Goal: Task Accomplishment & Management: Manage account settings

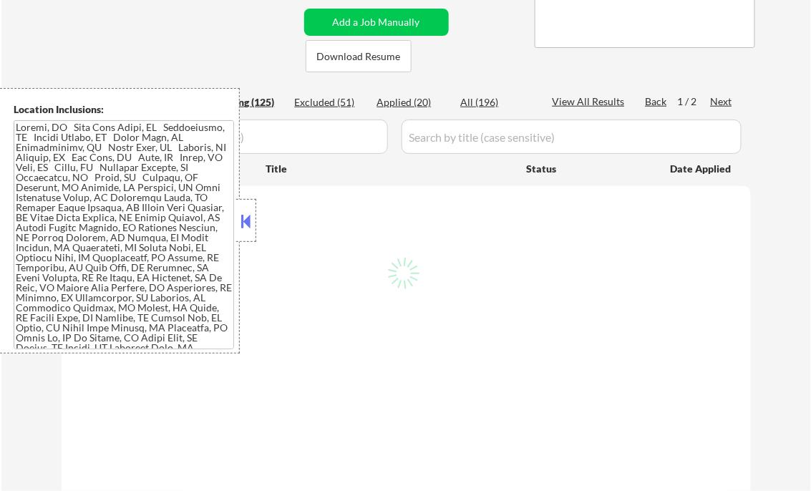
scroll to position [229, 0]
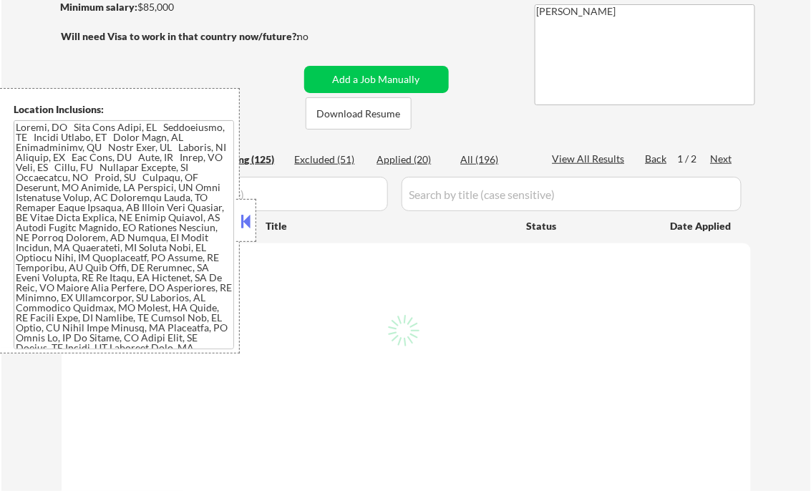
select select ""pending""
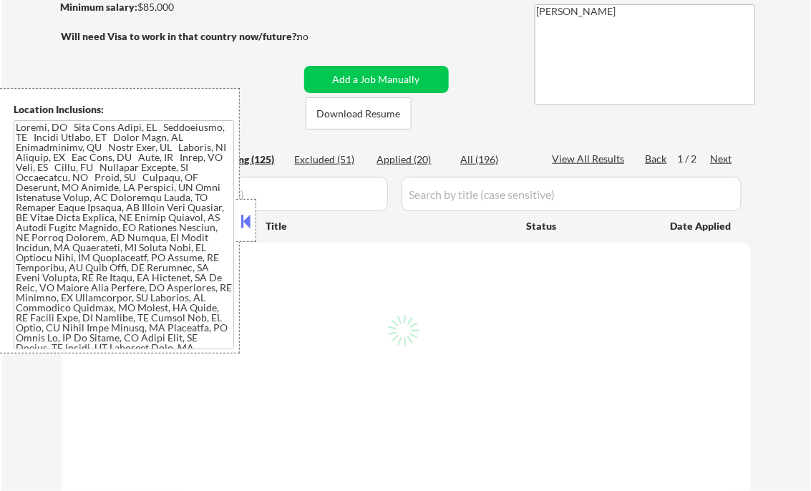
select select ""pending""
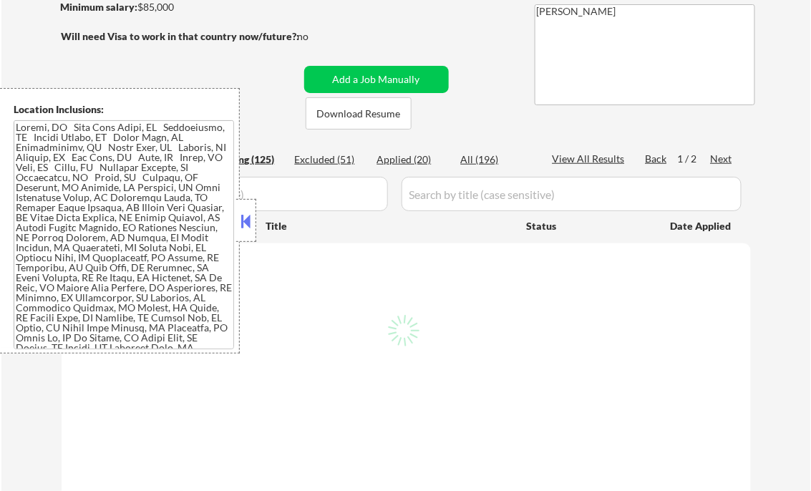
select select ""pending""
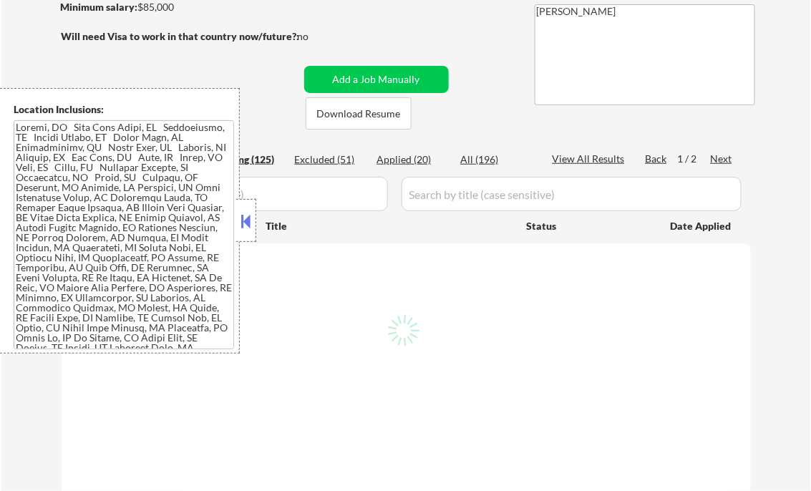
select select ""pending""
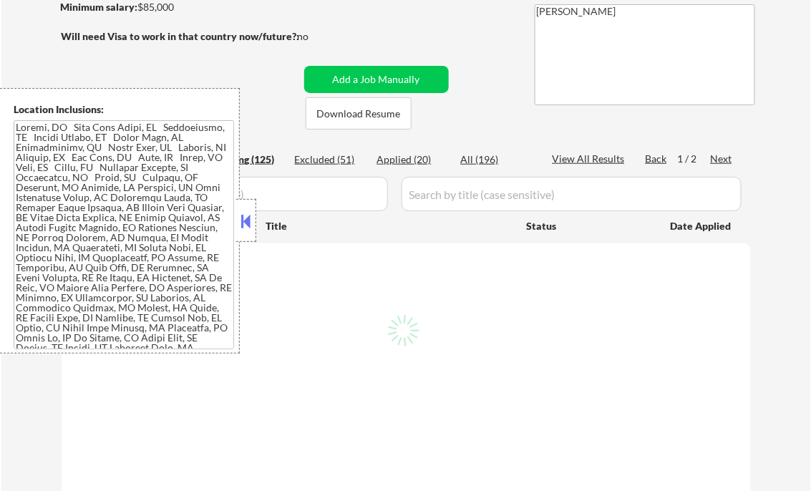
select select ""pending""
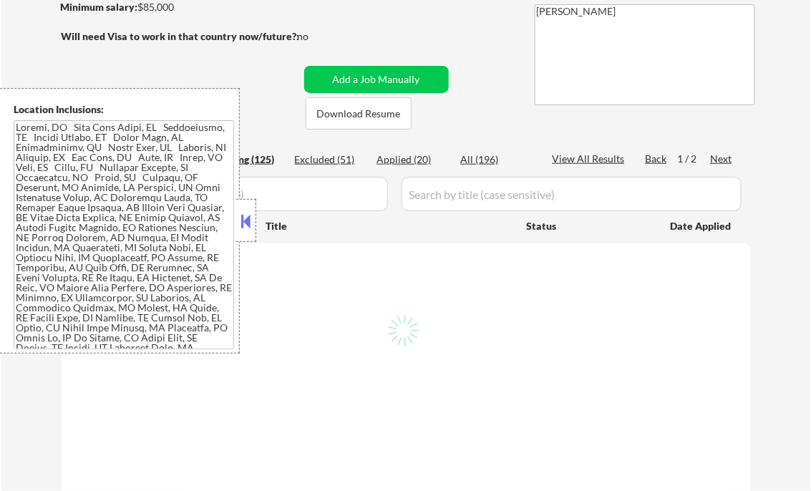
select select ""pending""
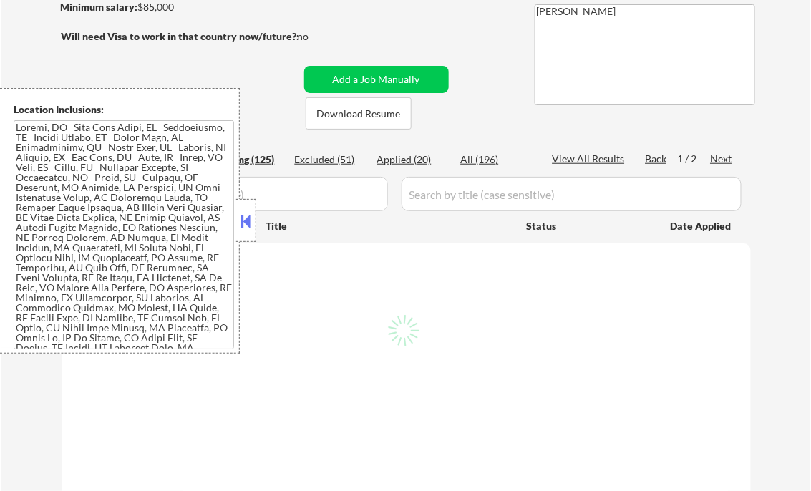
select select ""pending""
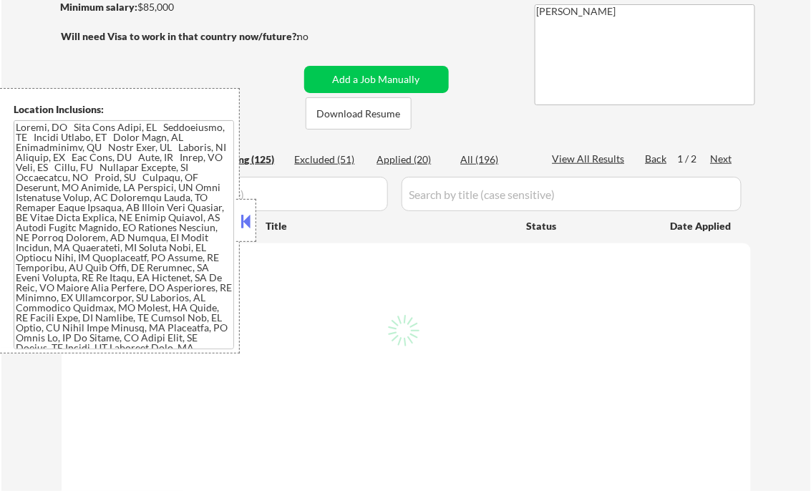
select select ""pending""
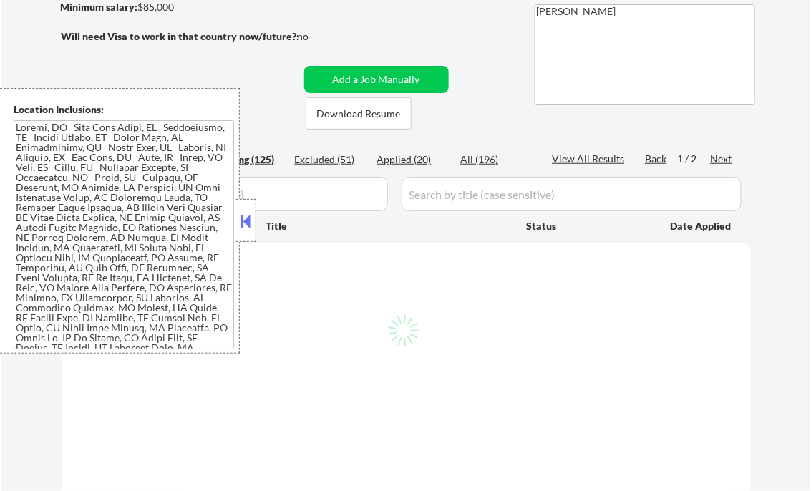
select select ""pending""
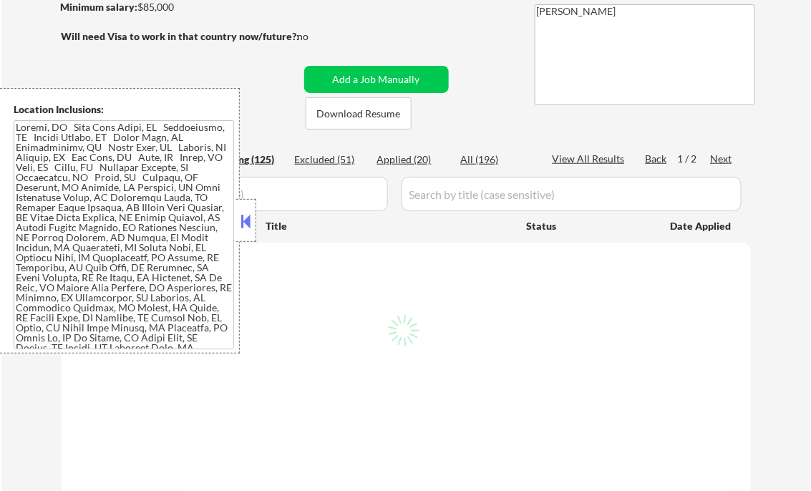
select select ""pending""
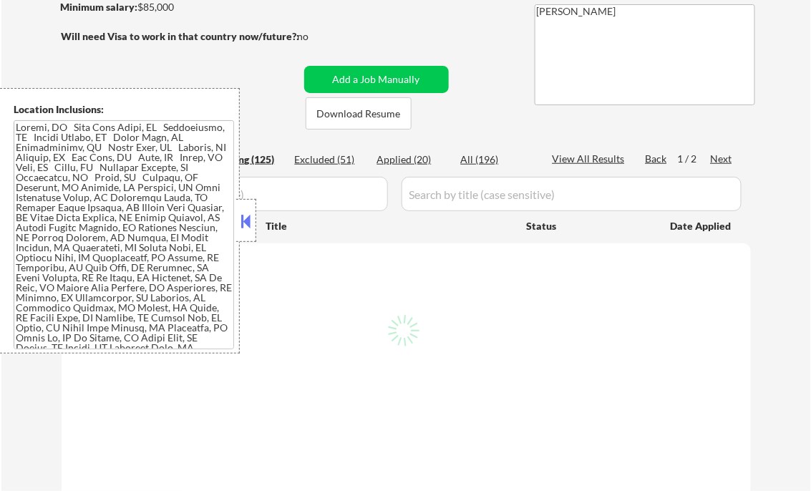
select select ""pending""
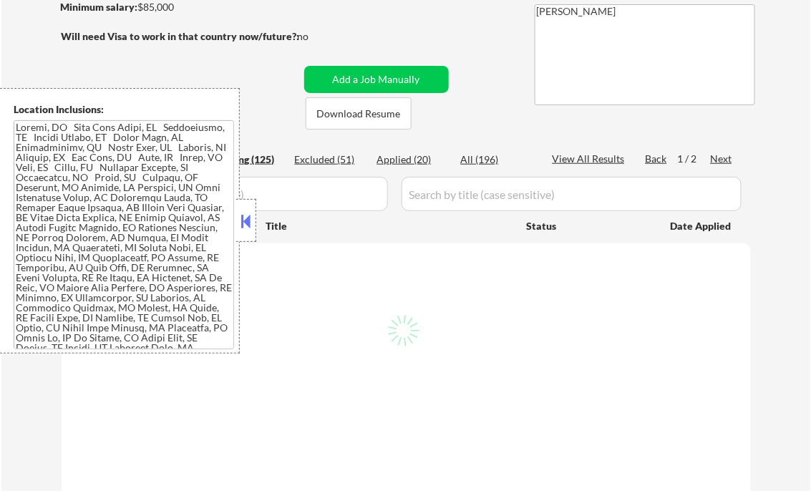
select select ""pending""
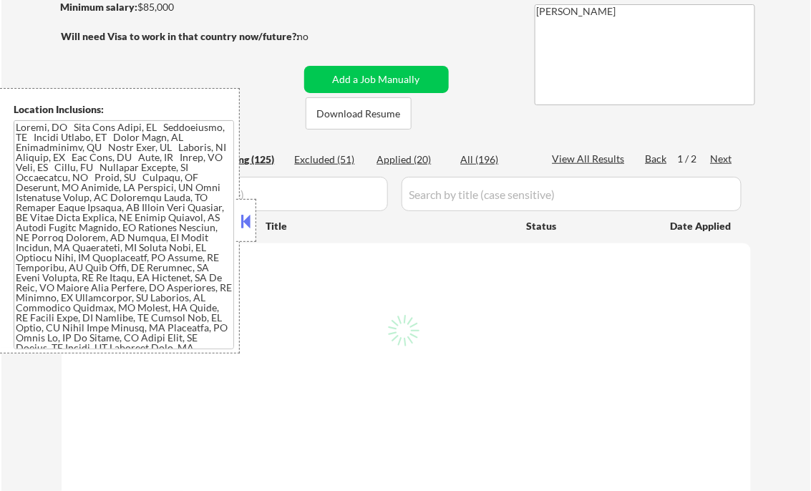
select select ""pending""
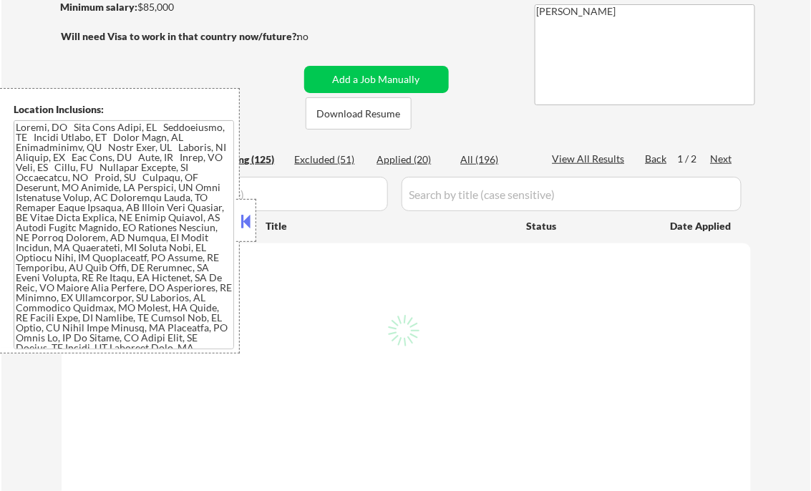
select select ""pending""
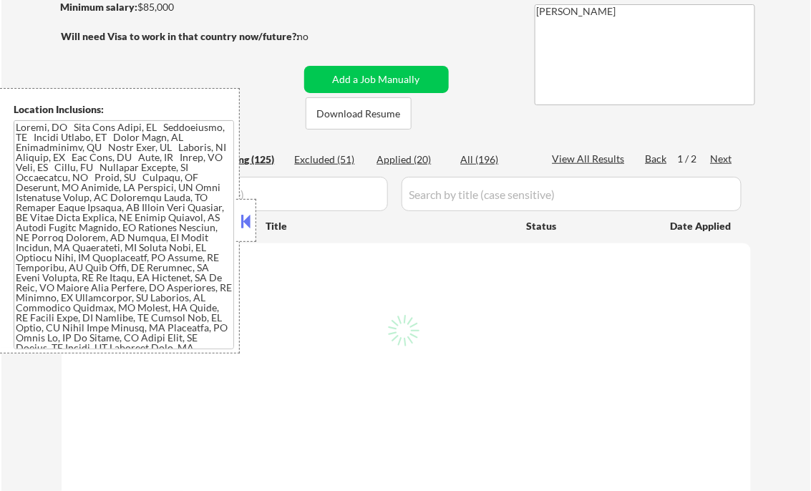
select select ""pending""
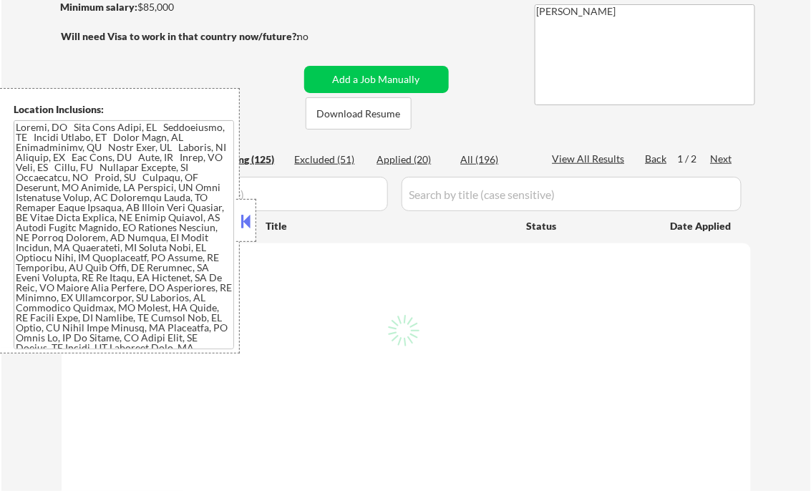
select select ""pending""
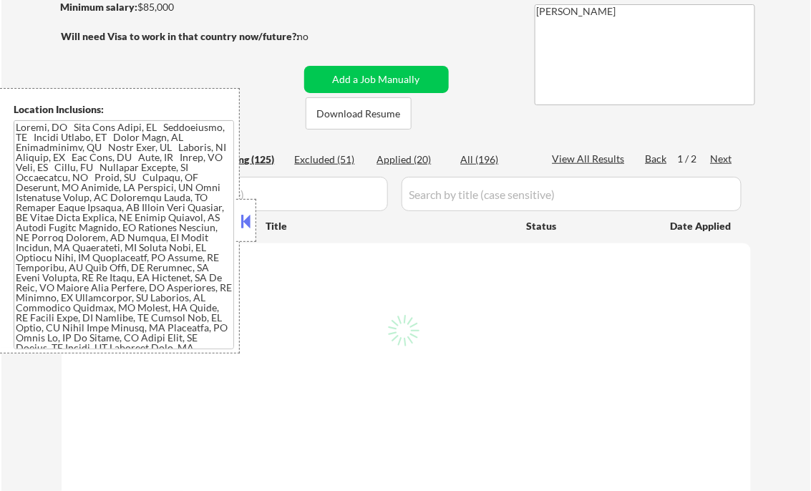
select select ""pending""
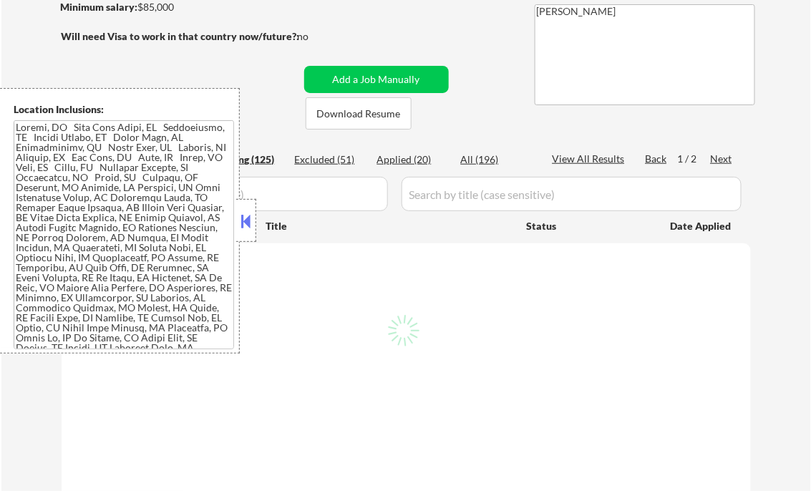
select select ""pending""
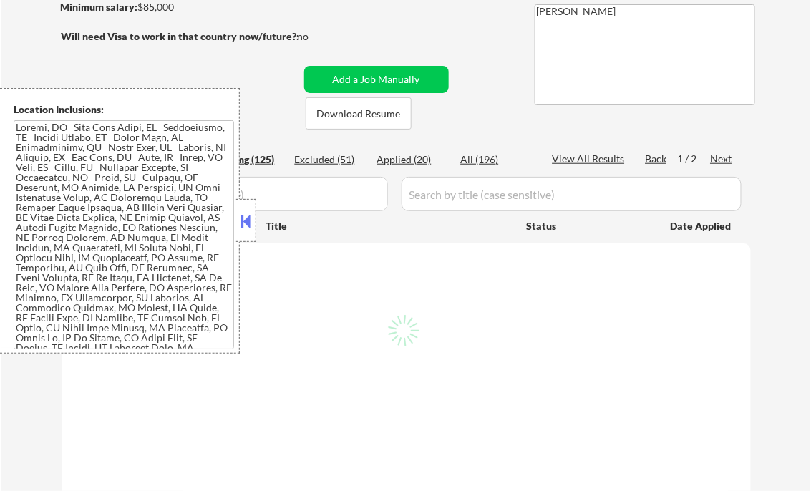
select select ""pending""
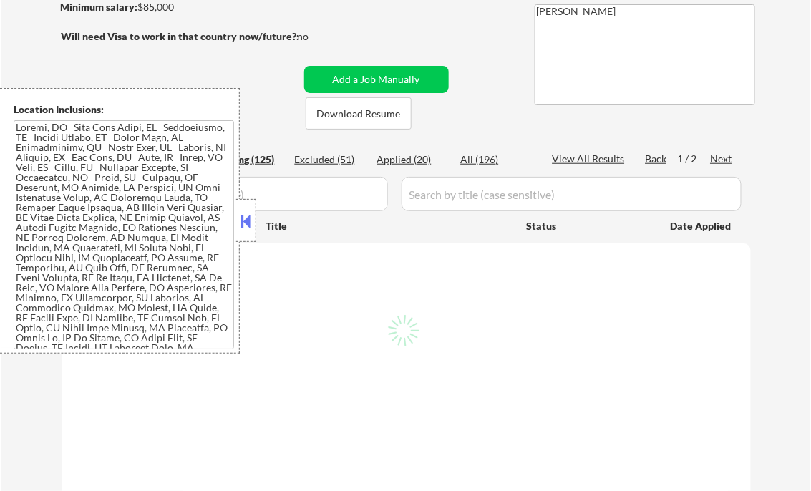
select select ""pending""
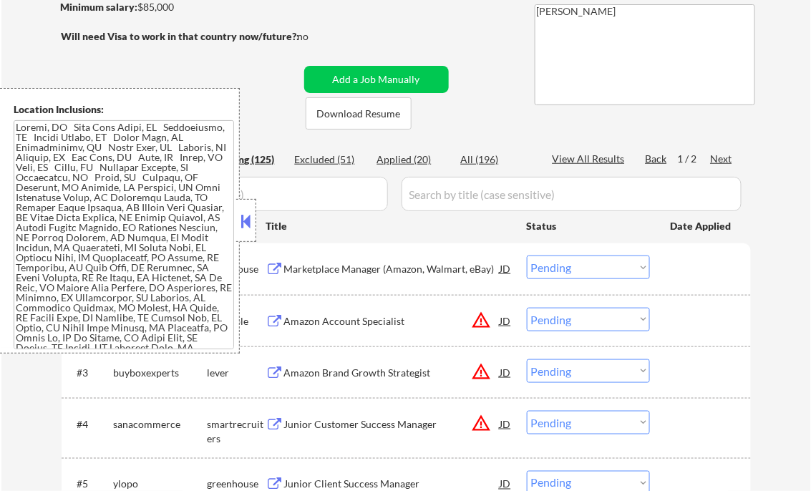
scroll to position [401, 0]
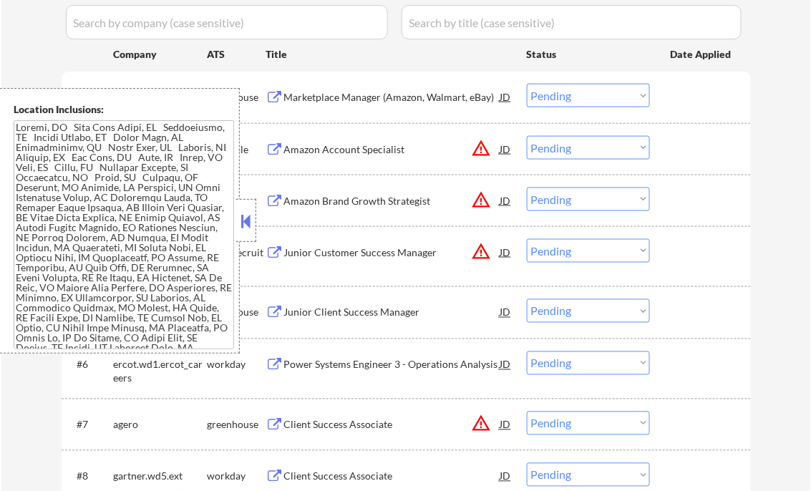
click at [248, 213] on button at bounding box center [246, 220] width 16 height 21
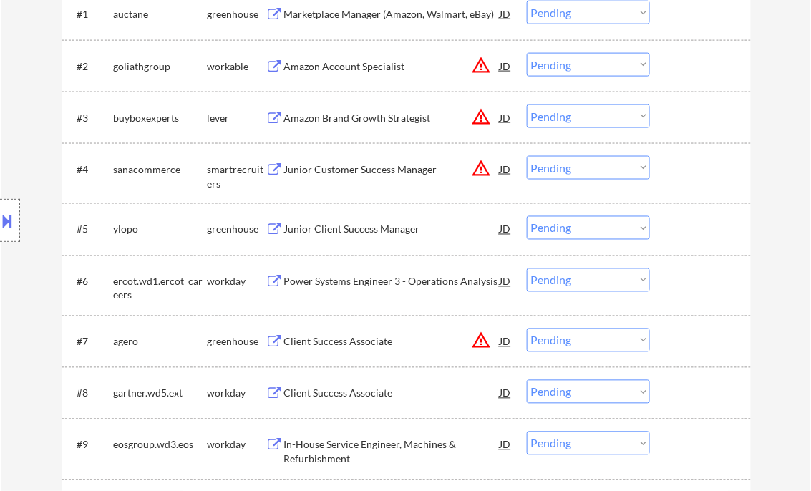
scroll to position [515, 0]
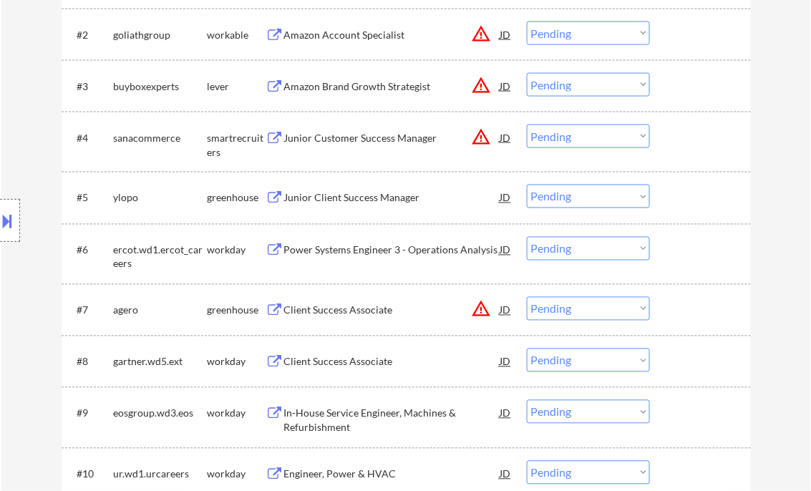
click at [337, 196] on div "Junior Client Success Manager" at bounding box center [392, 198] width 216 height 14
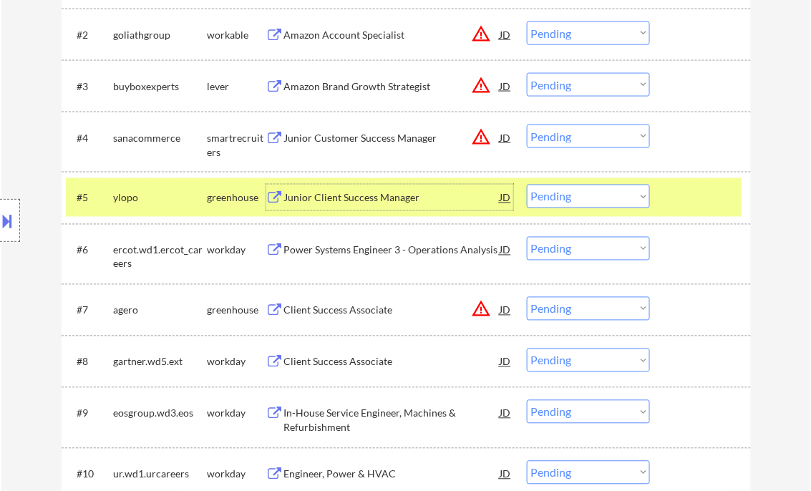
click at [580, 195] on select "Choose an option... Pending Applied Excluded (Questions) Excluded (Expired) Exc…" at bounding box center [588, 197] width 123 height 24
click at [527, 185] on select "Choose an option... Pending Applied Excluded (Questions) Excluded (Expired) Exc…" at bounding box center [588, 197] width 123 height 24
select select ""pending""
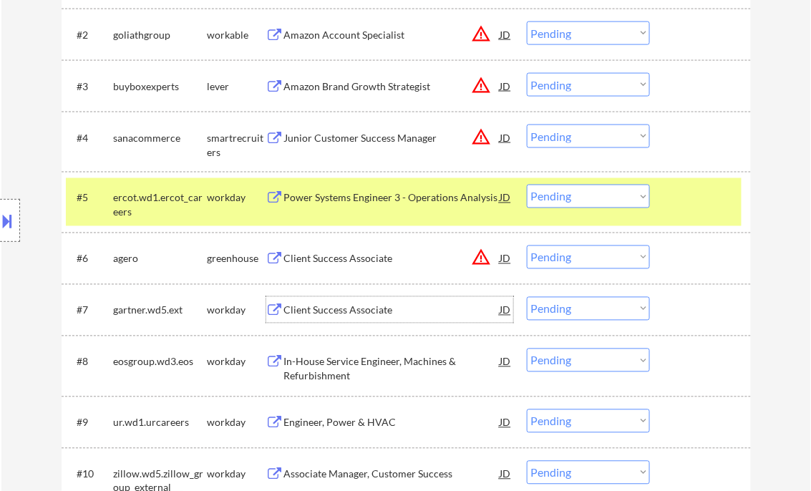
click at [361, 316] on div "Client Success Associate" at bounding box center [392, 310] width 216 height 14
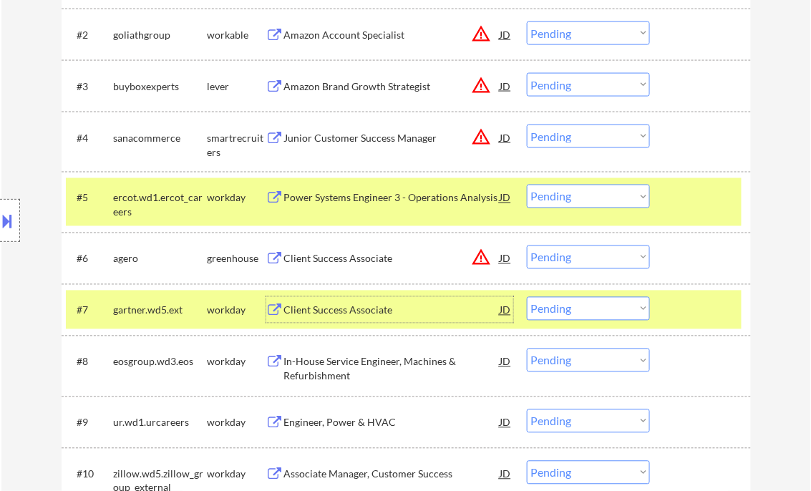
click at [600, 314] on select "Choose an option... Pending Applied Excluded (Questions) Excluded (Expired) Exc…" at bounding box center [588, 309] width 123 height 24
click at [527, 297] on select "Choose an option... Pending Applied Excluded (Questions) Excluded (Expired) Exc…" at bounding box center [588, 309] width 123 height 24
select select ""pending""
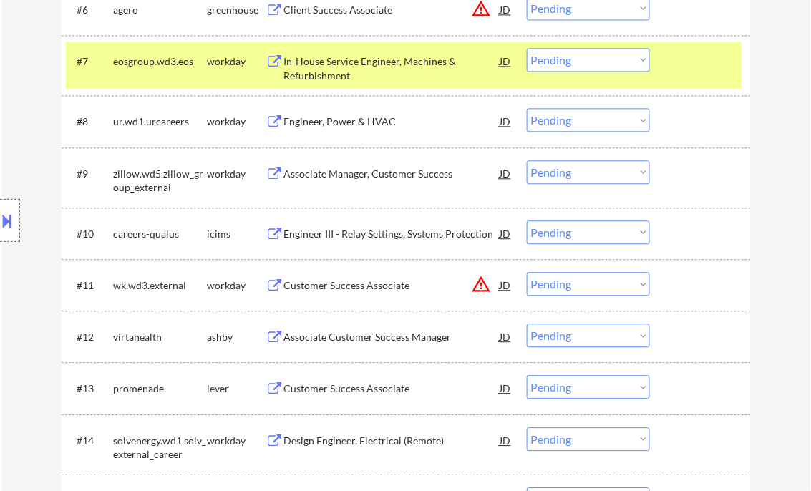
scroll to position [802, 0]
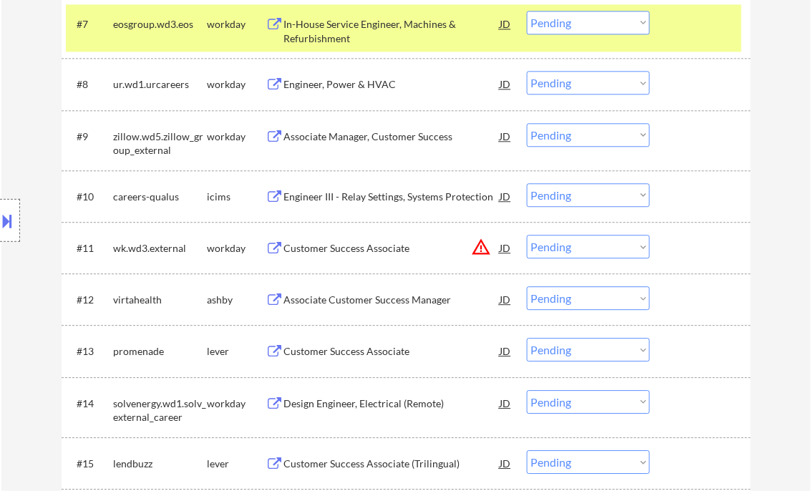
click at [367, 296] on div "Associate Customer Success Manager" at bounding box center [392, 300] width 216 height 14
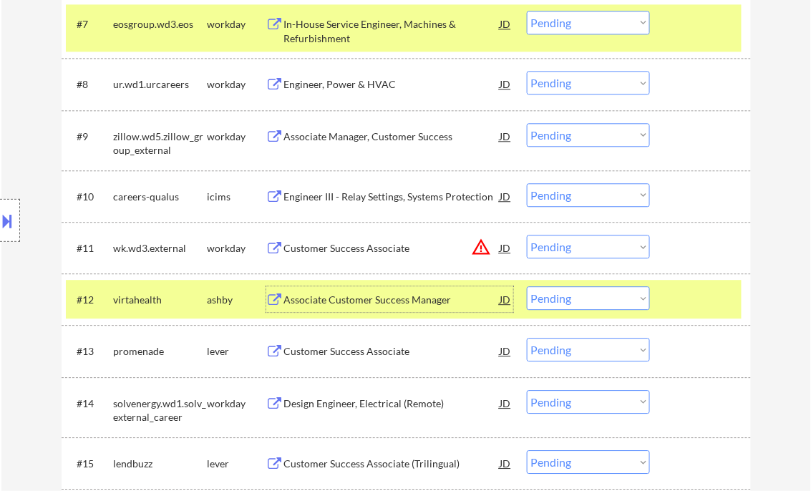
drag, startPoint x: 555, startPoint y: 301, endPoint x: 579, endPoint y: 306, distance: 24.3
click at [556, 301] on select "Choose an option... Pending Applied Excluded (Questions) Excluded (Expired) Exc…" at bounding box center [588, 298] width 123 height 24
click at [527, 286] on select "Choose an option... Pending Applied Excluded (Questions) Excluded (Expired) Exc…" at bounding box center [588, 298] width 123 height 24
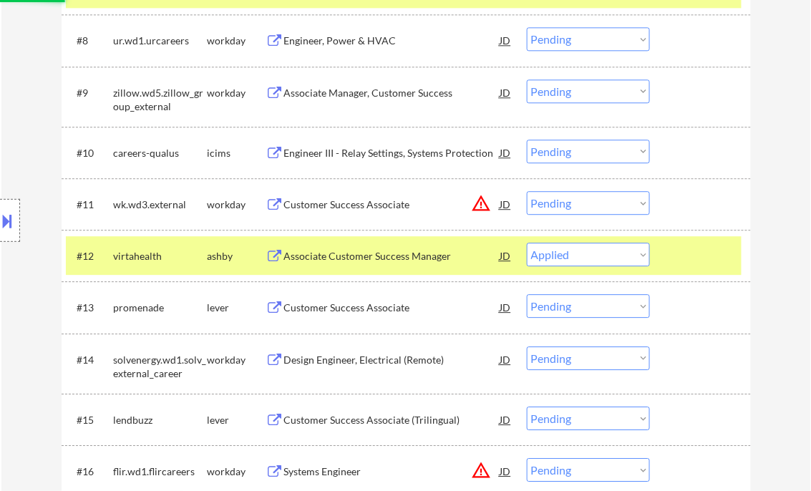
scroll to position [859, 0]
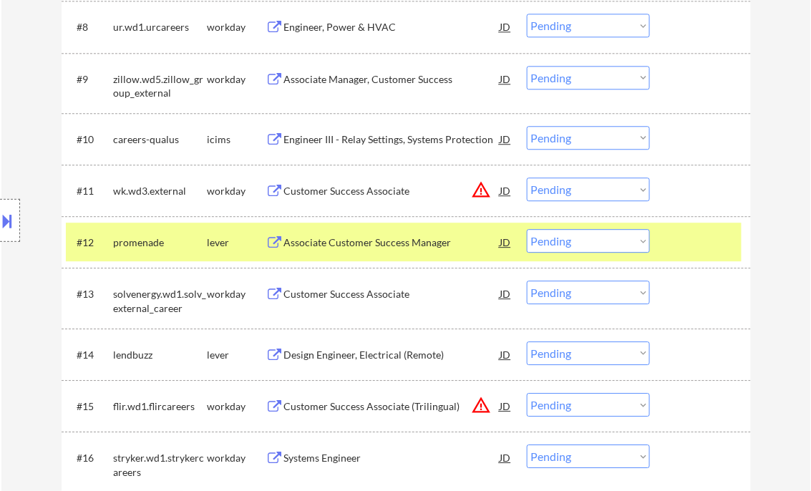
click at [371, 245] on div "Associate Customer Success Manager" at bounding box center [392, 242] width 216 height 14
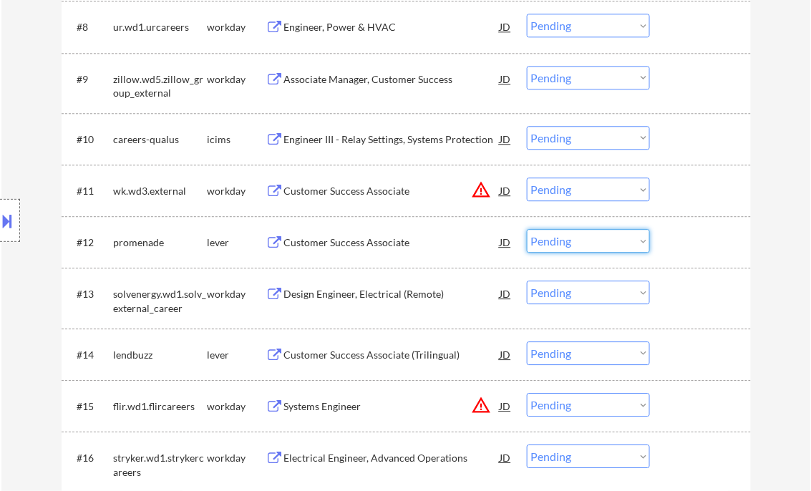
drag, startPoint x: 567, startPoint y: 245, endPoint x: 583, endPoint y: 253, distance: 18.2
click at [567, 245] on select "Choose an option... Pending Applied Excluded (Questions) Excluded (Expired) Exc…" at bounding box center [588, 241] width 123 height 24
click at [527, 229] on select "Choose an option... Pending Applied Excluded (Questions) Excluded (Expired) Exc…" at bounding box center [588, 241] width 123 height 24
select select ""pending""
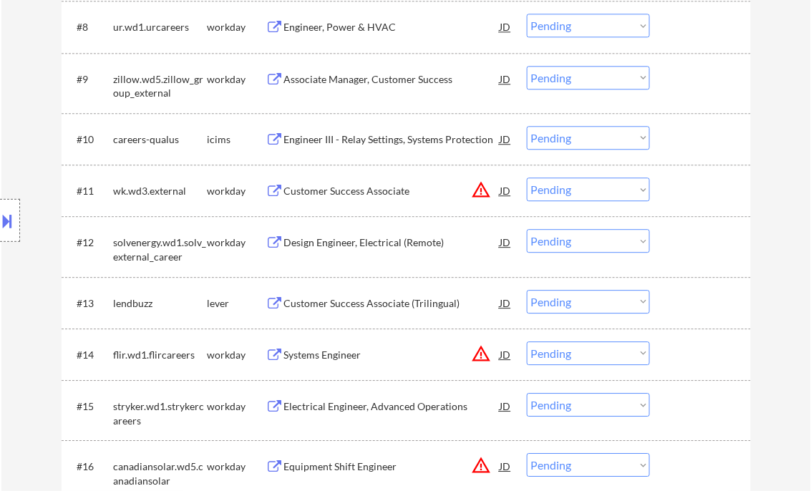
click at [354, 298] on div "Customer Success Associate (Trilingual)" at bounding box center [392, 303] width 216 height 14
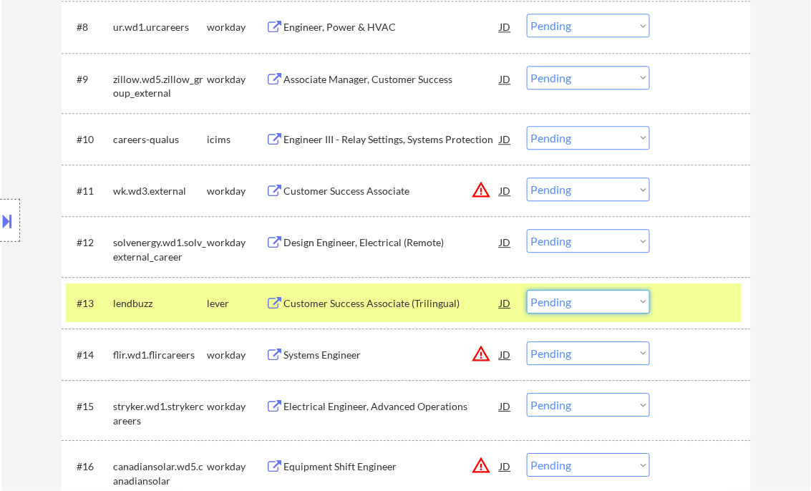
click at [568, 307] on select "Choose an option... Pending Applied Excluded (Questions) Excluded (Expired) Exc…" at bounding box center [588, 302] width 123 height 24
click at [527, 290] on select "Choose an option... Pending Applied Excluded (Questions) Excluded (Expired) Exc…" at bounding box center [588, 302] width 123 height 24
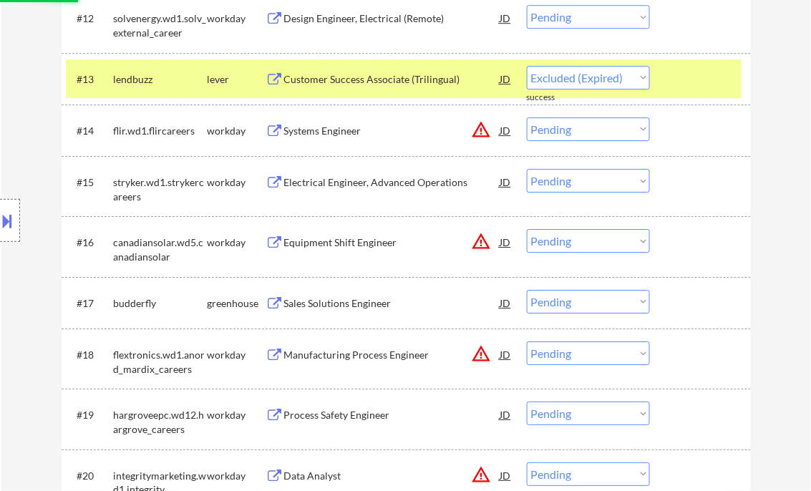
scroll to position [1088, 0]
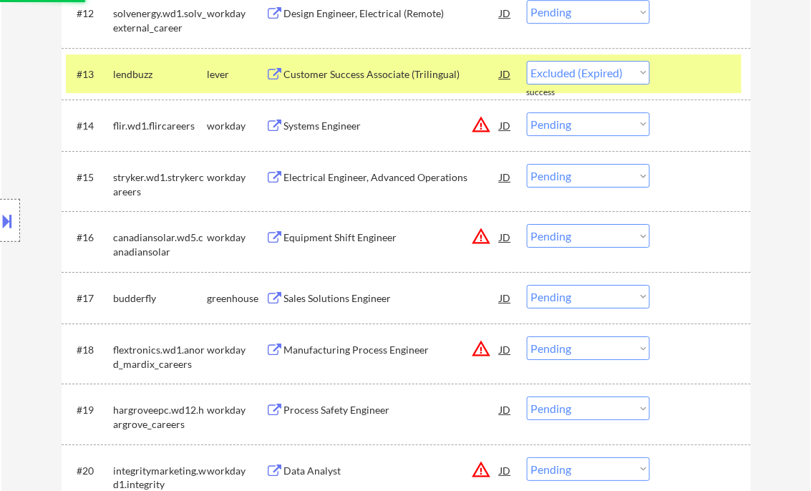
select select ""pending""
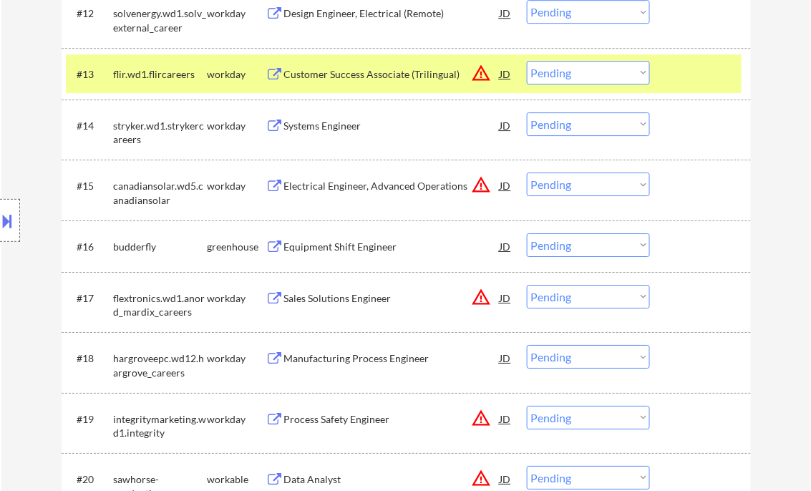
click at [328, 246] on div "Equipment Shift Engineer" at bounding box center [392, 247] width 216 height 14
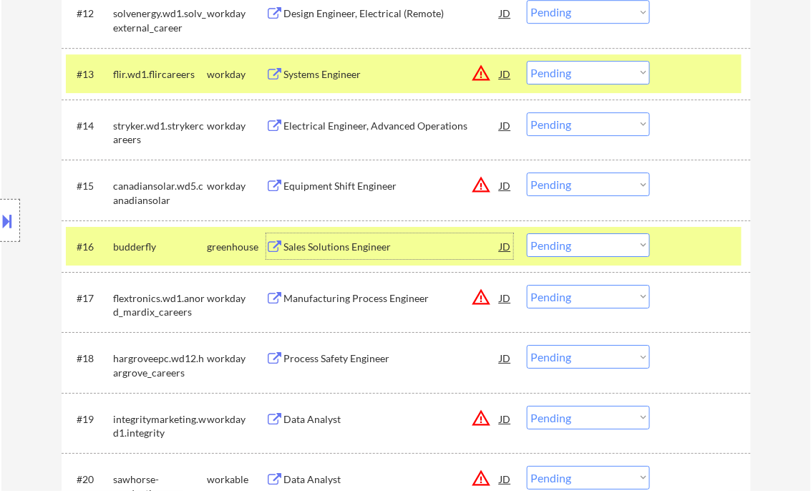
drag, startPoint x: 586, startPoint y: 241, endPoint x: 597, endPoint y: 257, distance: 20.1
click at [586, 241] on select "Choose an option... Pending Applied Excluded (Questions) Excluded (Expired) Exc…" at bounding box center [588, 245] width 123 height 24
click at [527, 233] on select "Choose an option... Pending Applied Excluded (Questions) Excluded (Expired) Exc…" at bounding box center [588, 245] width 123 height 24
select select ""pending""
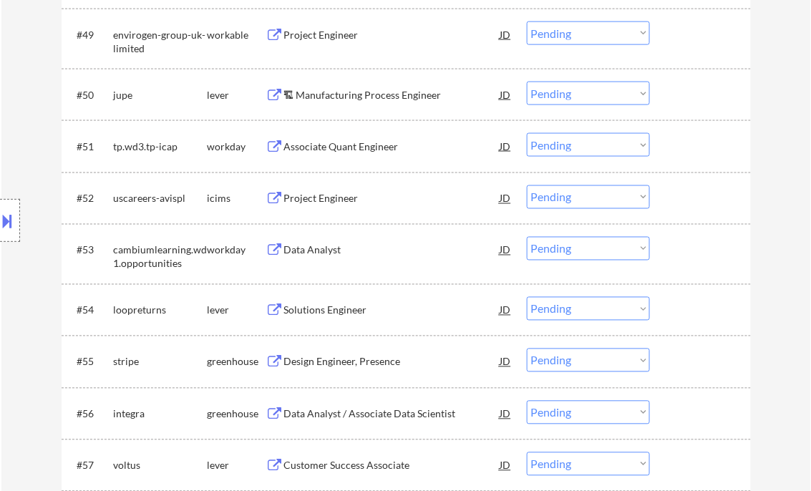
scroll to position [3264, 0]
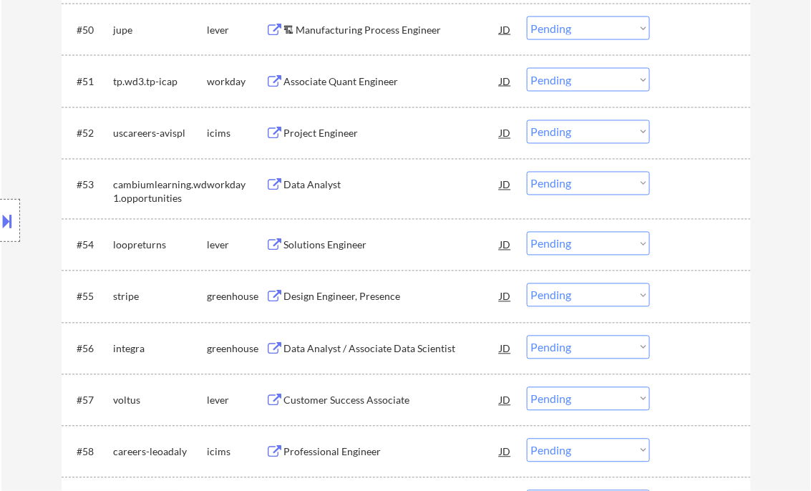
click at [369, 349] on div "Data Analyst / Associate Data Scientist" at bounding box center [392, 349] width 216 height 14
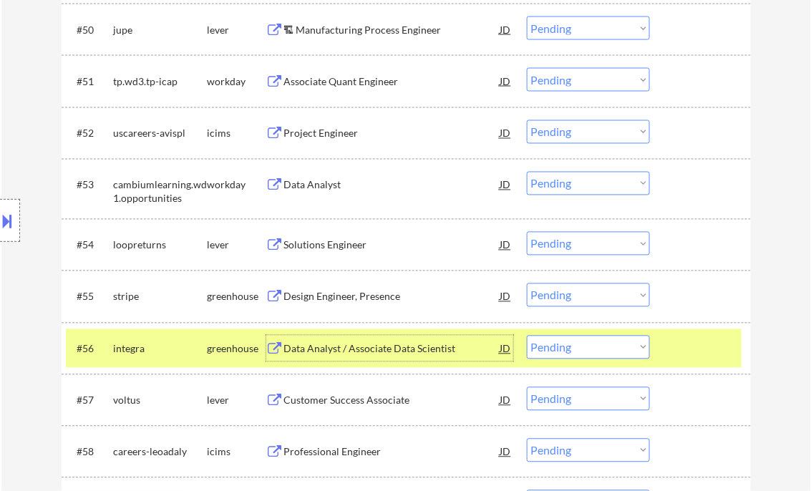
click at [13, 211] on button at bounding box center [8, 221] width 16 height 24
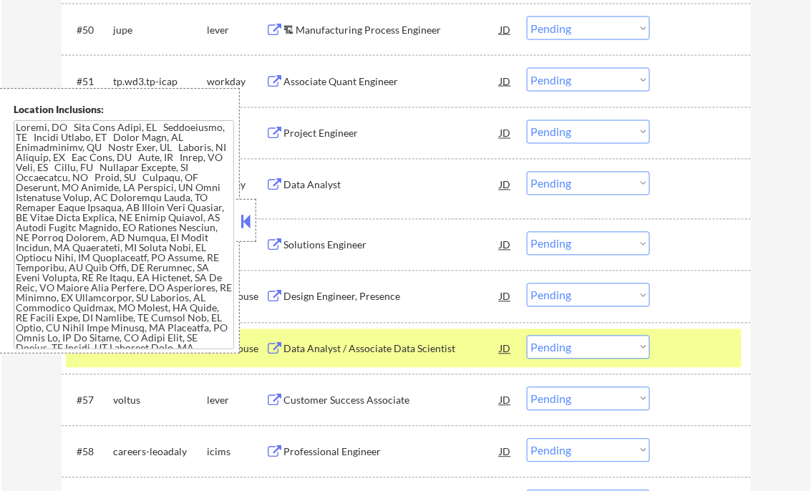
click at [246, 223] on button at bounding box center [246, 220] width 16 height 21
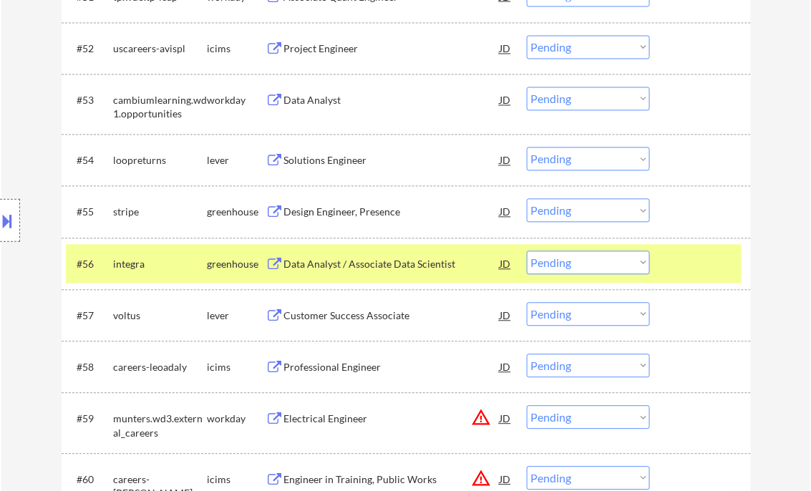
scroll to position [3379, 0]
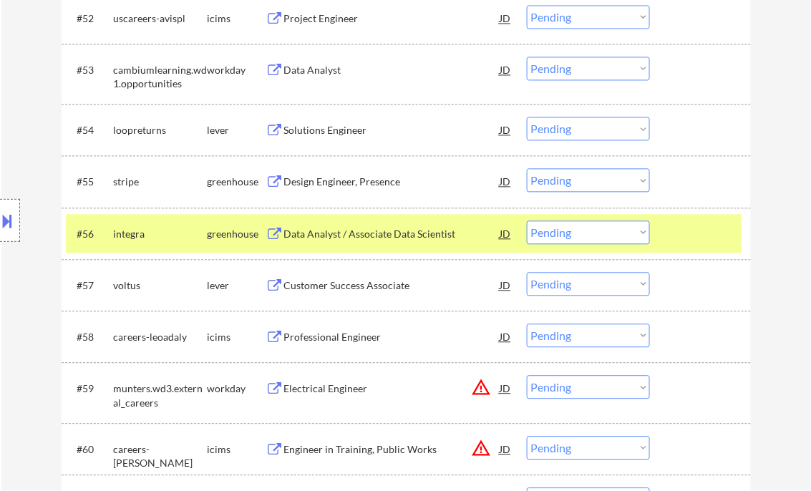
drag, startPoint x: 591, startPoint y: 230, endPoint x: 594, endPoint y: 243, distance: 13.4
click at [591, 230] on select "Choose an option... Pending Applied Excluded (Questions) Excluded (Expired) Exc…" at bounding box center [588, 233] width 123 height 24
click at [527, 221] on select "Choose an option... Pending Applied Excluded (Questions) Excluded (Expired) Exc…" at bounding box center [588, 233] width 123 height 24
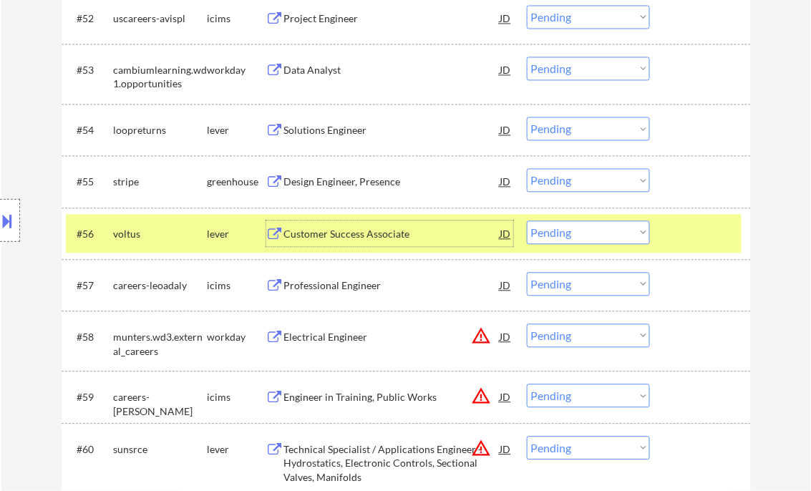
click at [328, 237] on div "Customer Success Associate" at bounding box center [392, 235] width 216 height 14
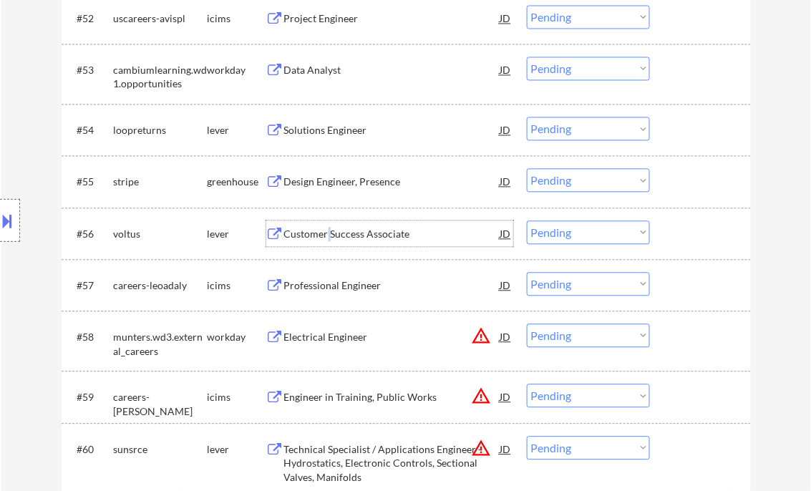
drag, startPoint x: 584, startPoint y: 233, endPoint x: 594, endPoint y: 238, distance: 11.2
click at [584, 233] on select "Choose an option... Pending Applied Excluded (Questions) Excluded (Expired) Exc…" at bounding box center [588, 233] width 123 height 24
click at [527, 221] on select "Choose an option... Pending Applied Excluded (Questions) Excluded (Expired) Exc…" at bounding box center [588, 233] width 123 height 24
select select ""pending""
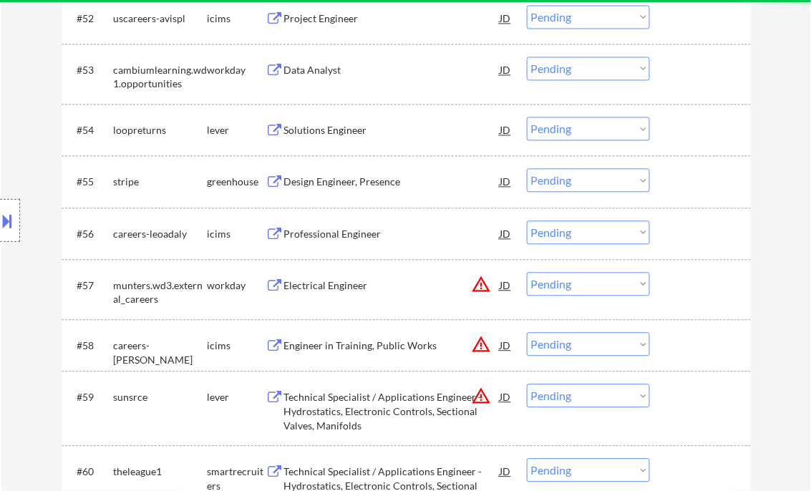
click at [339, 130] on div "Solutions Engineer" at bounding box center [392, 131] width 216 height 14
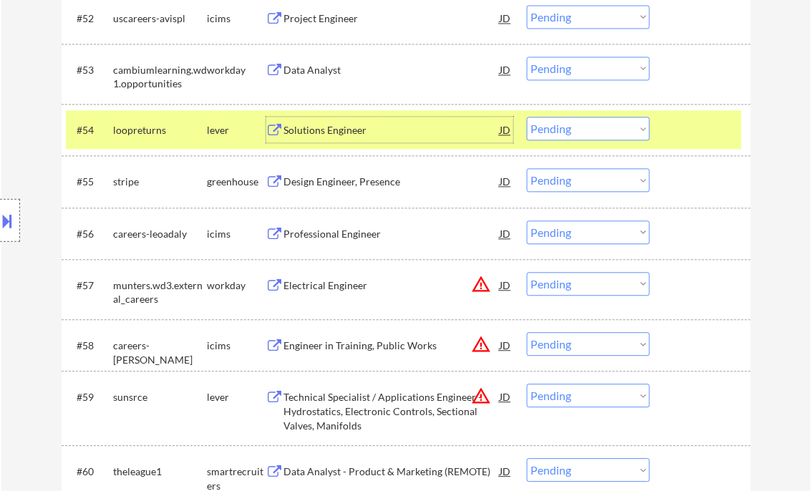
click at [548, 135] on select "Choose an option... Pending Applied Excluded (Questions) Excluded (Expired) Exc…" at bounding box center [588, 129] width 123 height 24
click at [527, 117] on select "Choose an option... Pending Applied Excluded (Questions) Excluded (Expired) Exc…" at bounding box center [588, 129] width 123 height 24
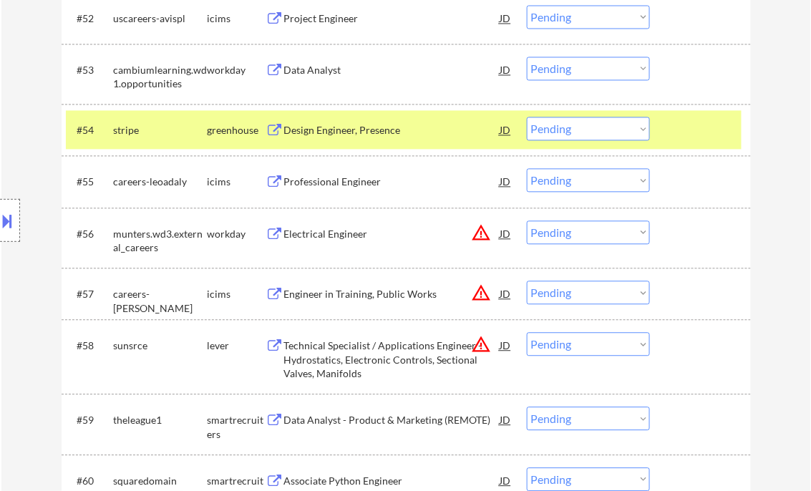
click at [694, 119] on div at bounding box center [702, 130] width 63 height 26
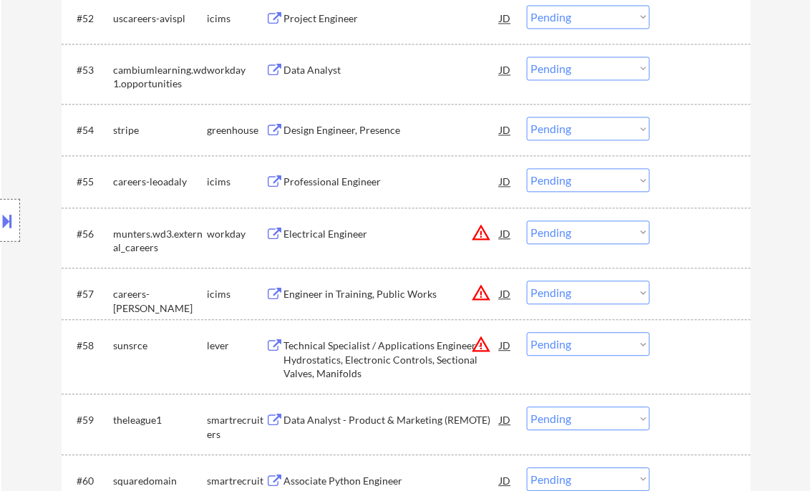
click at [384, 132] on div "Design Engineer, Presence" at bounding box center [392, 131] width 216 height 14
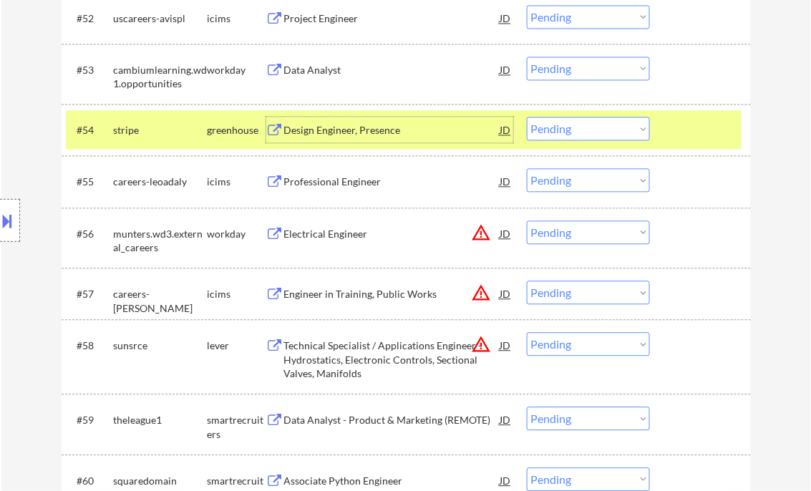
drag, startPoint x: 563, startPoint y: 127, endPoint x: 598, endPoint y: 143, distance: 38.4
click at [563, 127] on select "Choose an option... Pending Applied Excluded (Questions) Excluded (Expired) Exc…" at bounding box center [588, 129] width 123 height 24
click at [527, 117] on select "Choose an option... Pending Applied Excluded (Questions) Excluded (Expired) Exc…" at bounding box center [588, 129] width 123 height 24
select select ""pending""
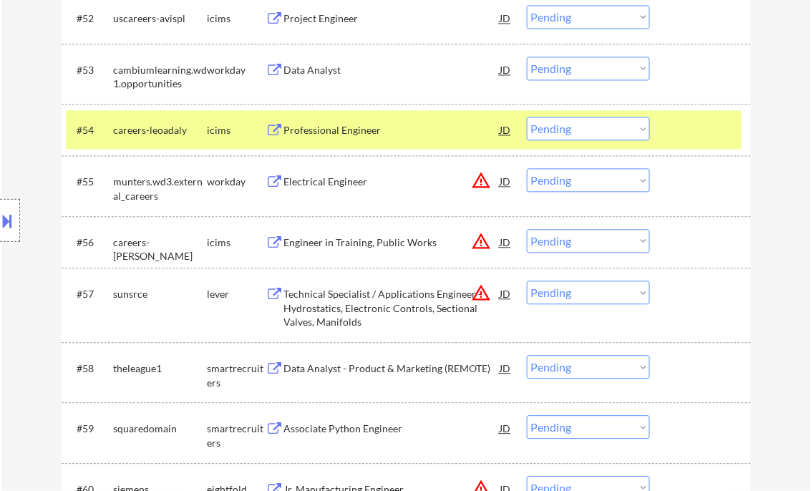
scroll to position [3493, 0]
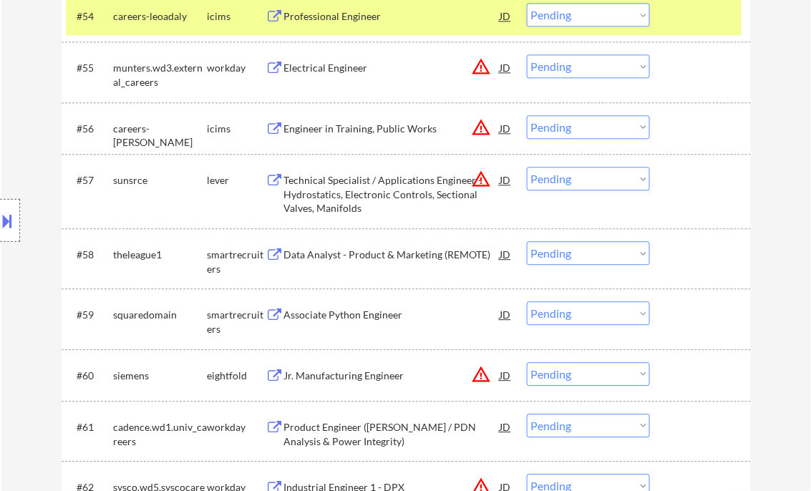
click at [341, 259] on div "Data Analyst - Product & Marketing (REMOTE)" at bounding box center [392, 255] width 216 height 14
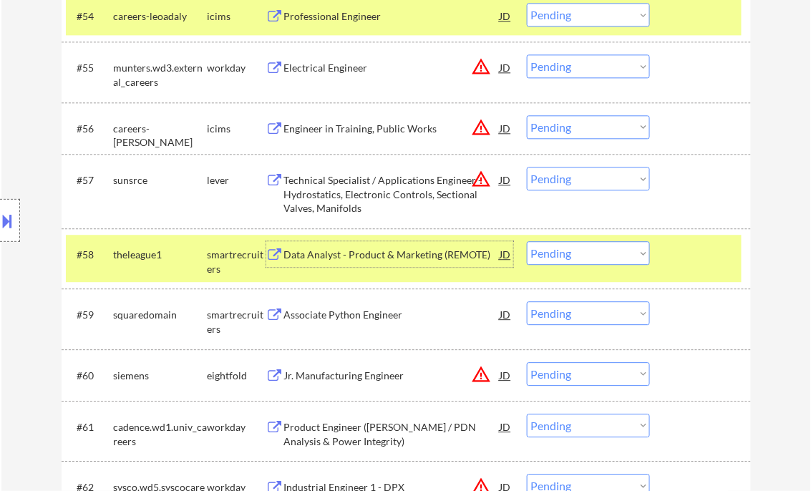
click at [565, 253] on select "Choose an option... Pending Applied Excluded (Questions) Excluded (Expired) Exc…" at bounding box center [588, 253] width 123 height 24
click at [527, 241] on select "Choose an option... Pending Applied Excluded (Questions) Excluded (Expired) Exc…" at bounding box center [588, 253] width 123 height 24
select select ""pending""
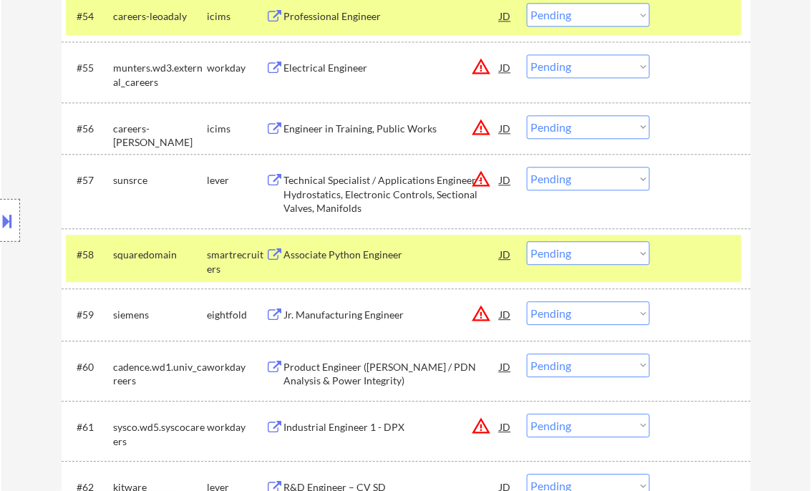
click at [14, 302] on div "Location Inclusions:" at bounding box center [128, 221] width 256 height 266
drag, startPoint x: 26, startPoint y: 301, endPoint x: 54, endPoint y: 323, distance: 35.8
click at [26, 301] on div "Location Inclusions:" at bounding box center [128, 221] width 256 height 266
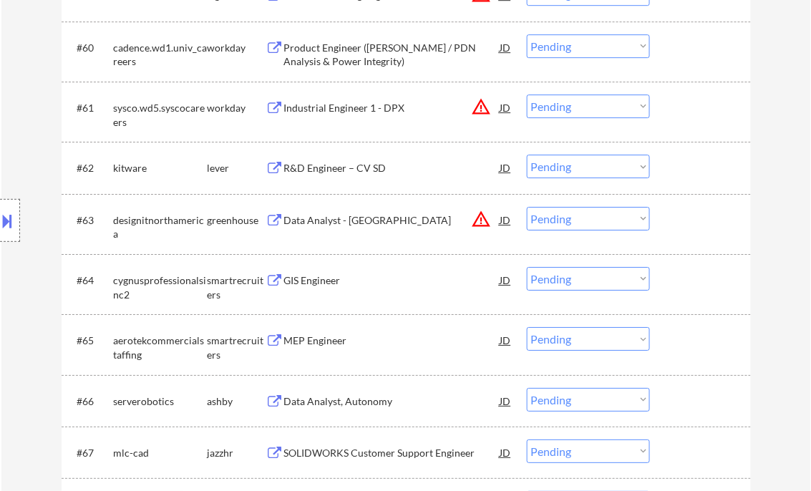
scroll to position [3837, 0]
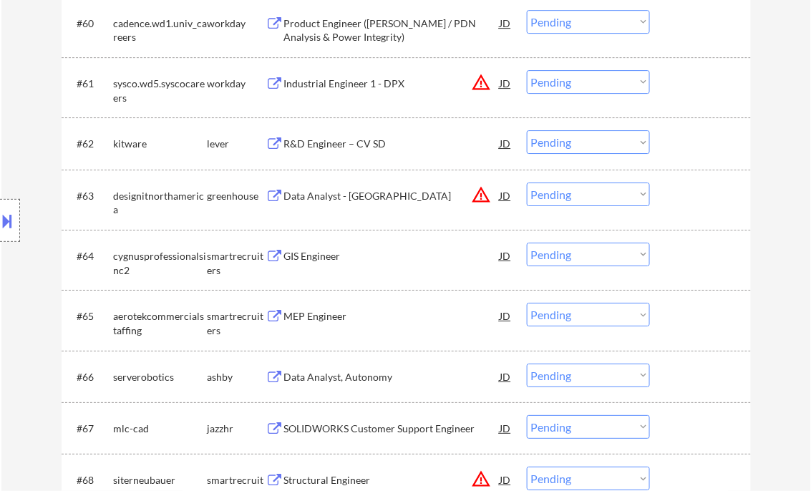
click at [351, 261] on div "GIS Engineer" at bounding box center [392, 256] width 216 height 14
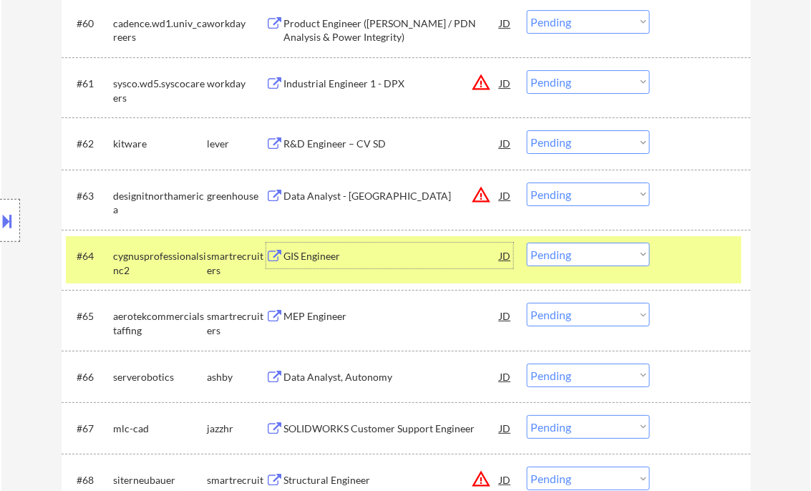
click at [594, 256] on select "Choose an option... Pending Applied Excluded (Questions) Excluded (Expired) Exc…" at bounding box center [588, 255] width 123 height 24
click at [527, 243] on select "Choose an option... Pending Applied Excluded (Questions) Excluded (Expired) Exc…" at bounding box center [588, 255] width 123 height 24
select select ""pending""
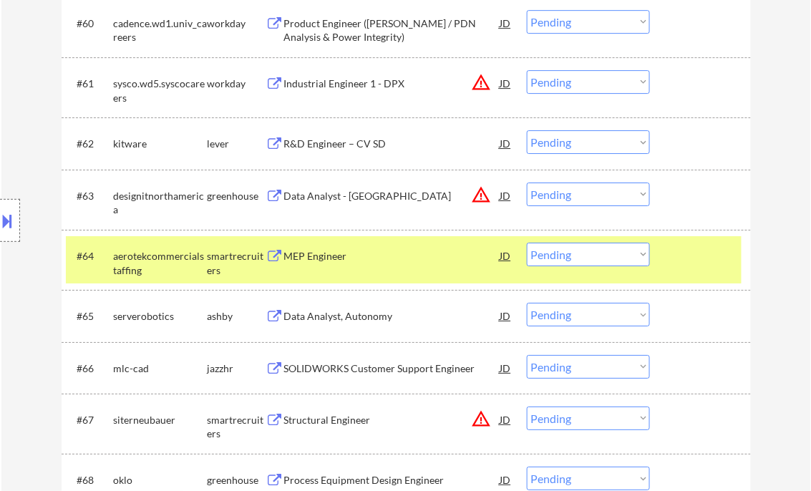
click at [318, 251] on div "MEP Engineer" at bounding box center [392, 256] width 216 height 14
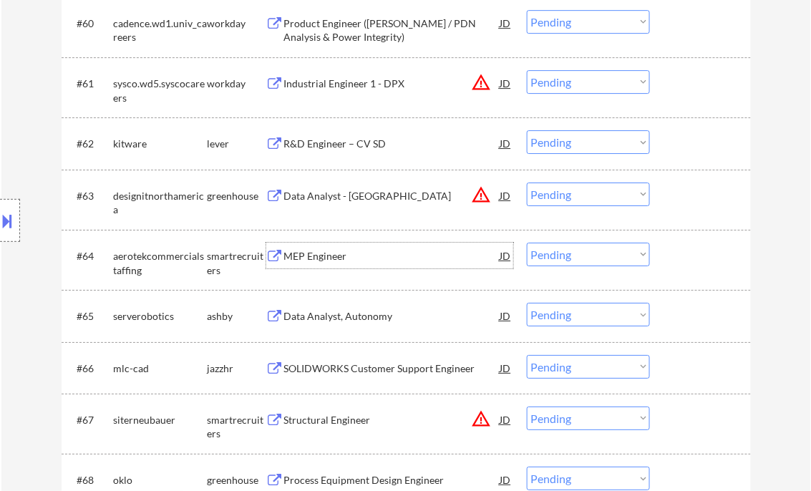
scroll to position [3951, 0]
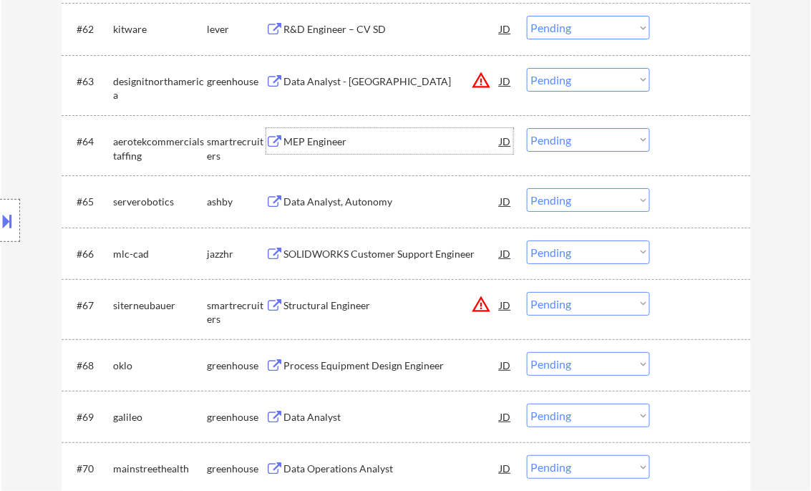
click at [409, 249] on div "SOLIDWORKS Customer Support Engineer" at bounding box center [392, 254] width 216 height 14
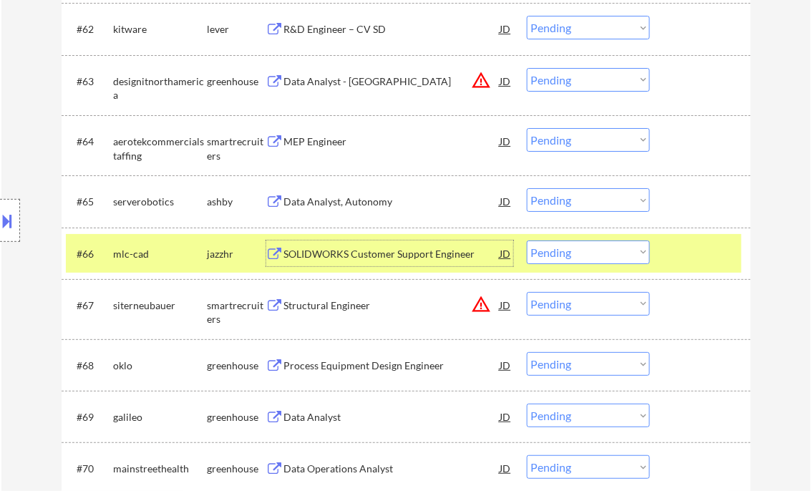
drag, startPoint x: 563, startPoint y: 251, endPoint x: 584, endPoint y: 265, distance: 25.2
click at [563, 251] on select "Choose an option... Pending Applied Excluded (Questions) Excluded (Expired) Exc…" at bounding box center [588, 253] width 123 height 24
click at [527, 241] on select "Choose an option... Pending Applied Excluded (Questions) Excluded (Expired) Exc…" at bounding box center [588, 253] width 123 height 24
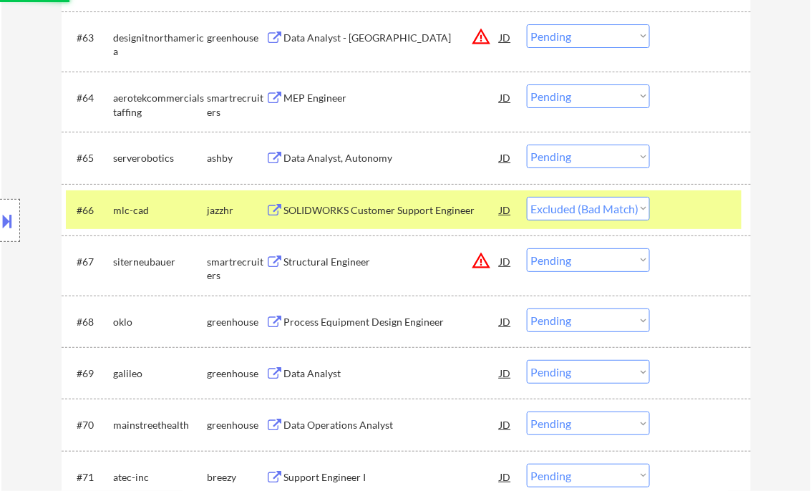
scroll to position [4008, 0]
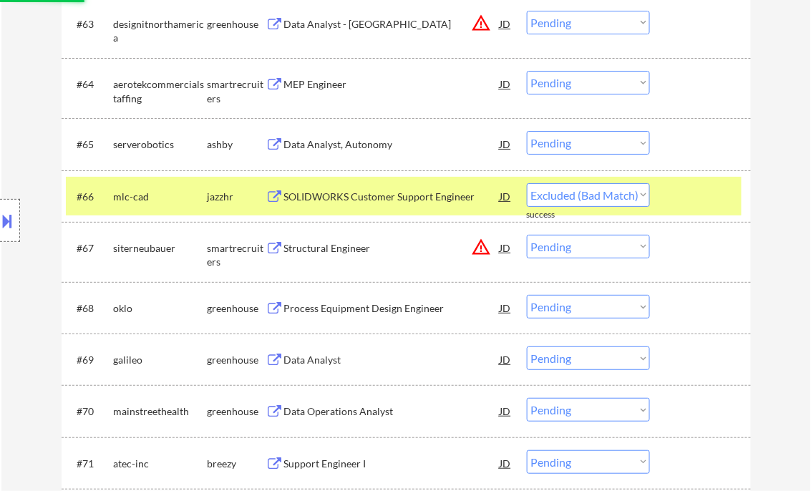
select select ""pending""
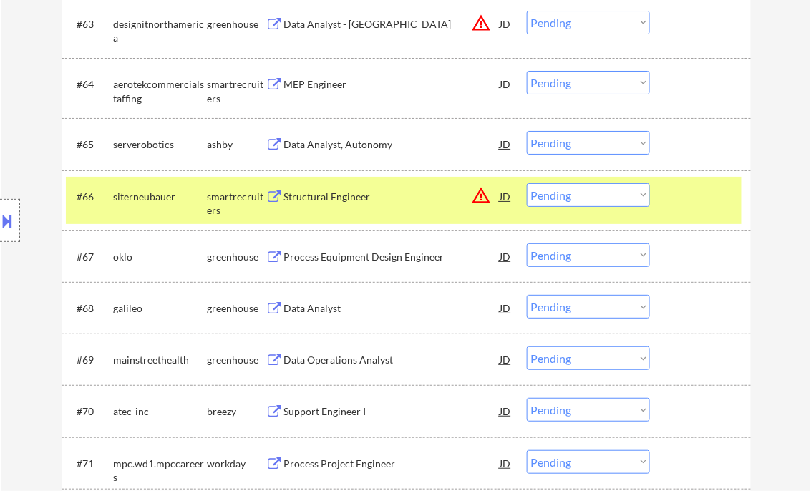
click at [321, 308] on div "Data Analyst" at bounding box center [392, 308] width 216 height 14
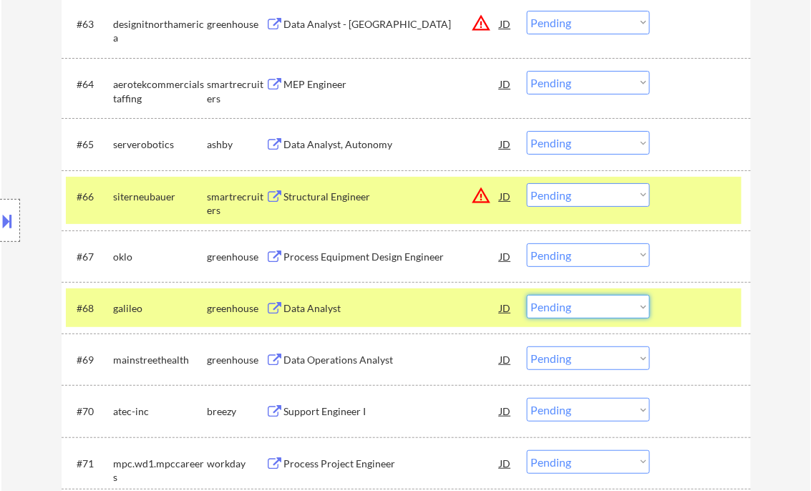
drag, startPoint x: 568, startPoint y: 311, endPoint x: 604, endPoint y: 311, distance: 36.5
click at [568, 311] on select "Choose an option... Pending Applied Excluded (Questions) Excluded (Expired) Exc…" at bounding box center [588, 307] width 123 height 24
click at [527, 295] on select "Choose an option... Pending Applied Excluded (Questions) Excluded (Expired) Exc…" at bounding box center [588, 307] width 123 height 24
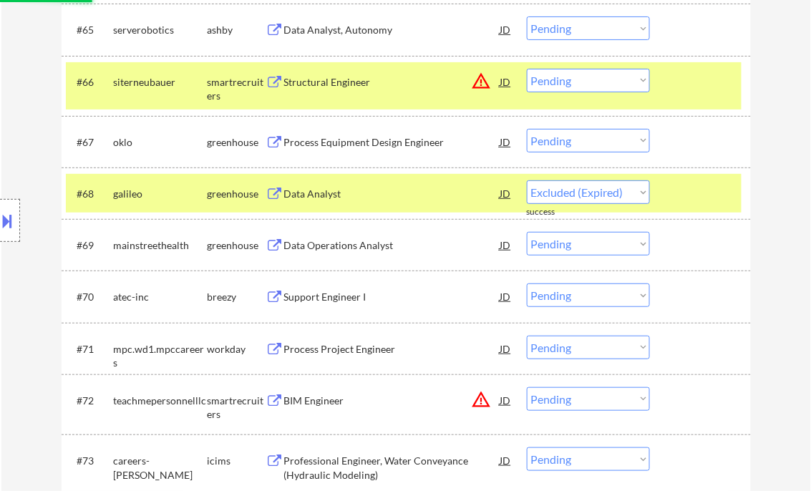
select select ""pending""
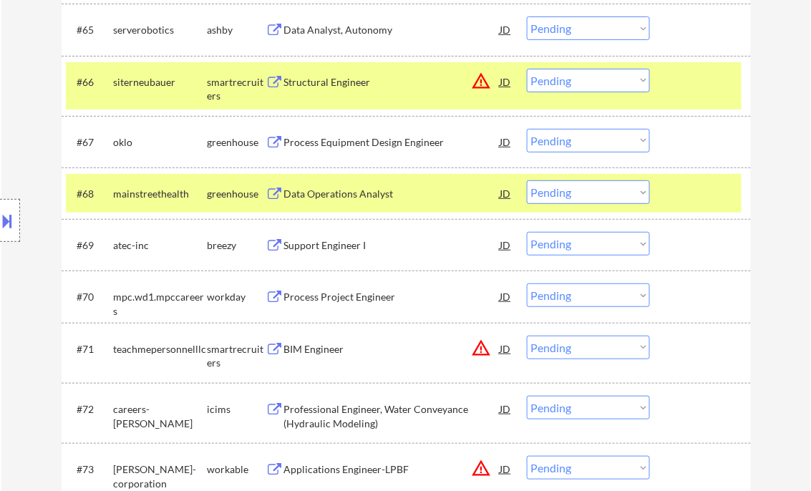
select select ""pending""
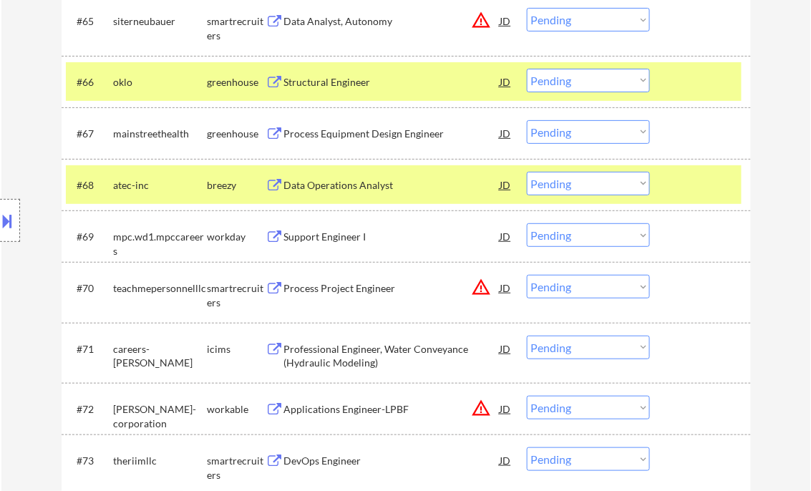
select select ""pending""
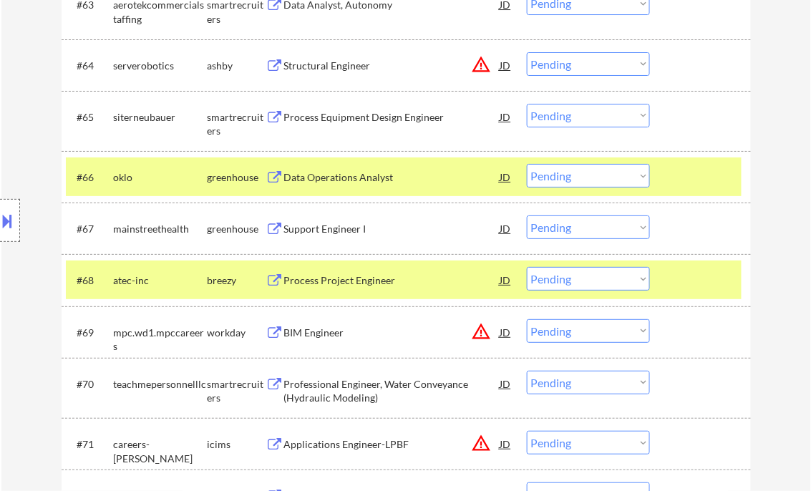
scroll to position [4008, 0]
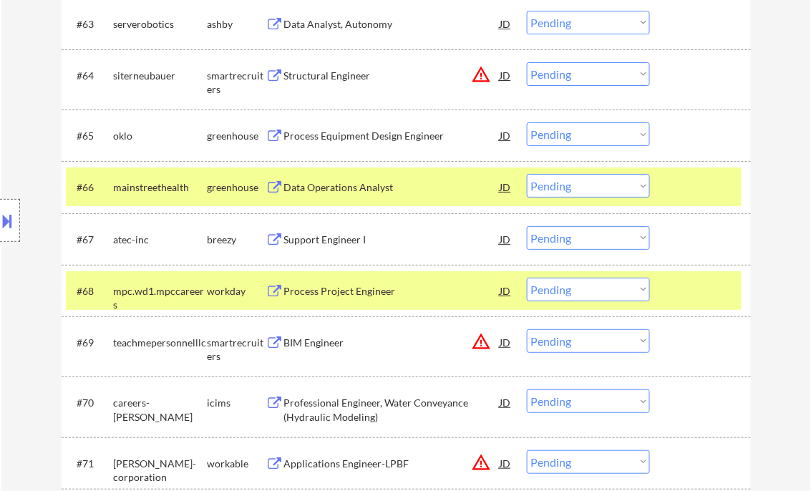
click at [671, 180] on div at bounding box center [702, 187] width 63 height 26
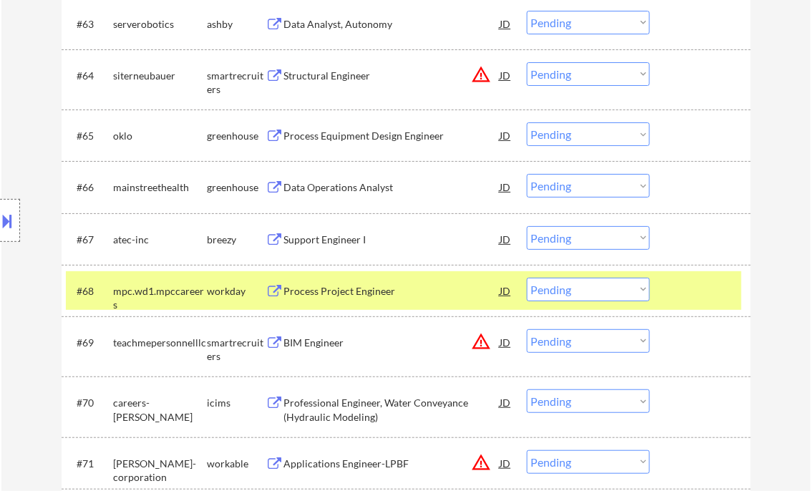
click at [697, 281] on div at bounding box center [702, 291] width 63 height 26
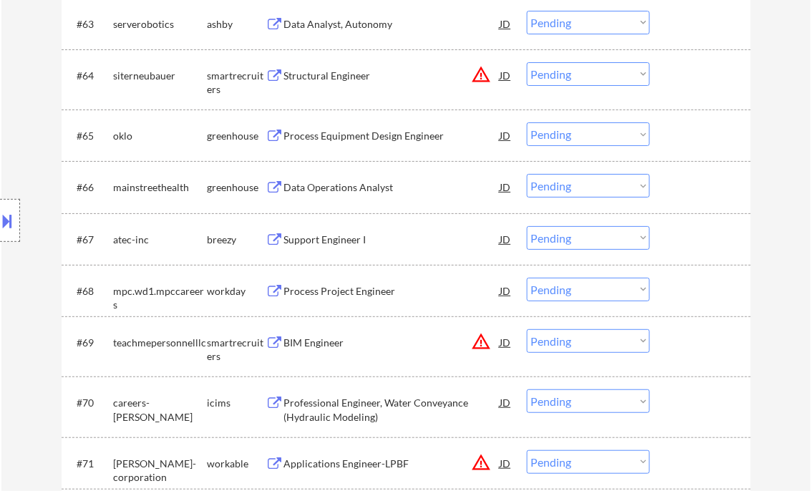
click at [346, 140] on div "Process Equipment Design Engineer" at bounding box center [392, 136] width 216 height 14
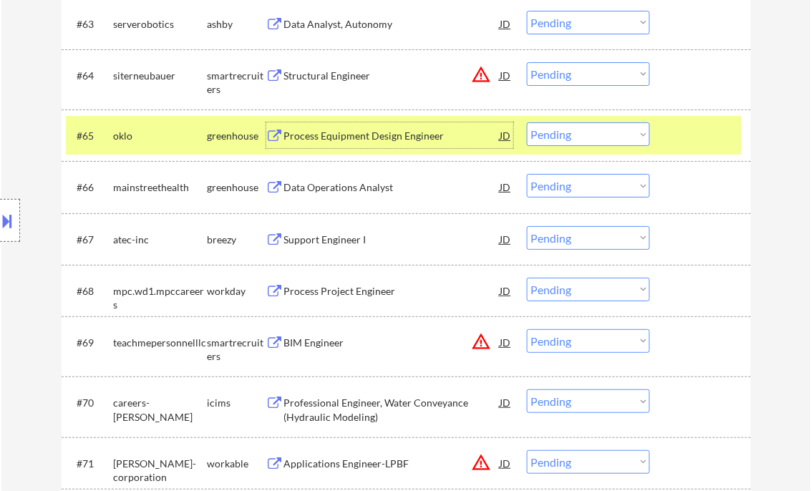
drag, startPoint x: 565, startPoint y: 134, endPoint x: 577, endPoint y: 147, distance: 17.8
click at [565, 134] on select "Choose an option... Pending Applied Excluded (Questions) Excluded (Expired) Exc…" at bounding box center [588, 134] width 123 height 24
click at [527, 122] on select "Choose an option... Pending Applied Excluded (Questions) Excluded (Expired) Exc…" at bounding box center [588, 134] width 123 height 24
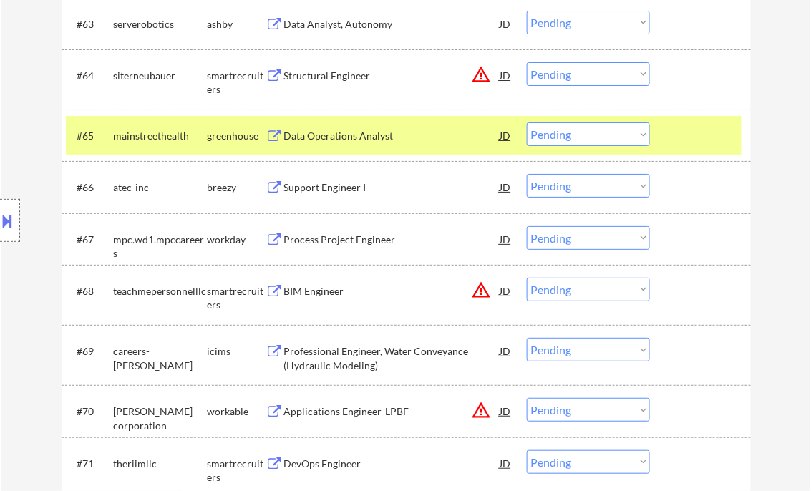
click at [344, 142] on div "Data Operations Analyst" at bounding box center [392, 136] width 216 height 14
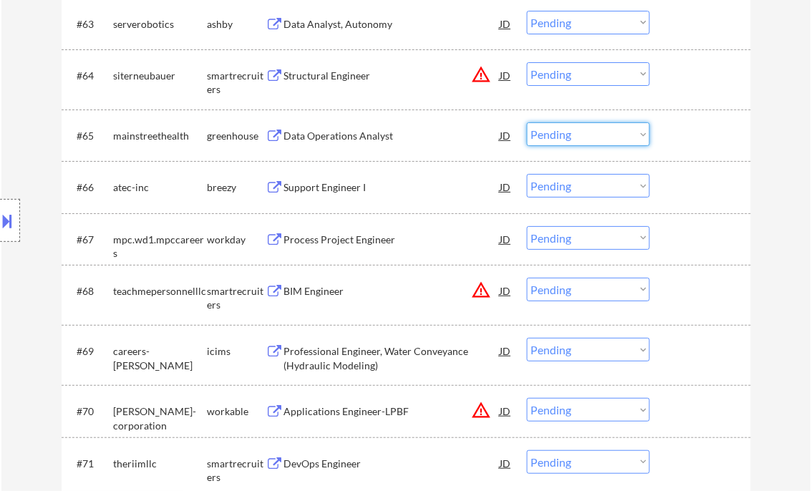
drag, startPoint x: 558, startPoint y: 132, endPoint x: 586, endPoint y: 141, distance: 28.5
click at [559, 132] on select "Choose an option... Pending Applied Excluded (Questions) Excluded (Expired) Exc…" at bounding box center [588, 134] width 123 height 24
click at [527, 122] on select "Choose an option... Pending Applied Excluded (Questions) Excluded (Expired) Exc…" at bounding box center [588, 134] width 123 height 24
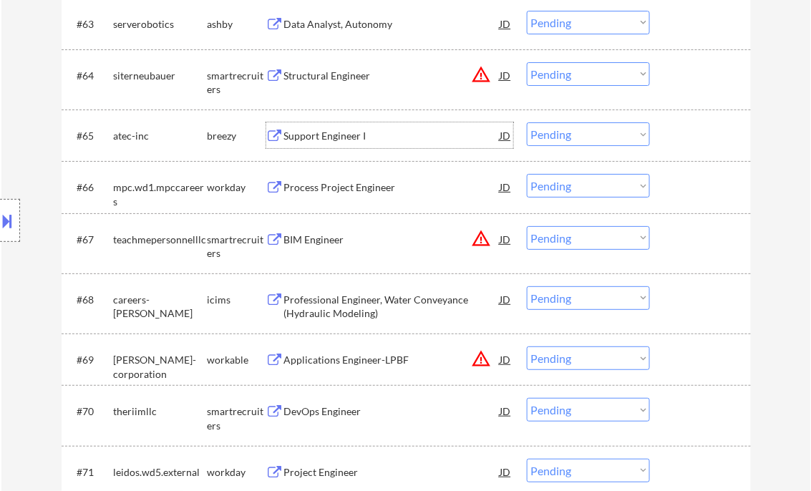
click at [326, 136] on div "Support Engineer I" at bounding box center [392, 136] width 216 height 14
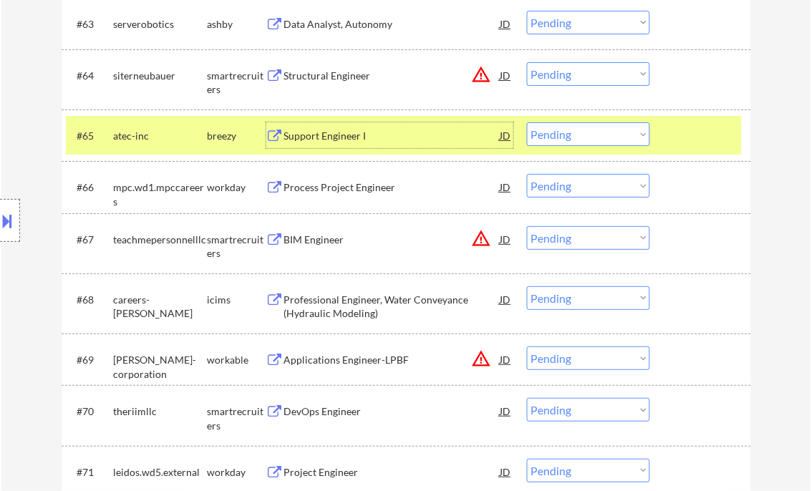
click at [16, 220] on div at bounding box center [10, 220] width 20 height 43
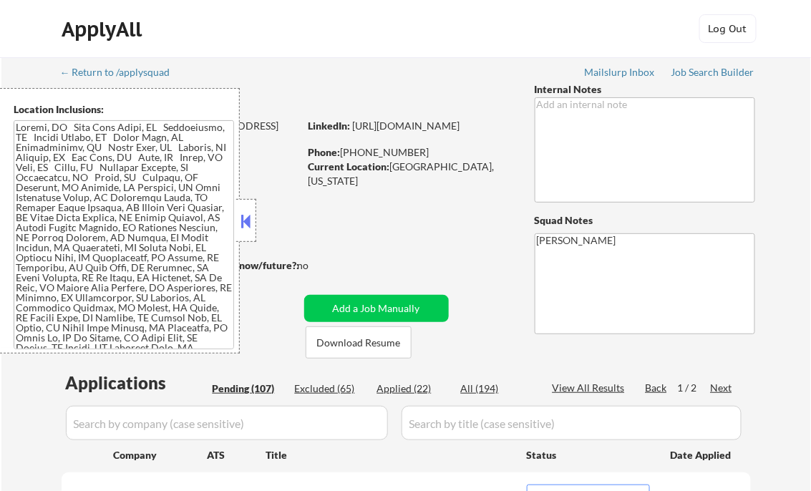
scroll to position [142, 0]
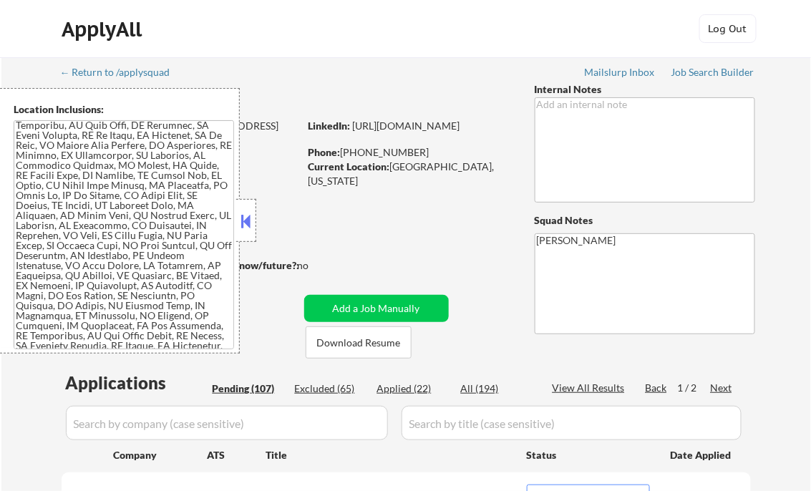
click at [247, 222] on button at bounding box center [246, 220] width 16 height 21
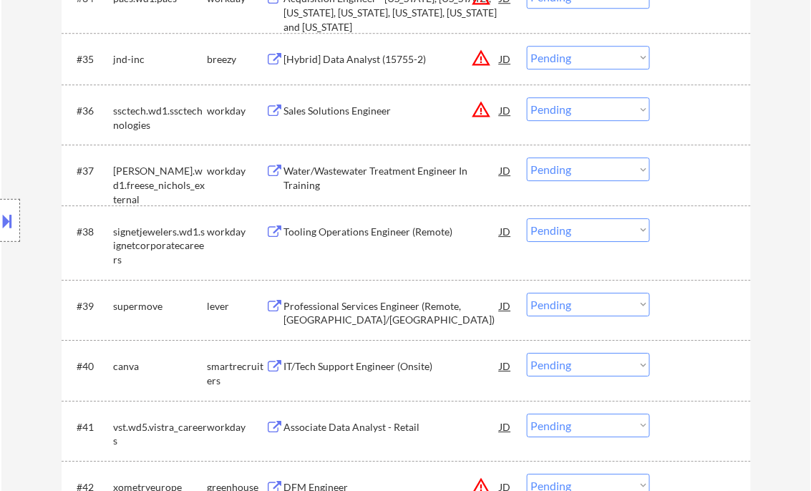
scroll to position [3899, 0]
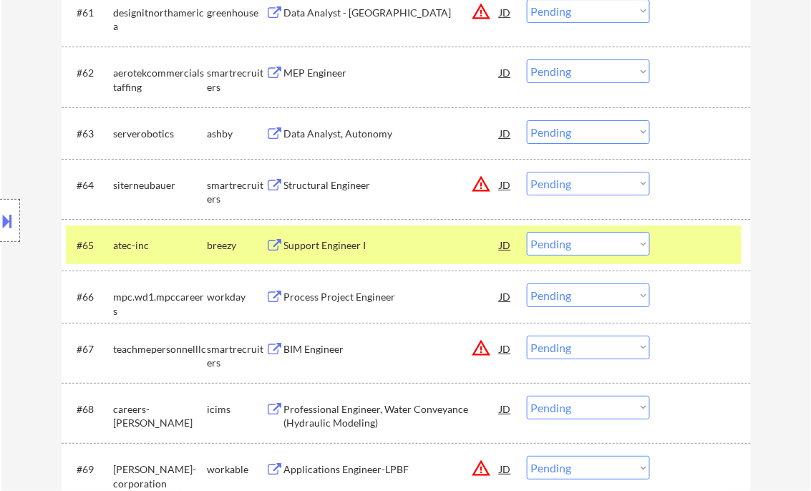
click at [586, 246] on select "Choose an option... Pending Applied Excluded (Questions) Excluded (Expired) Exc…" at bounding box center [588, 244] width 123 height 24
click at [527, 232] on select "Choose an option... Pending Applied Excluded (Questions) Excluded (Expired) Exc…" at bounding box center [588, 244] width 123 height 24
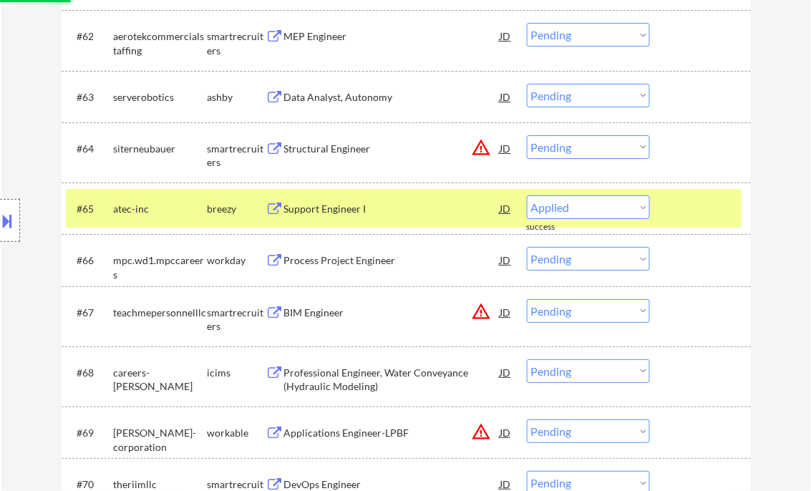
scroll to position [3956, 0]
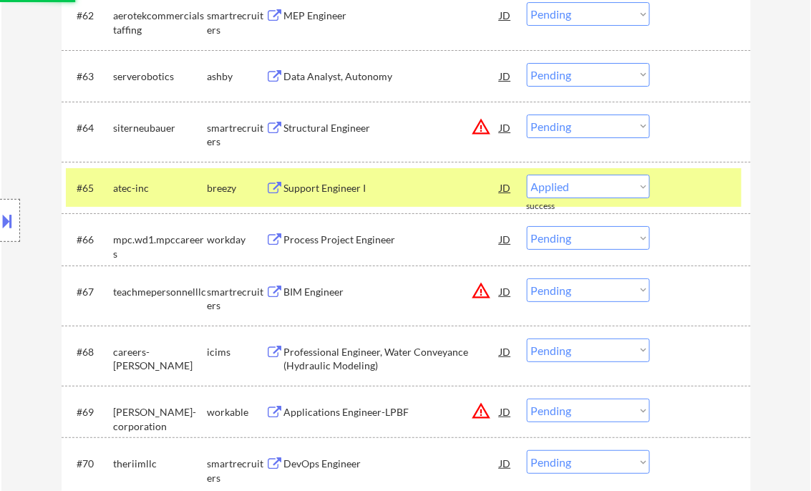
select select ""pending""
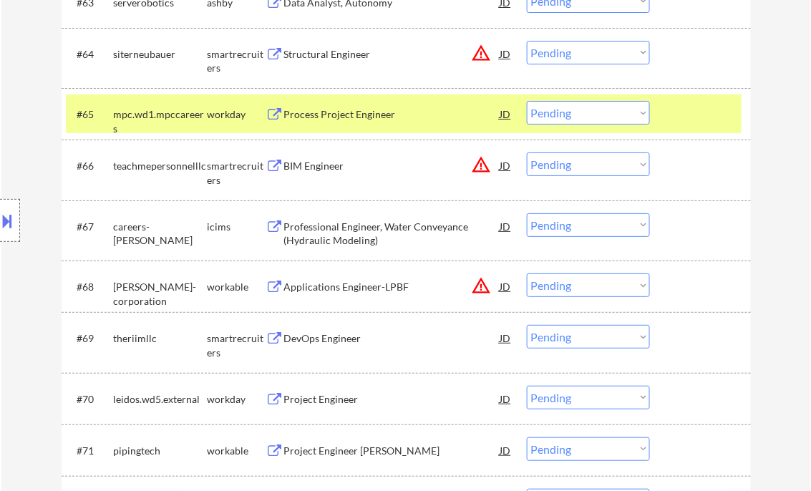
scroll to position [4071, 0]
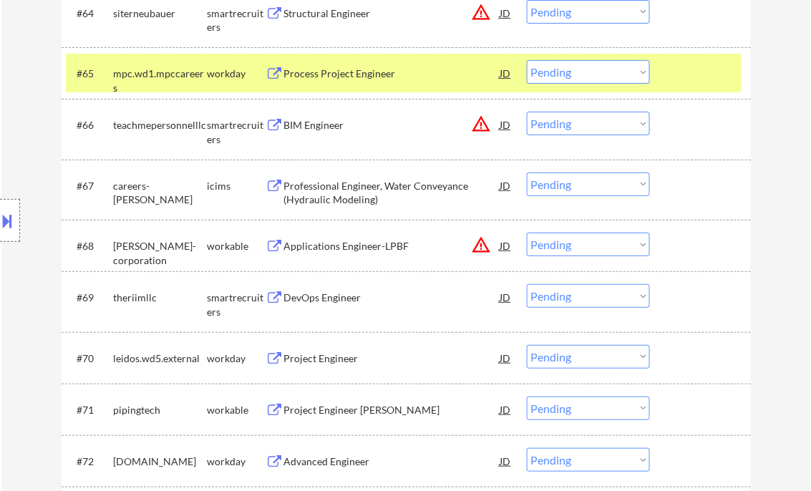
click at [335, 303] on div "DevOps Engineer" at bounding box center [392, 298] width 216 height 14
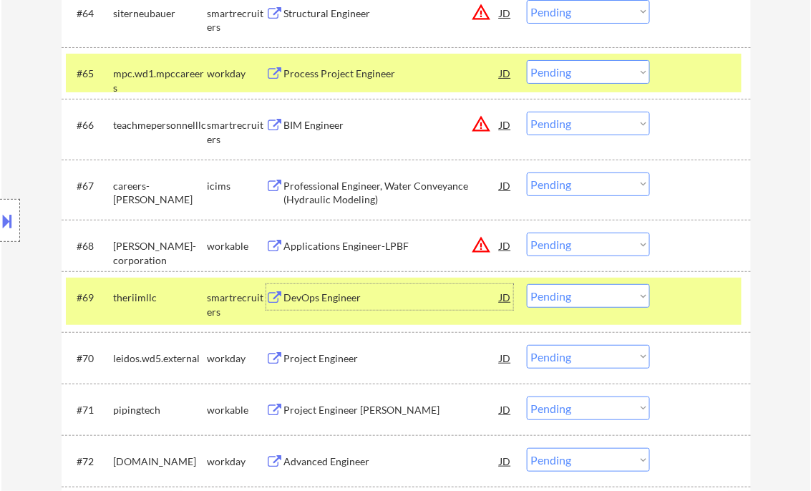
drag, startPoint x: 549, startPoint y: 293, endPoint x: 587, endPoint y: 308, distance: 40.5
click at [549, 293] on select "Choose an option... Pending Applied Excluded (Questions) Excluded (Expired) Exc…" at bounding box center [588, 296] width 123 height 24
click at [527, 284] on select "Choose an option... Pending Applied Excluded (Questions) Excluded (Expired) Exc…" at bounding box center [588, 296] width 123 height 24
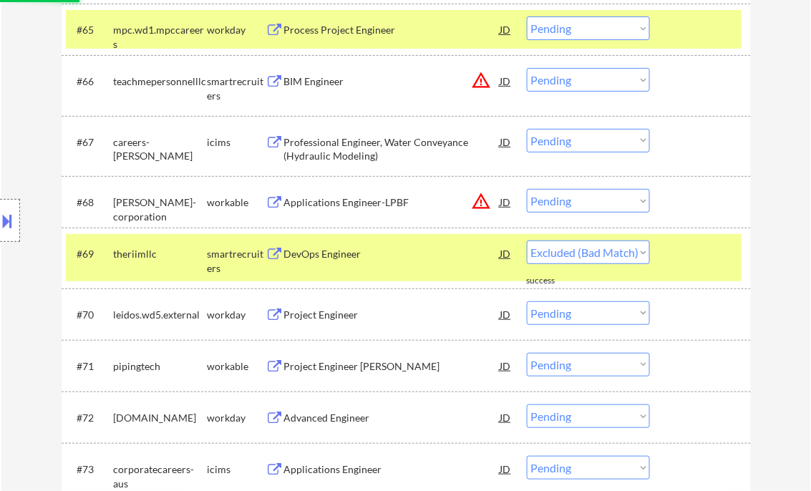
scroll to position [4128, 0]
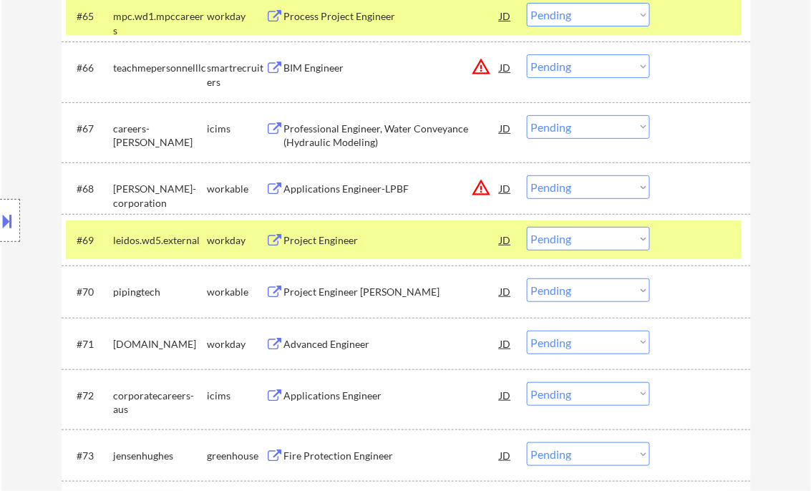
click at [709, 243] on div at bounding box center [702, 240] width 63 height 26
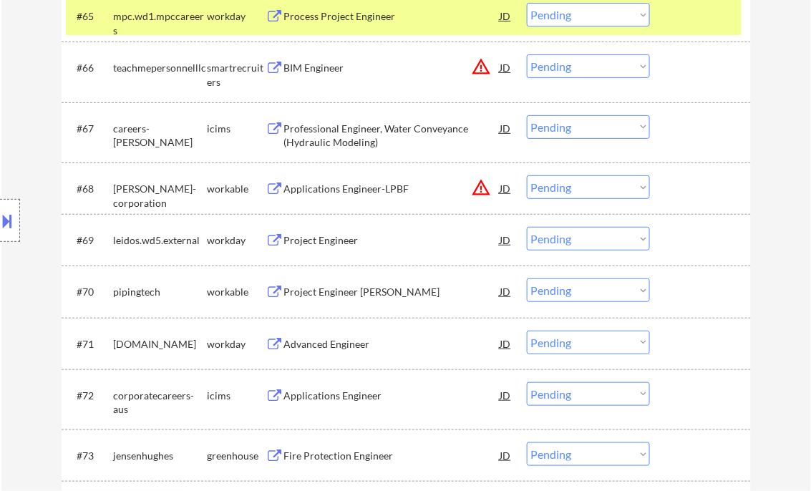
click at [274, 238] on button at bounding box center [275, 241] width 18 height 14
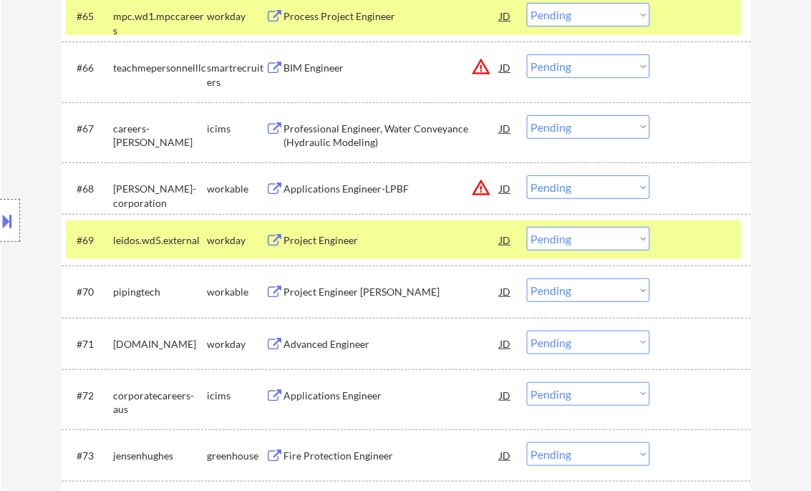
click at [12, 219] on button at bounding box center [8, 221] width 16 height 24
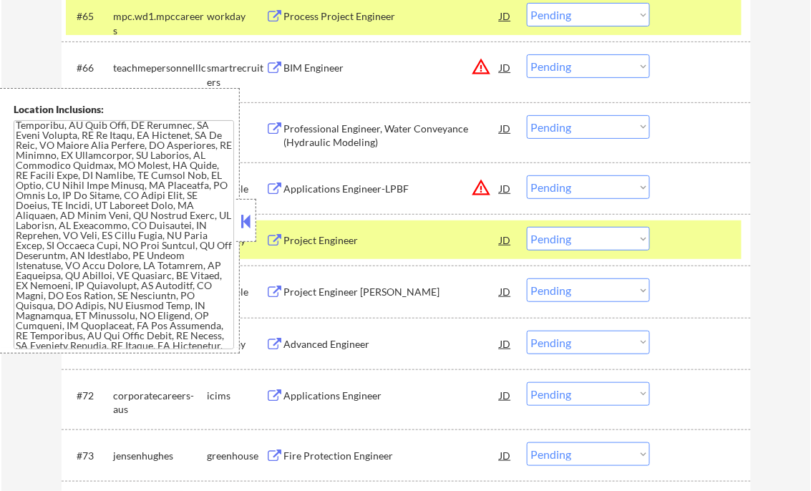
click at [242, 233] on div at bounding box center [246, 220] width 20 height 43
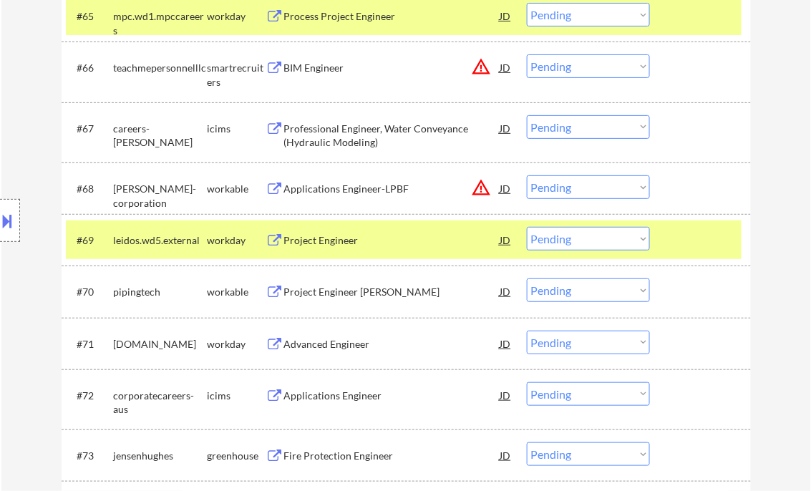
click at [340, 239] on div "Project Engineer" at bounding box center [392, 240] width 216 height 14
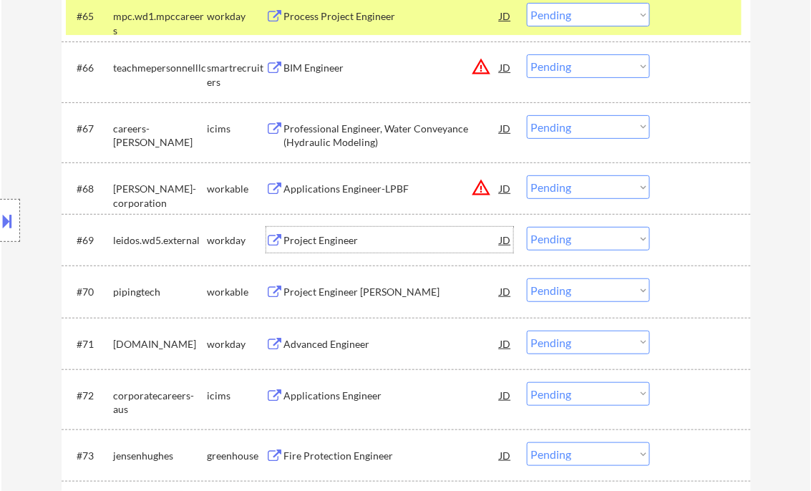
click at [11, 225] on button at bounding box center [8, 221] width 16 height 24
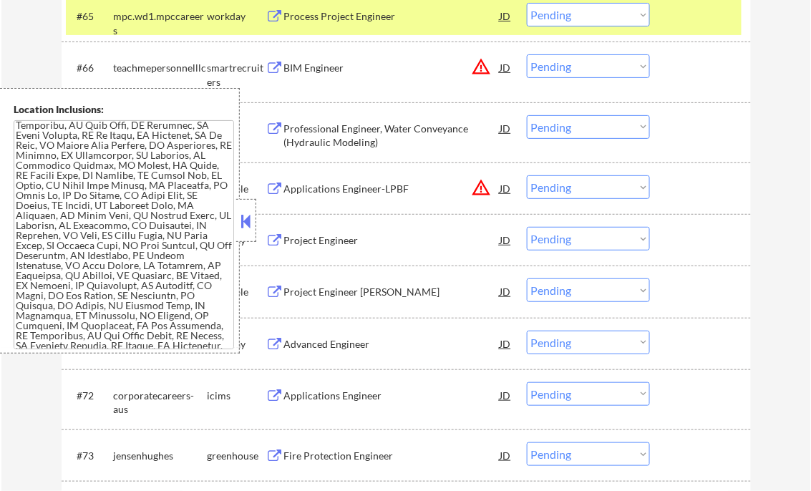
click at [248, 214] on button at bounding box center [246, 220] width 16 height 21
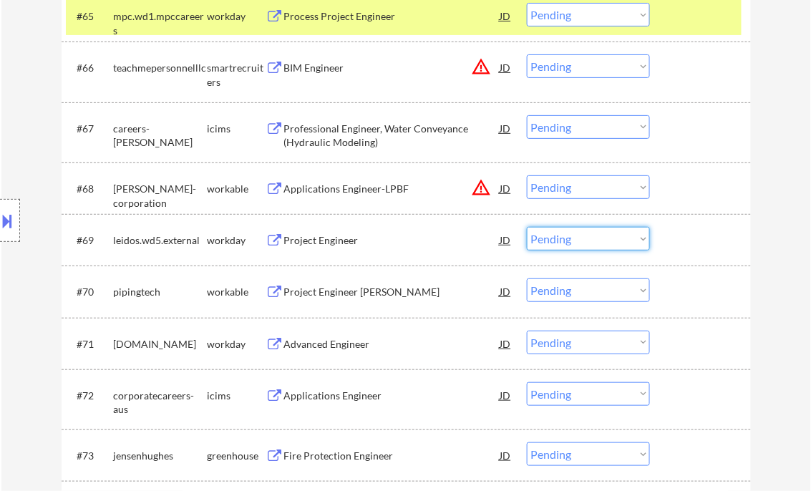
click at [579, 241] on select "Choose an option... Pending Applied Excluded (Questions) Excluded (Expired) Exc…" at bounding box center [588, 239] width 123 height 24
click at [527, 227] on select "Choose an option... Pending Applied Excluded (Questions) Excluded (Expired) Exc…" at bounding box center [588, 239] width 123 height 24
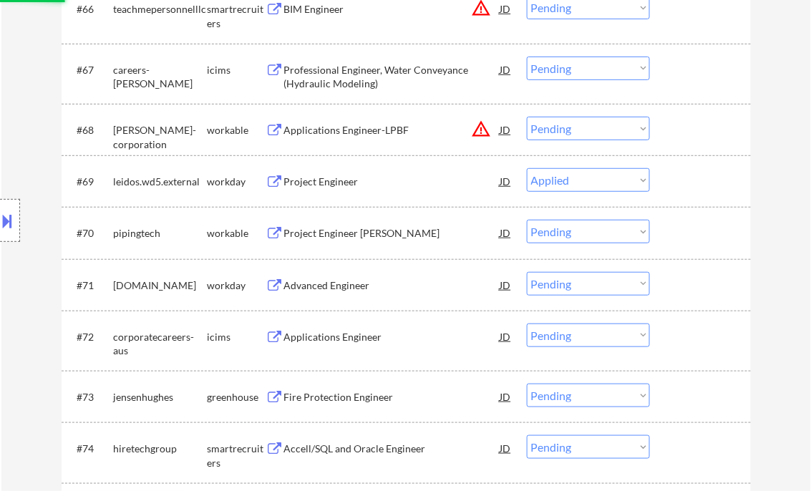
scroll to position [4243, 0]
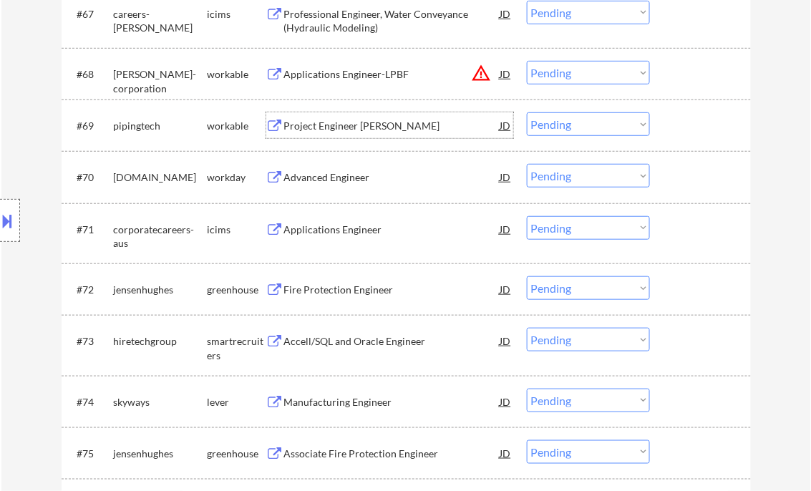
click at [344, 122] on div "Project Engineer U.S. Bellows" at bounding box center [392, 126] width 216 height 14
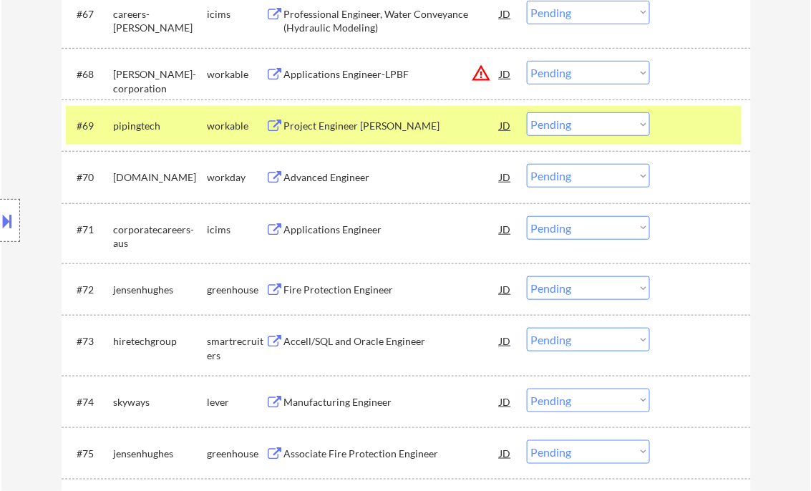
click at [3, 215] on button at bounding box center [8, 221] width 16 height 24
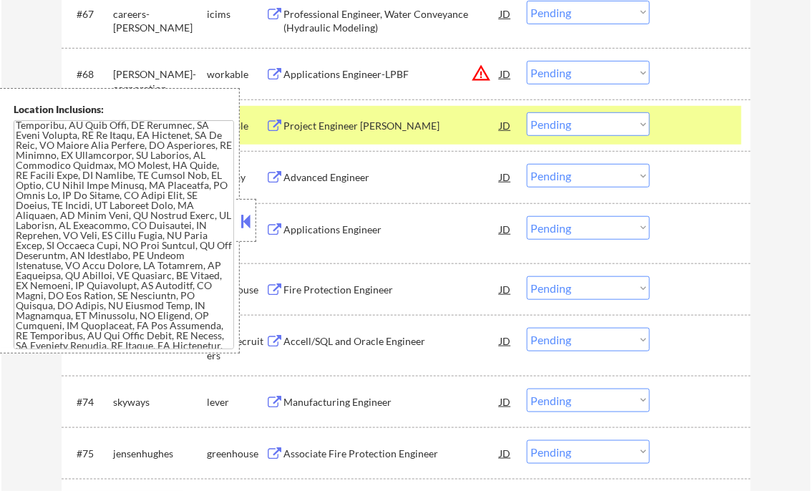
scroll to position [0, 0]
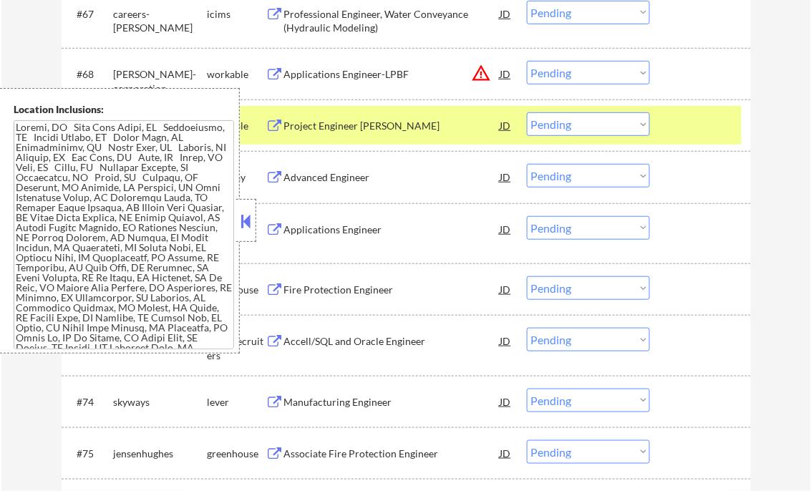
click at [253, 223] on button at bounding box center [246, 220] width 16 height 21
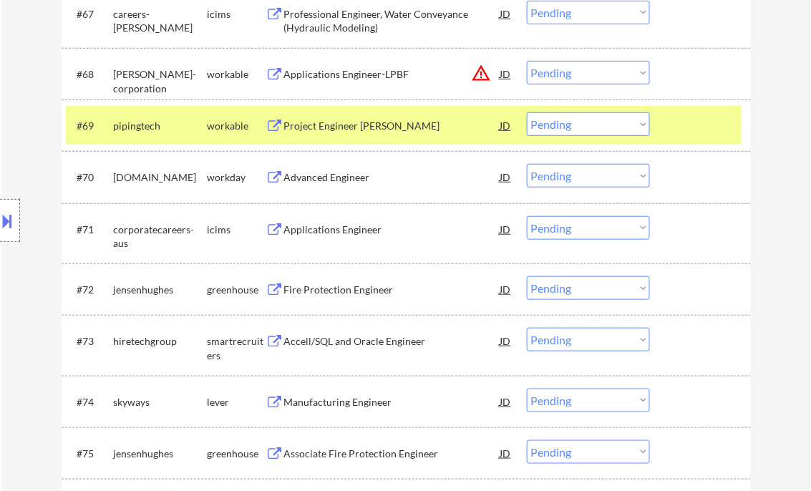
drag, startPoint x: 555, startPoint y: 125, endPoint x: 582, endPoint y: 134, distance: 27.8
click at [555, 125] on select "Choose an option... Pending Applied Excluded (Questions) Excluded (Expired) Exc…" at bounding box center [588, 124] width 123 height 24
click at [527, 112] on select "Choose an option... Pending Applied Excluded (Questions) Excluded (Expired) Exc…" at bounding box center [588, 124] width 123 height 24
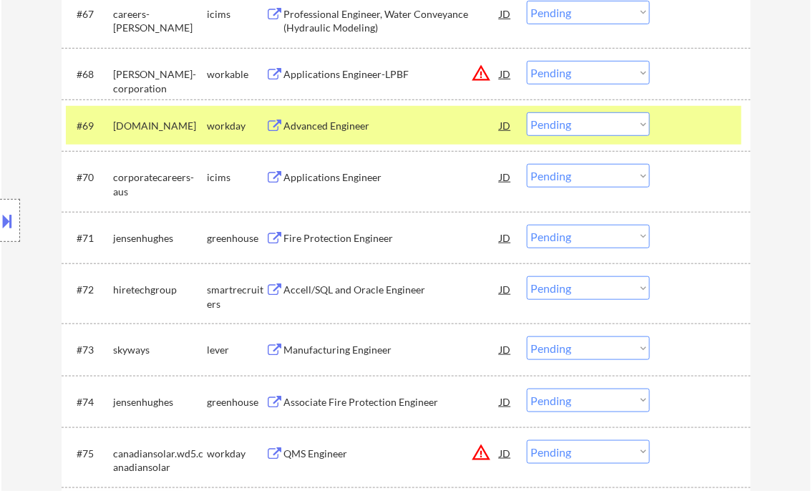
click at [334, 130] on div "Advanced Engineer" at bounding box center [392, 126] width 216 height 14
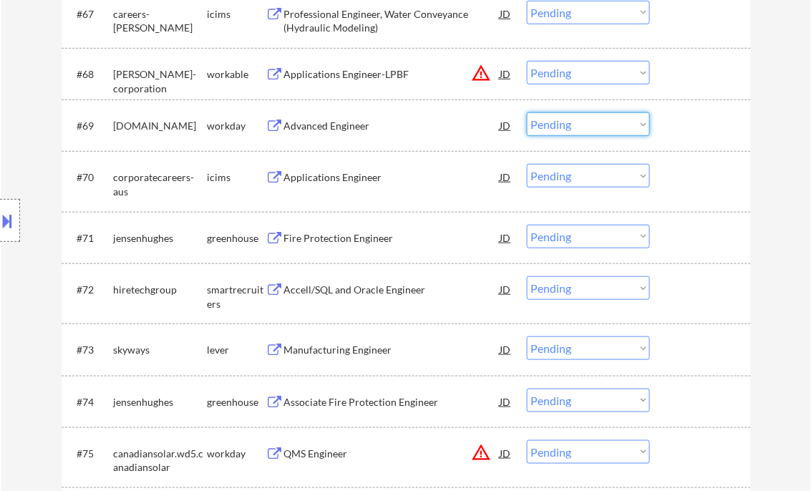
drag, startPoint x: 600, startPoint y: 116, endPoint x: 617, endPoint y: 133, distance: 24.3
click at [600, 116] on select "Choose an option... Pending Applied Excluded (Questions) Excluded (Expired) Exc…" at bounding box center [588, 124] width 123 height 24
click at [527, 112] on select "Choose an option... Pending Applied Excluded (Questions) Excluded (Expired) Exc…" at bounding box center [588, 124] width 123 height 24
select select ""pending""
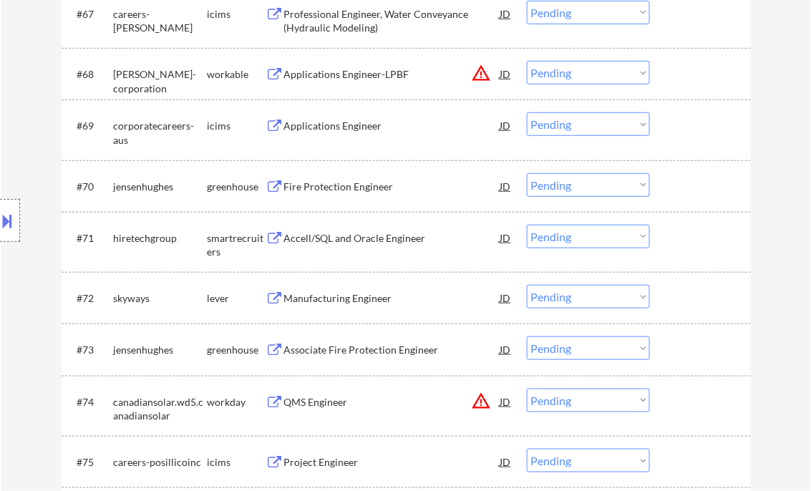
click at [345, 301] on div "Manufacturing Engineer" at bounding box center [392, 298] width 216 height 14
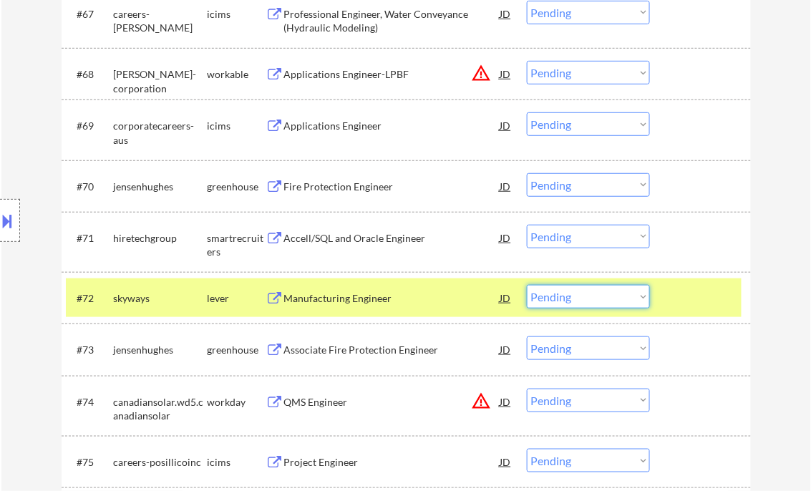
click at [569, 298] on select "Choose an option... Pending Applied Excluded (Questions) Excluded (Expired) Exc…" at bounding box center [588, 297] width 123 height 24
click at [527, 285] on select "Choose an option... Pending Applied Excluded (Questions) Excluded (Expired) Exc…" at bounding box center [588, 297] width 123 height 24
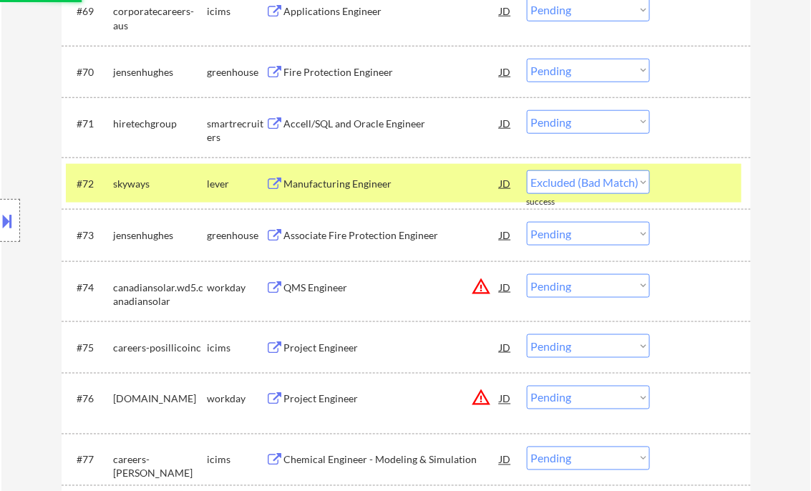
scroll to position [4529, 0]
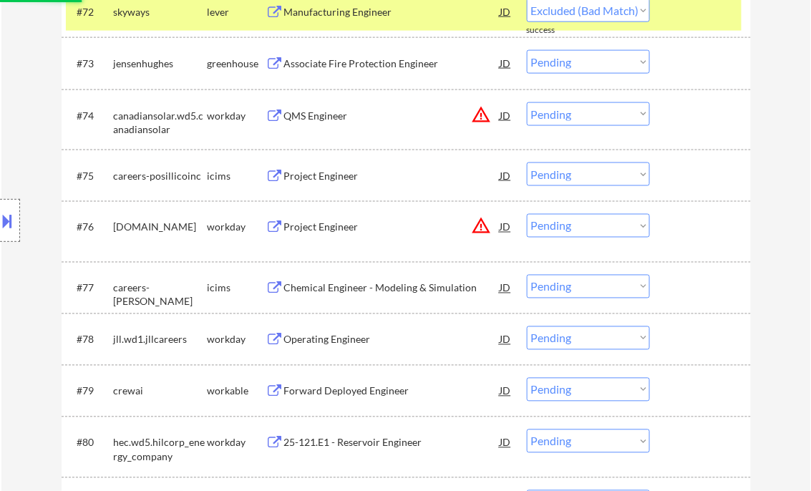
select select ""pending""
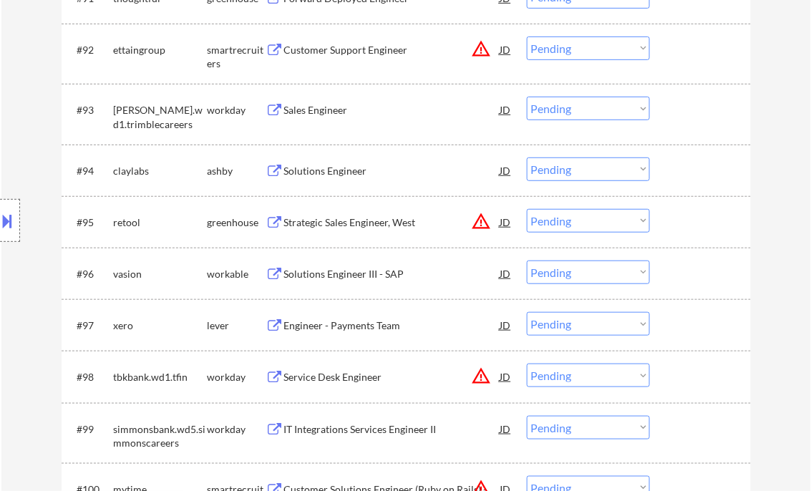
scroll to position [5789, 0]
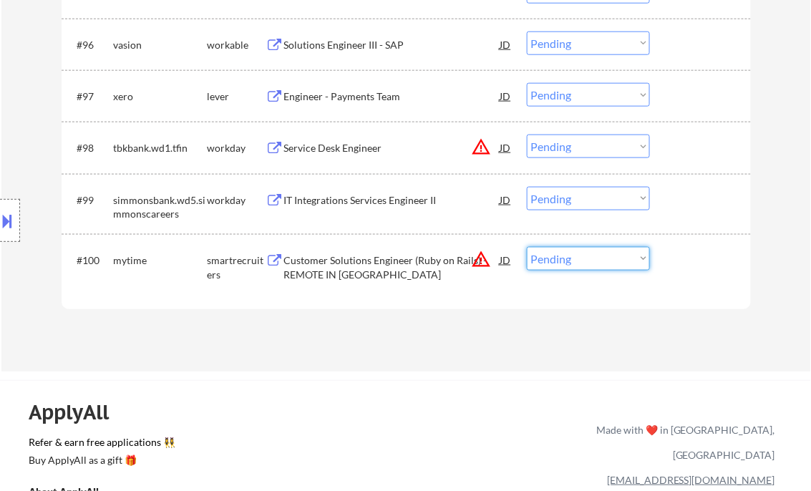
drag, startPoint x: 553, startPoint y: 262, endPoint x: 569, endPoint y: 272, distance: 19.3
click at [553, 262] on select "Choose an option... Pending Applied Excluded (Questions) Excluded (Expired) Exc…" at bounding box center [588, 259] width 123 height 24
click at [527, 247] on select "Choose an option... Pending Applied Excluded (Questions) Excluded (Expired) Exc…" at bounding box center [588, 259] width 123 height 24
select select ""pending""
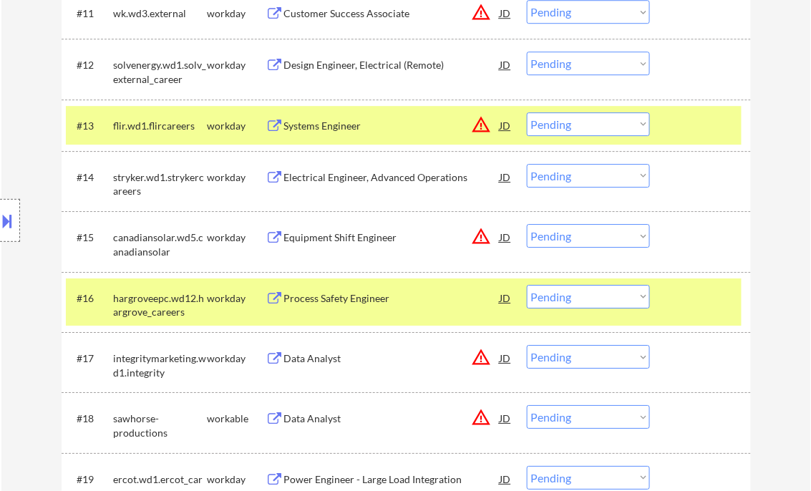
scroll to position [1093, 0]
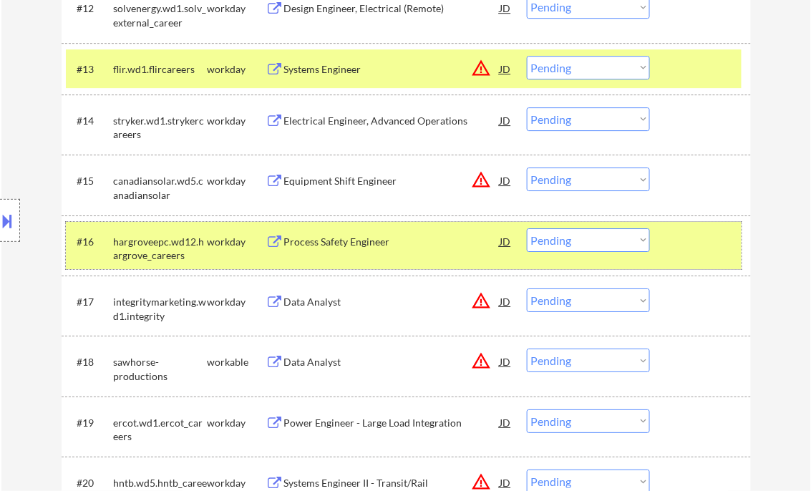
click at [684, 256] on div "#16 hargroveepc.wd12.hargrove_careers workday Process Safety Engineer JD warnin…" at bounding box center [404, 245] width 676 height 47
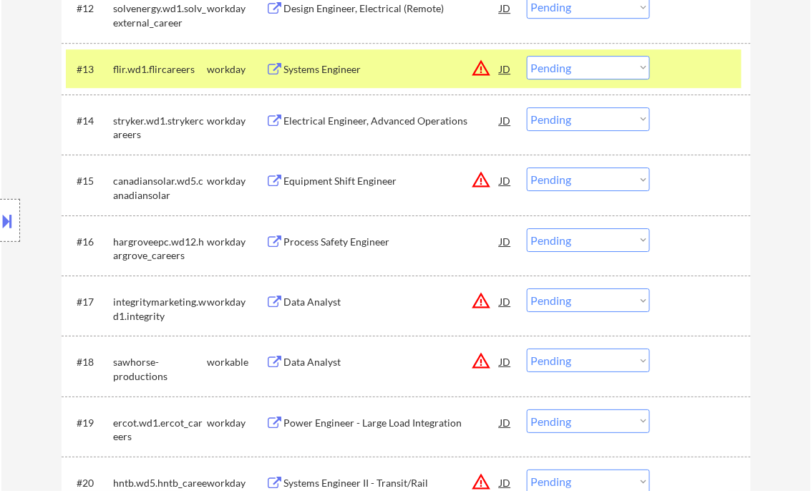
click at [701, 59] on div at bounding box center [702, 69] width 63 height 26
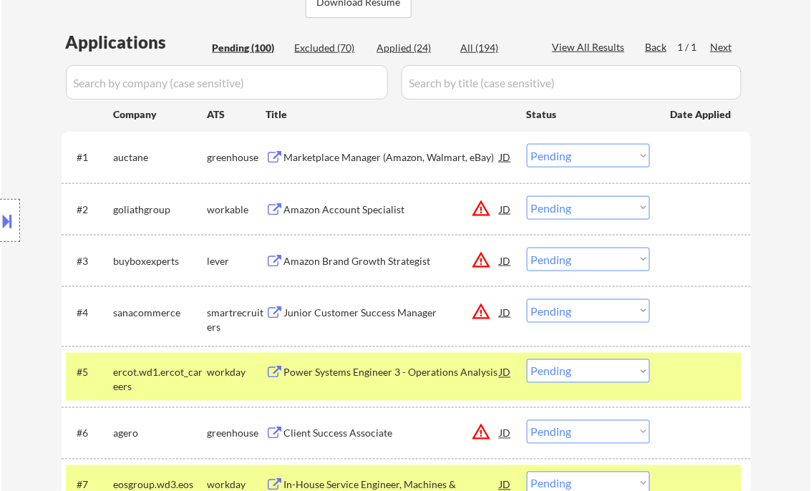
scroll to position [406, 0]
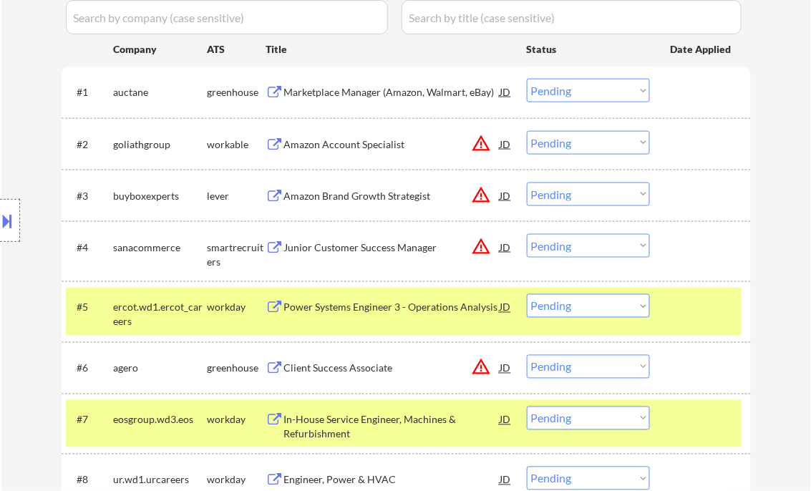
click at [371, 369] on div "Client Success Associate" at bounding box center [392, 368] width 216 height 14
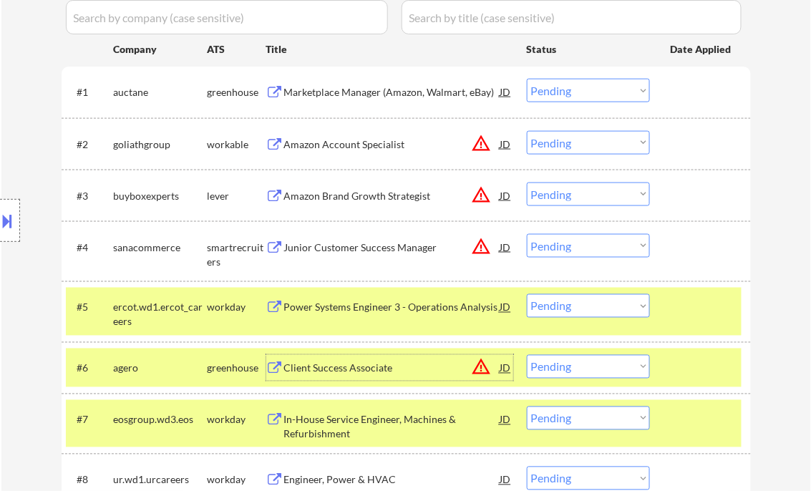
click at [14, 226] on button at bounding box center [8, 221] width 16 height 24
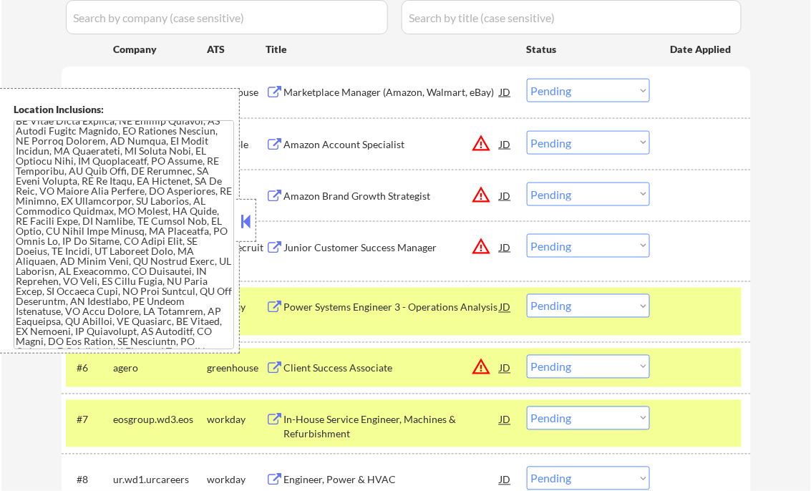
scroll to position [0, 0]
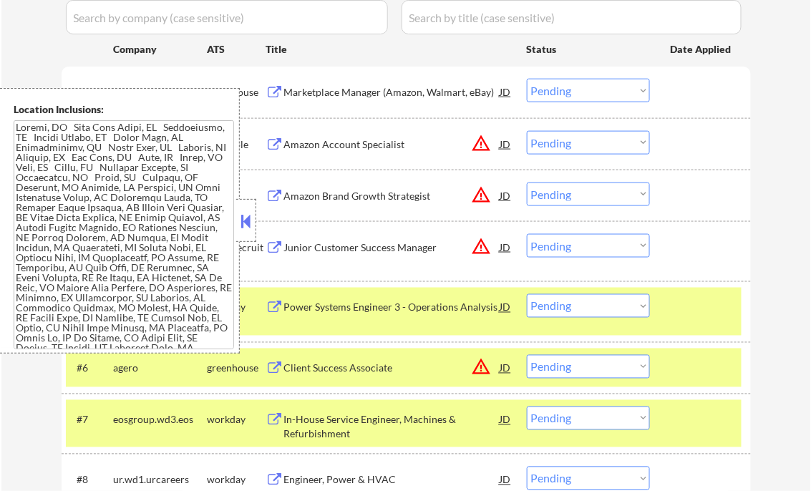
click at [247, 213] on button at bounding box center [246, 220] width 16 height 21
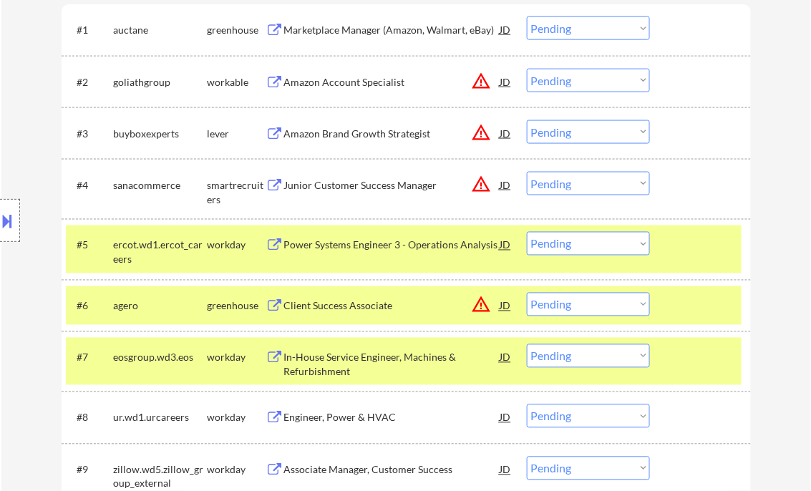
scroll to position [520, 0]
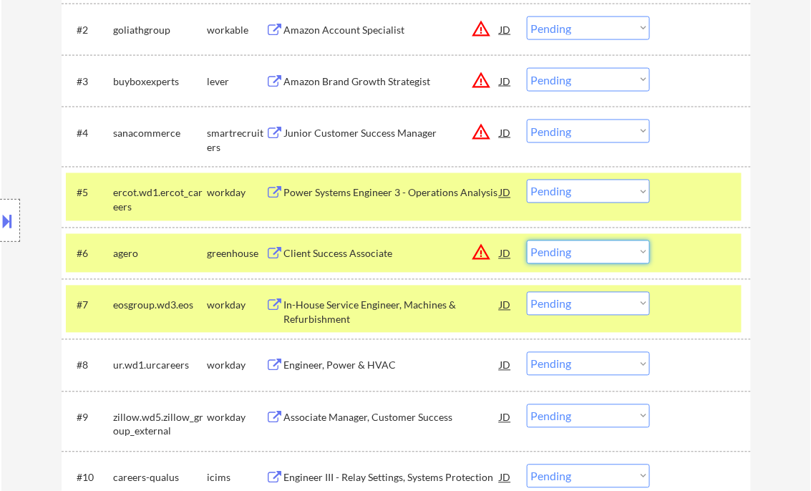
click at [588, 253] on select "Choose an option... Pending Applied Excluded (Questions) Excluded (Expired) Exc…" at bounding box center [588, 253] width 123 height 24
click at [527, 241] on select "Choose an option... Pending Applied Excluded (Questions) Excluded (Expired) Exc…" at bounding box center [588, 253] width 123 height 24
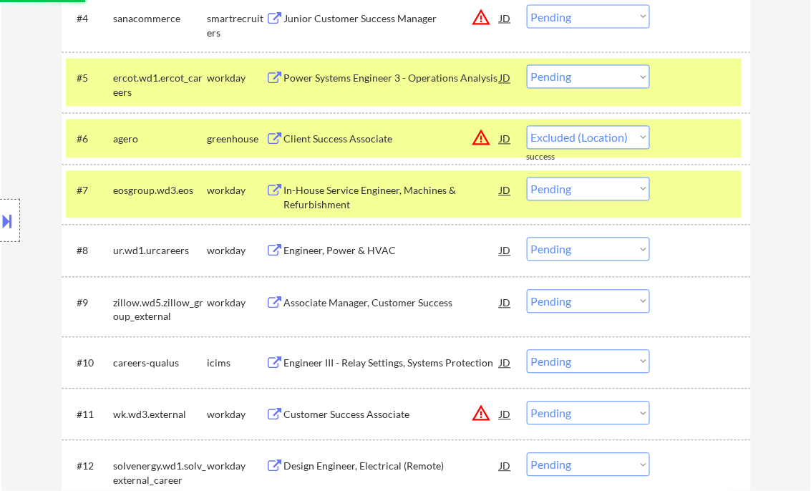
select select ""pending""
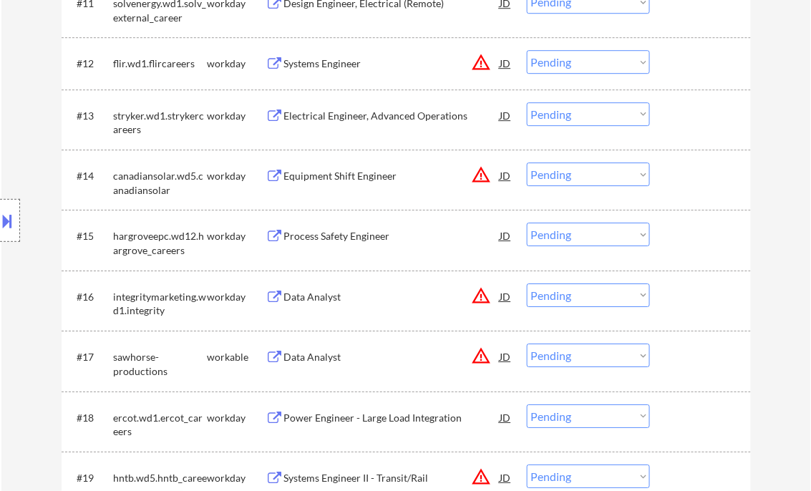
scroll to position [1093, 0]
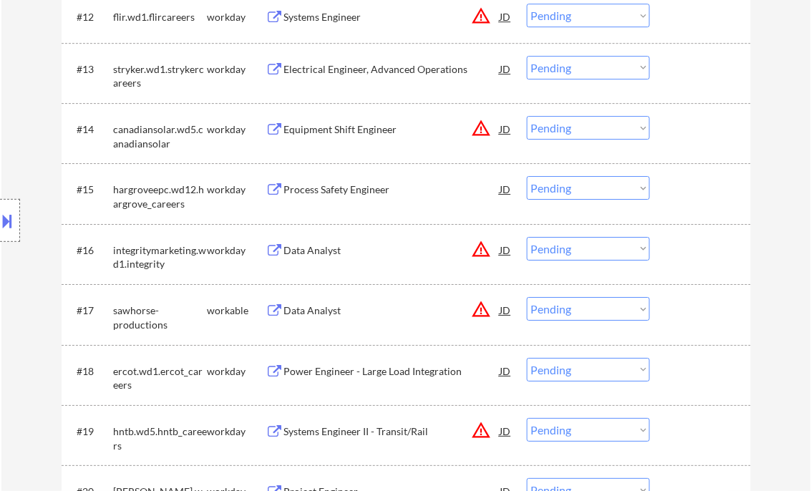
click at [344, 313] on div "Data Analyst" at bounding box center [392, 310] width 216 height 14
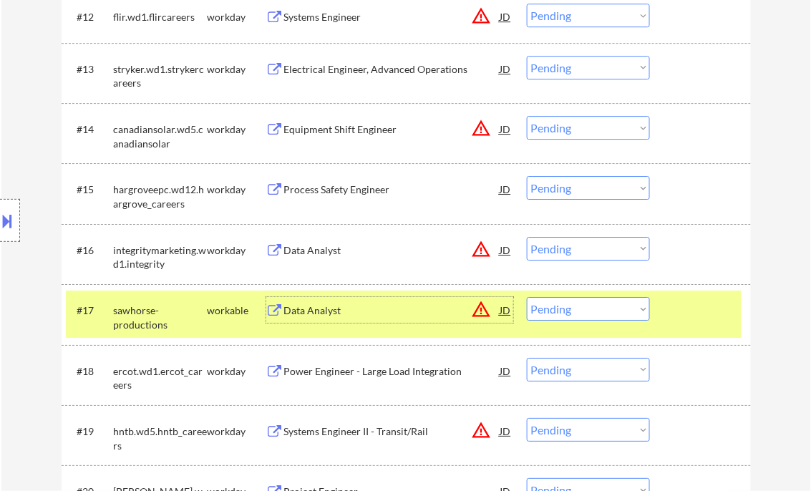
click at [572, 309] on select "Choose an option... Pending Applied Excluded (Questions) Excluded (Expired) Exc…" at bounding box center [588, 309] width 123 height 24
click at [527, 297] on select "Choose an option... Pending Applied Excluded (Questions) Excluded (Expired) Exc…" at bounding box center [588, 309] width 123 height 24
select select ""pending""
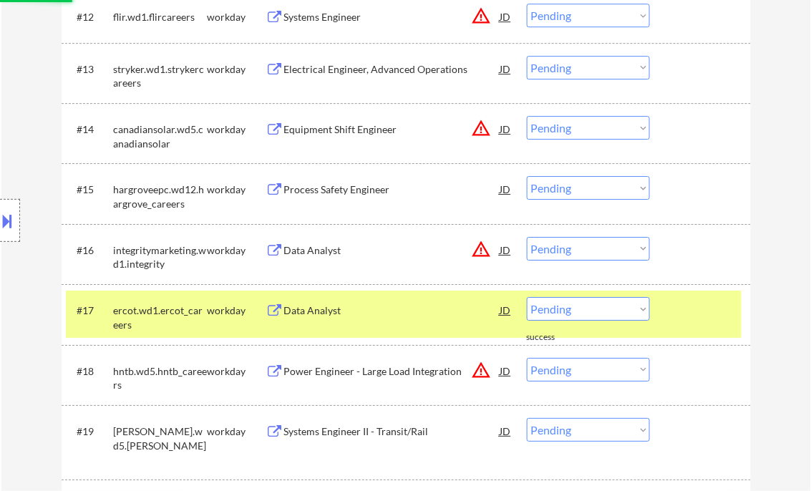
scroll to position [1208, 0]
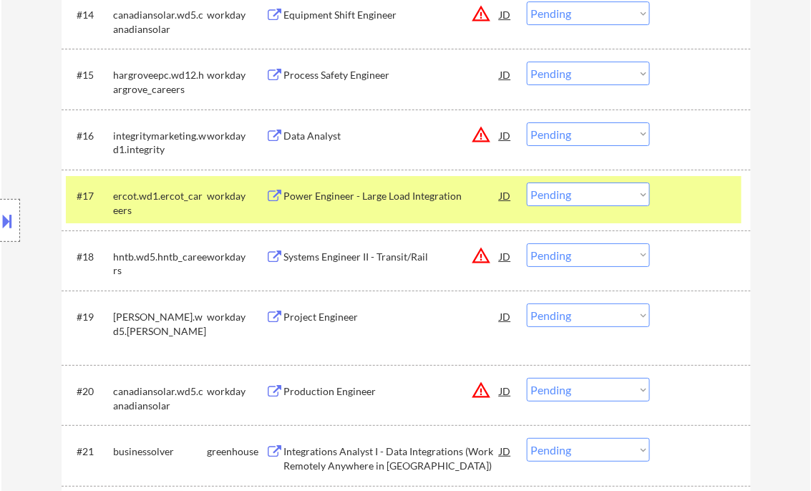
click at [309, 306] on div "Project Engineer" at bounding box center [392, 316] width 216 height 26
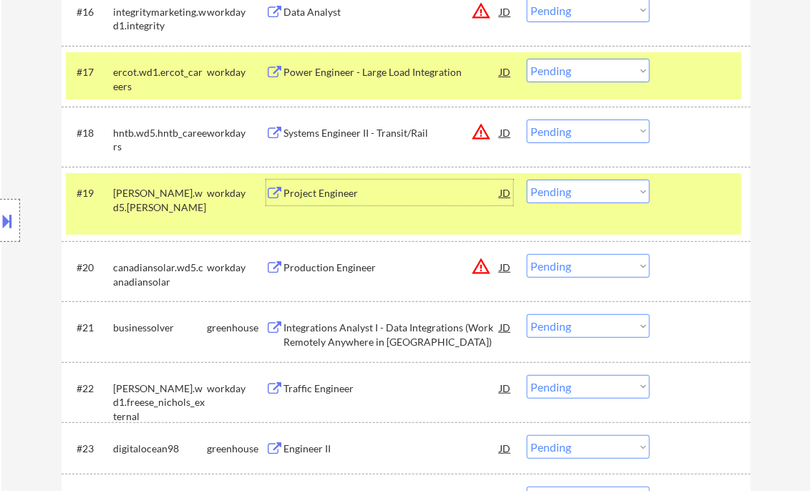
scroll to position [1379, 0]
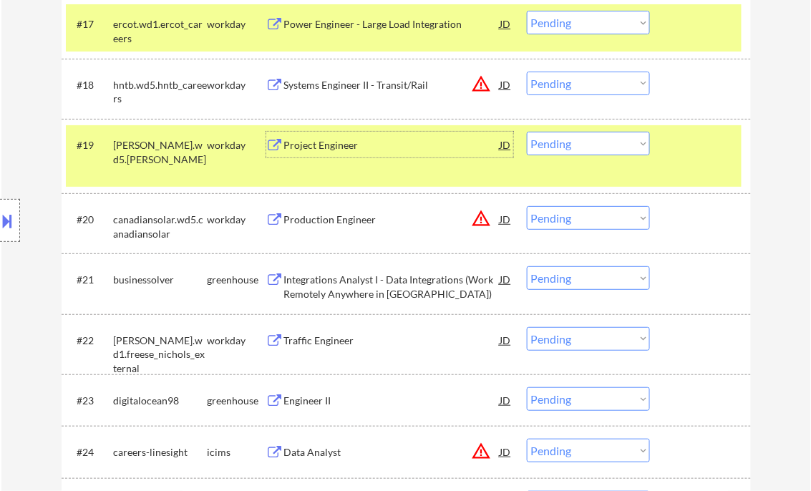
click at [381, 298] on div "Integrations Analyst I - Data Integrations (Work Remotely Anywhere in the Unite…" at bounding box center [392, 287] width 216 height 28
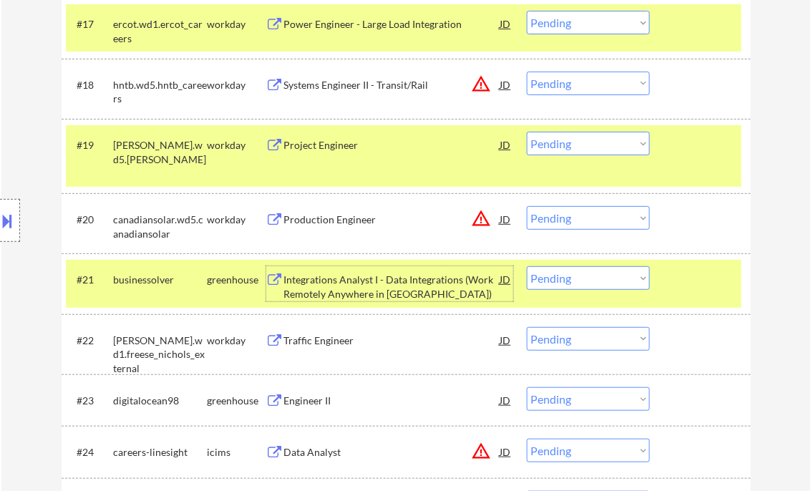
click at [600, 278] on select "Choose an option... Pending Applied Excluded (Questions) Excluded (Expired) Exc…" at bounding box center [588, 278] width 123 height 24
click at [527, 266] on select "Choose an option... Pending Applied Excluded (Questions) Excluded (Expired) Exc…" at bounding box center [588, 278] width 123 height 24
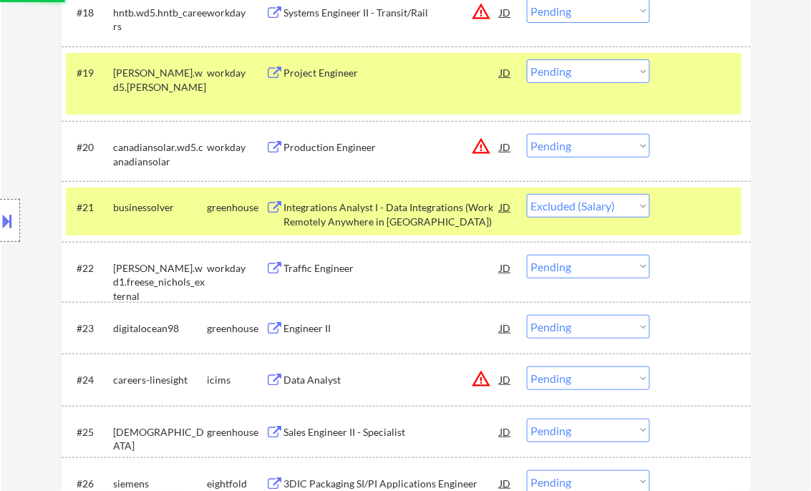
scroll to position [1494, 0]
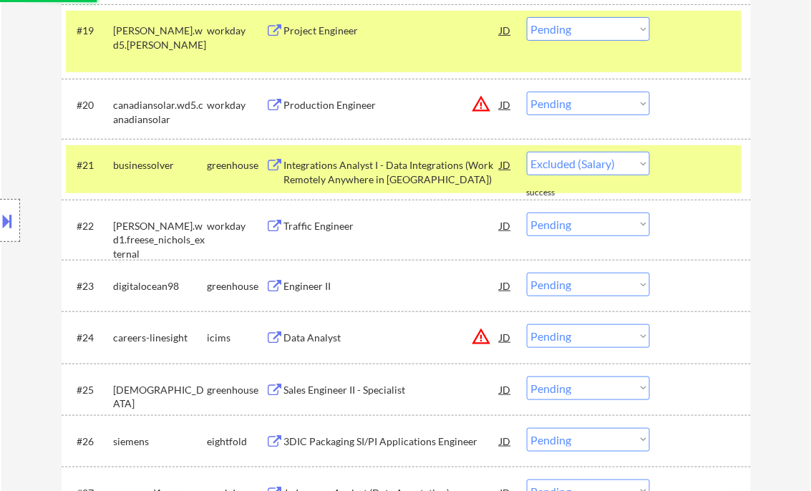
select select ""pending""
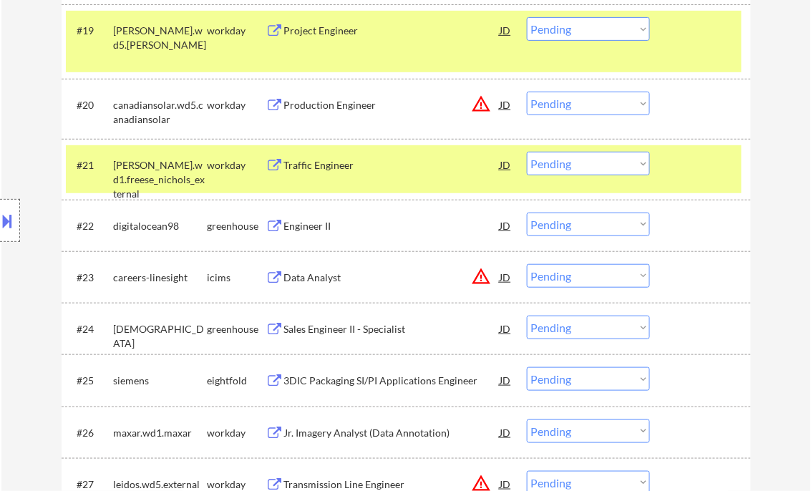
click at [336, 225] on div "Engineer II" at bounding box center [392, 226] width 216 height 14
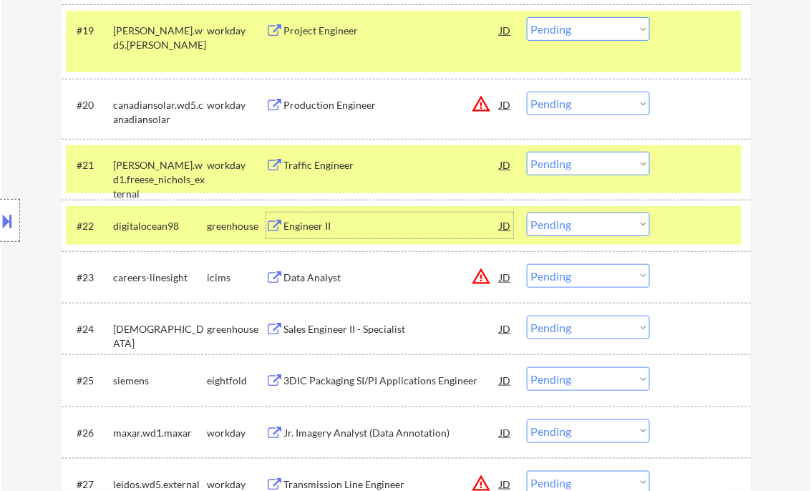
click at [594, 228] on select "Choose an option... Pending Applied Excluded (Questions) Excluded (Expired) Exc…" at bounding box center [588, 225] width 123 height 24
click at [527, 213] on select "Choose an option... Pending Applied Excluded (Questions) Excluded (Expired) Exc…" at bounding box center [588, 225] width 123 height 24
drag, startPoint x: 678, startPoint y: 235, endPoint x: 681, endPoint y: 222, distance: 13.4
click at [679, 229] on div at bounding box center [702, 226] width 63 height 26
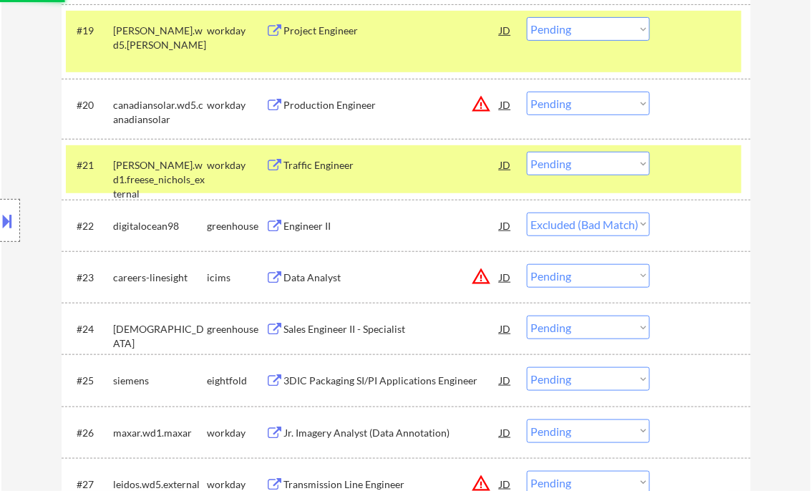
click at [679, 157] on div at bounding box center [702, 165] width 63 height 26
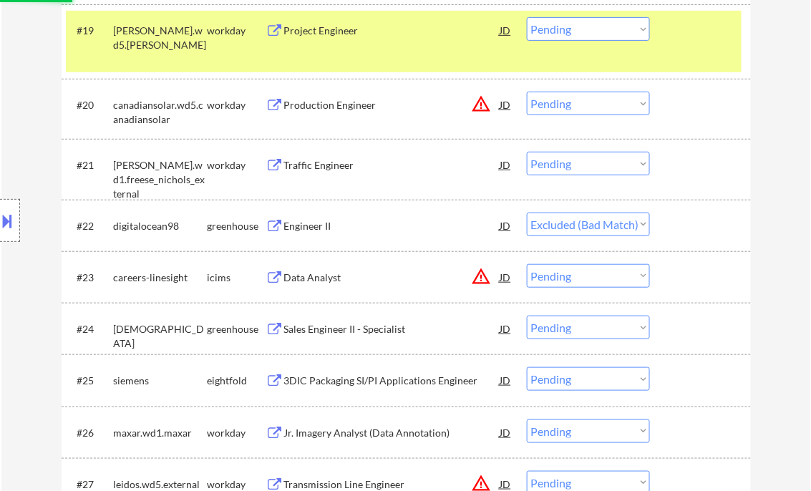
click at [677, 40] on div at bounding box center [702, 30] width 63 height 26
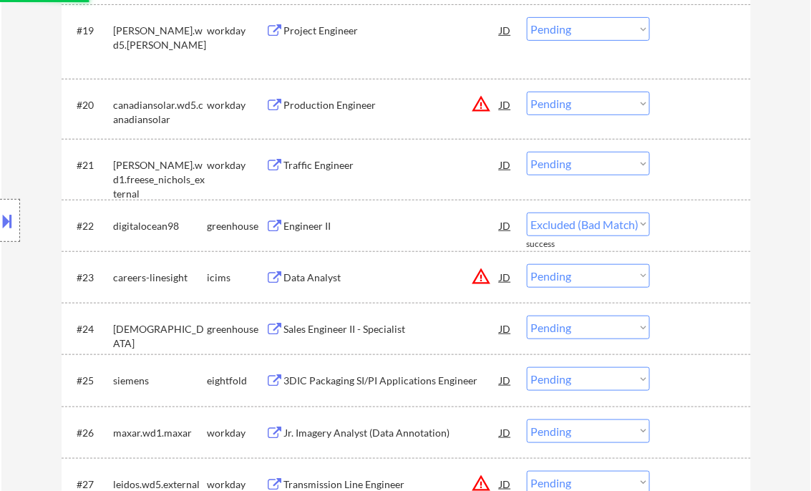
select select ""pending""
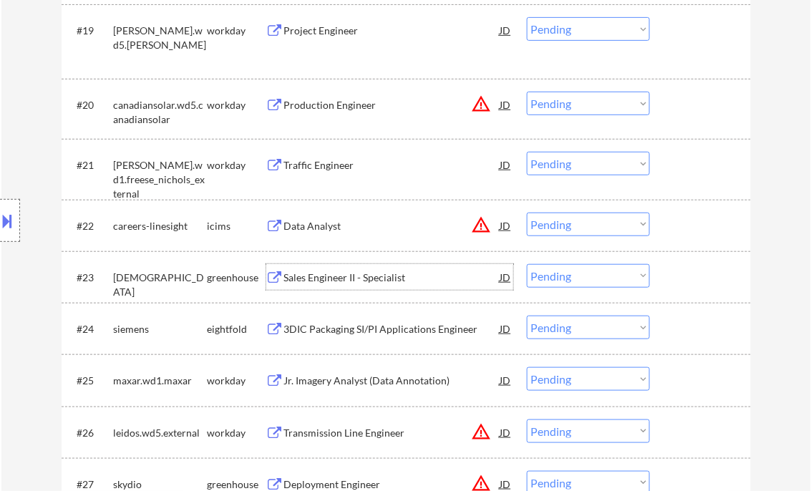
click at [357, 276] on div "Sales Engineer II - Specialist" at bounding box center [392, 278] width 216 height 14
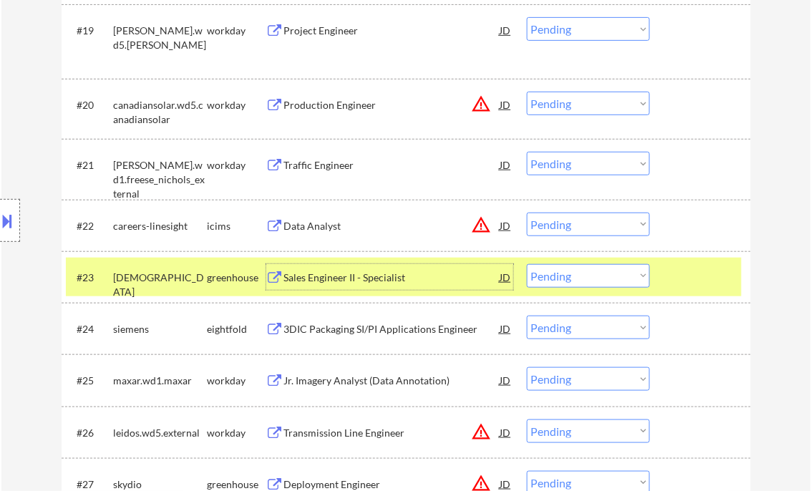
drag, startPoint x: 576, startPoint y: 281, endPoint x: 593, endPoint y: 288, distance: 18.9
click at [578, 280] on select "Choose an option... Pending Applied Excluded (Questions) Excluded (Expired) Exc…" at bounding box center [588, 276] width 123 height 24
click at [527, 264] on select "Choose an option... Pending Applied Excluded (Questions) Excluded (Expired) Exc…" at bounding box center [588, 276] width 123 height 24
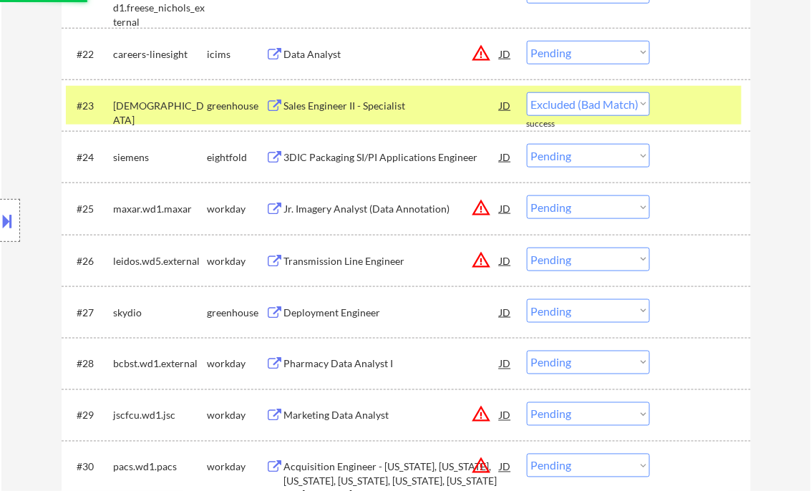
select select ""pending""
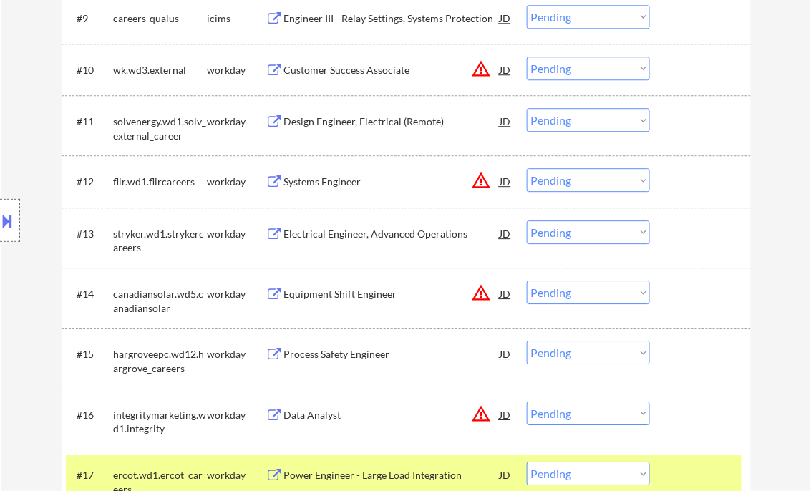
scroll to position [973, 0]
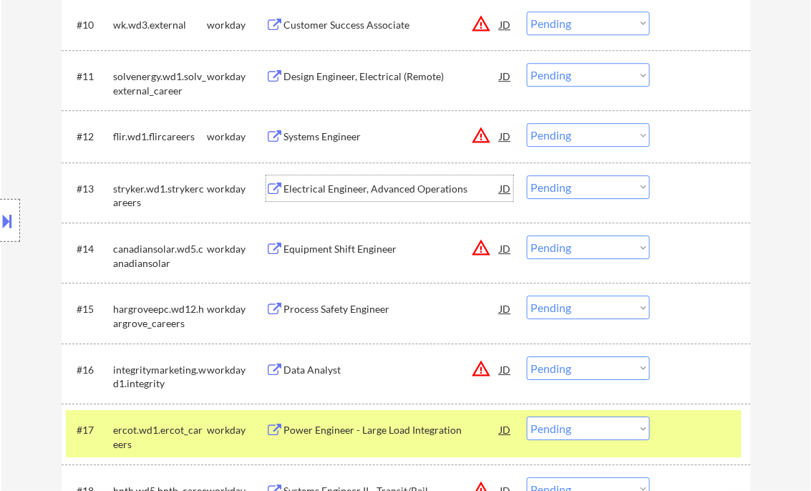
click at [387, 175] on div "Electrical Engineer, Advanced Operations" at bounding box center [392, 188] width 216 height 26
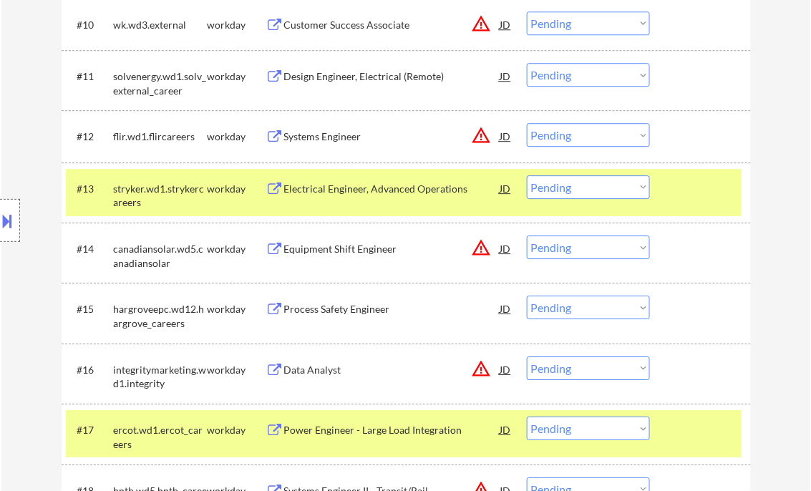
click at [4, 222] on button at bounding box center [8, 221] width 16 height 24
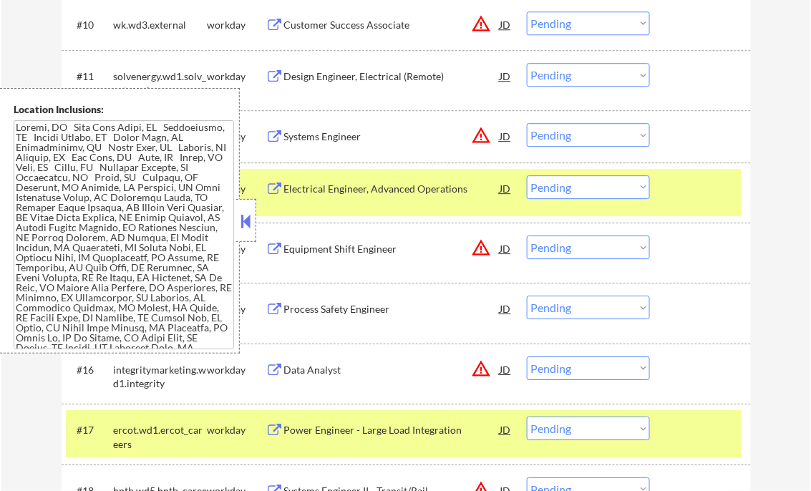
scroll to position [326, 0]
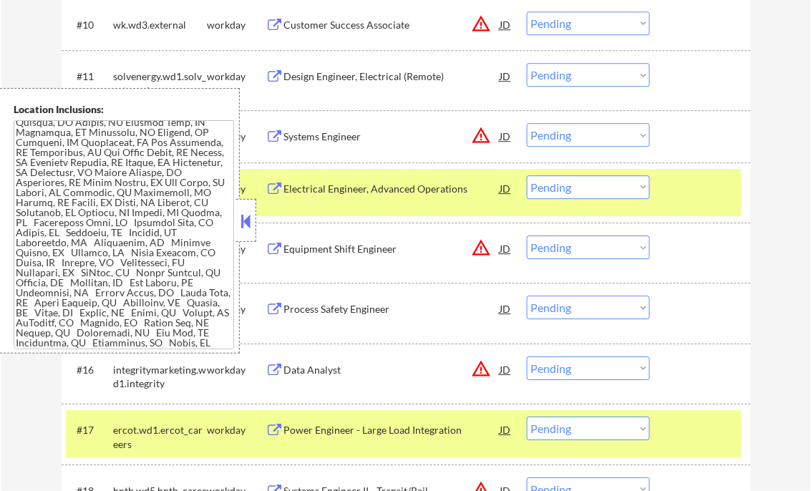
click at [248, 224] on button at bounding box center [246, 220] width 16 height 21
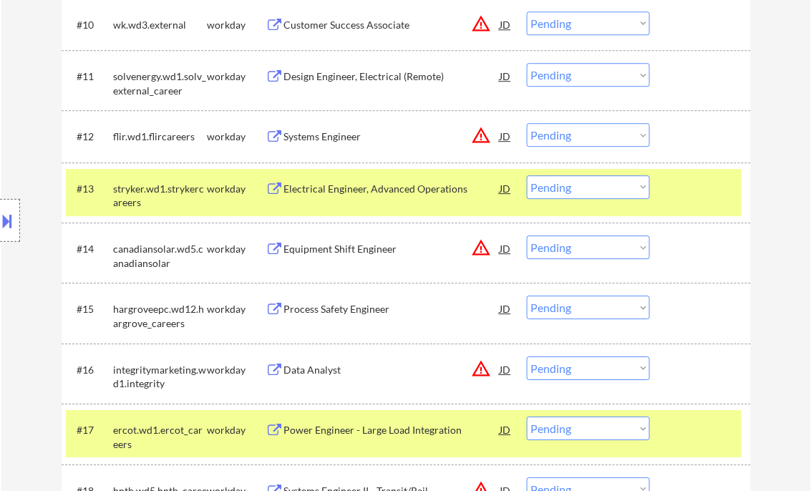
click at [344, 188] on div "Electrical Engineer, Advanced Operations" at bounding box center [392, 189] width 216 height 14
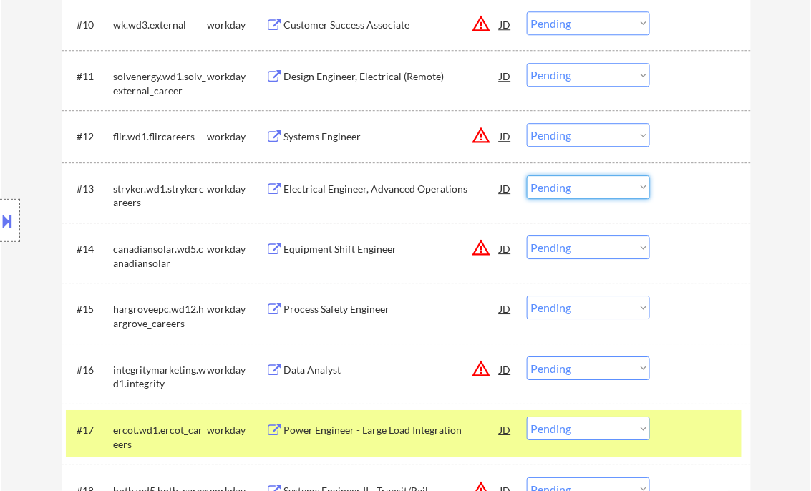
click at [563, 188] on select "Choose an option... Pending Applied Excluded (Questions) Excluded (Expired) Exc…" at bounding box center [588, 187] width 123 height 24
click at [527, 175] on select "Choose an option... Pending Applied Excluded (Questions) Excluded (Expired) Exc…" at bounding box center [588, 187] width 123 height 24
select select ""pending""
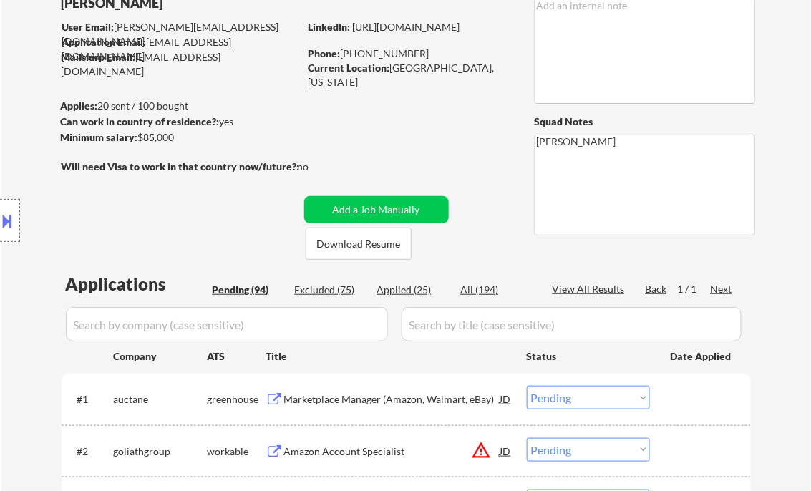
scroll to position [115, 0]
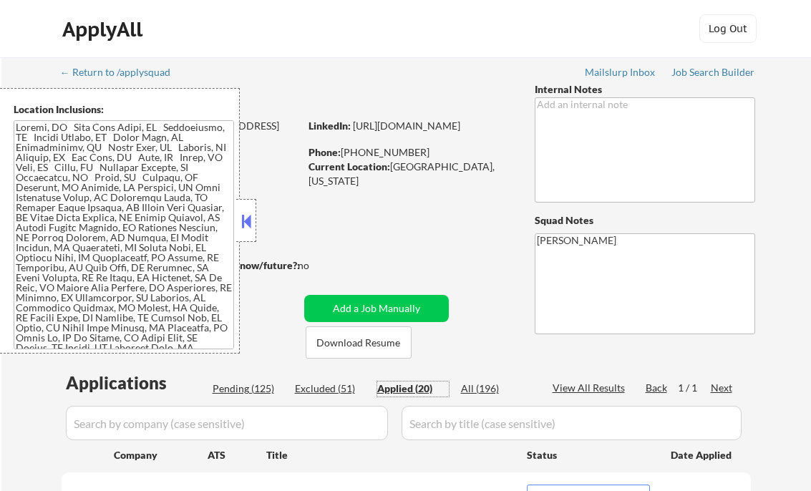
select select ""applied""
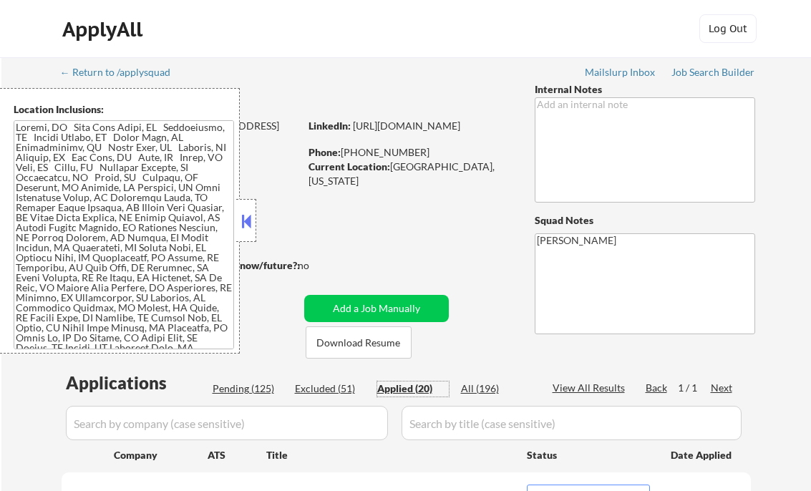
select select ""applied""
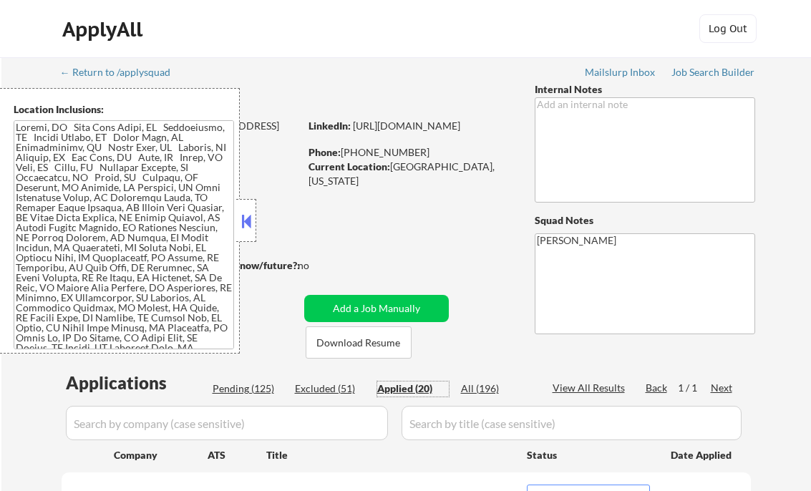
select select ""applied""
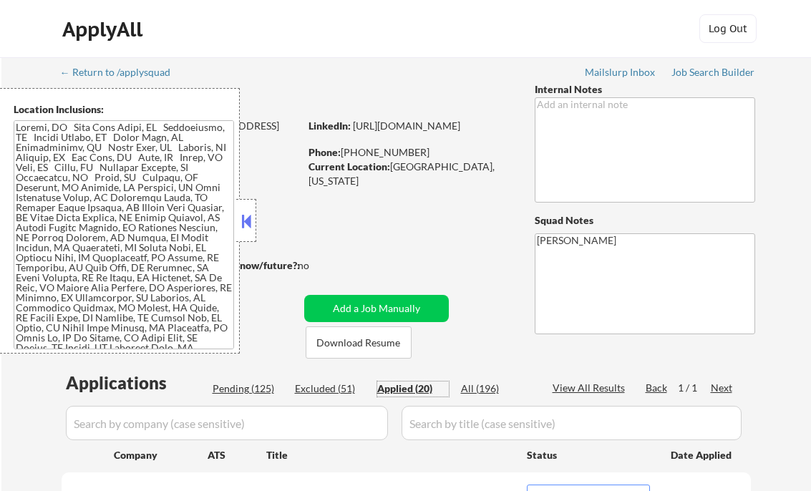
select select ""applied""
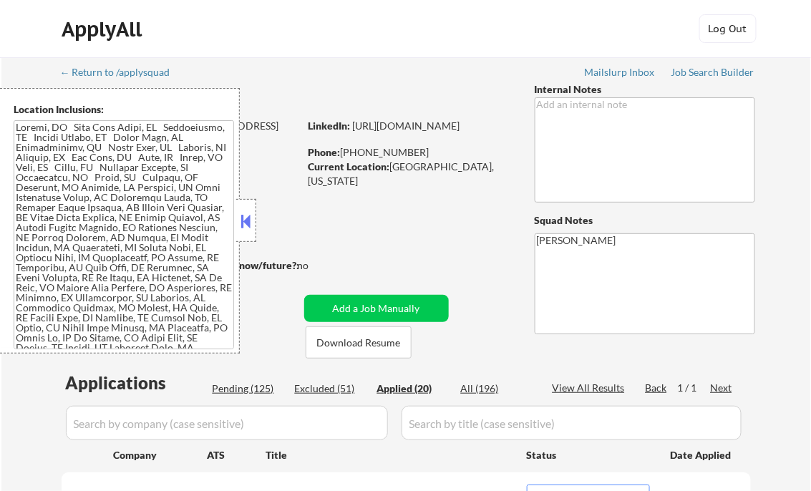
click at [241, 225] on button at bounding box center [246, 220] width 16 height 21
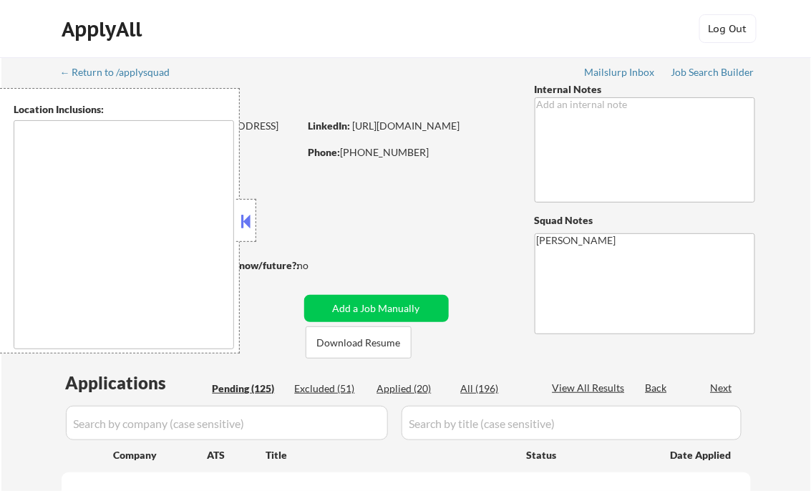
type textarea "[GEOGRAPHIC_DATA], [GEOGRAPHIC_DATA] [GEOGRAPHIC_DATA], [GEOGRAPHIC_DATA] [GEOG…"
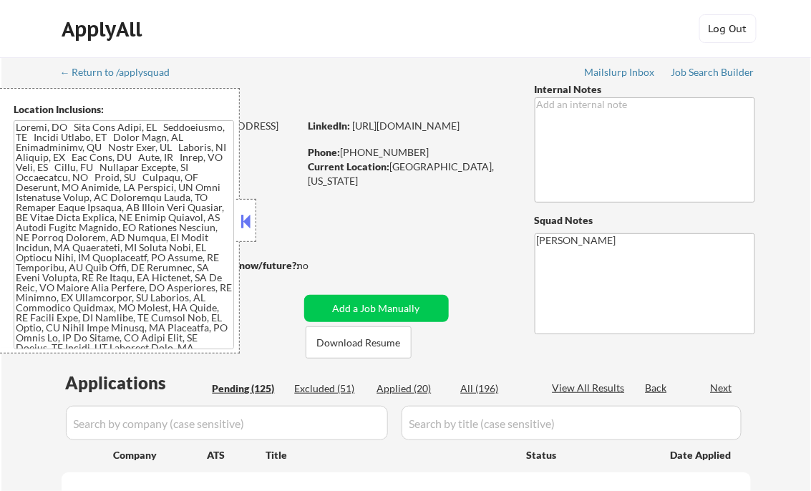
click at [419, 391] on div "Applied (20)" at bounding box center [413, 389] width 72 height 14
select select ""applied""
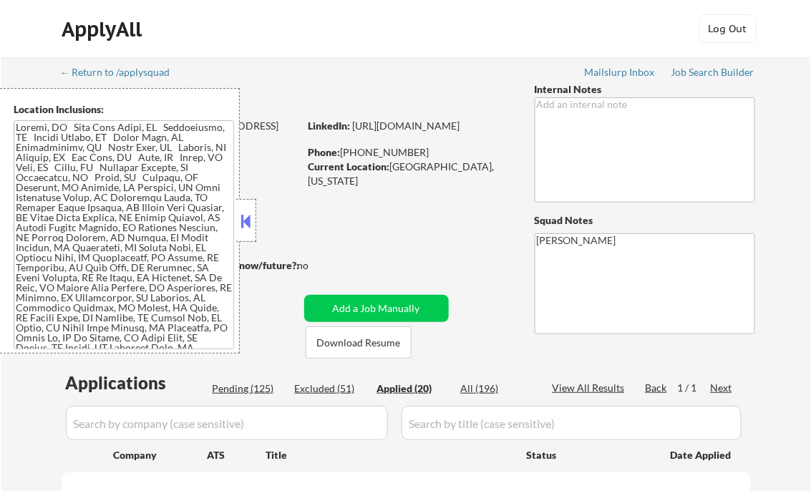
select select ""applied""
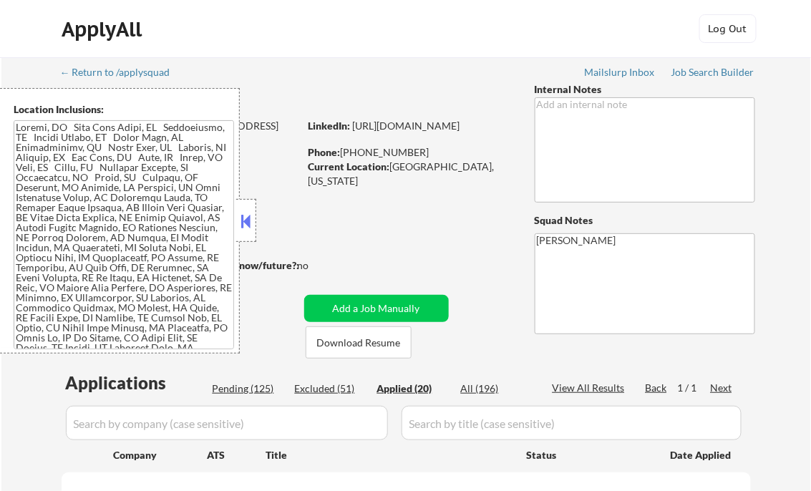
select select ""applied""
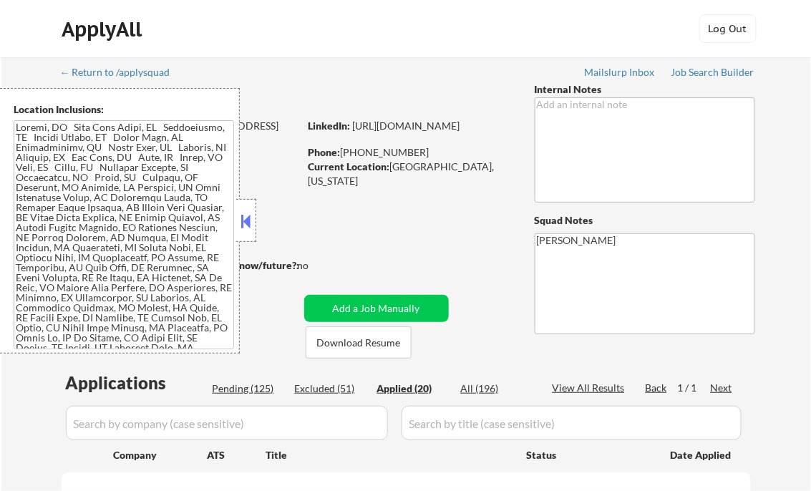
select select ""applied""
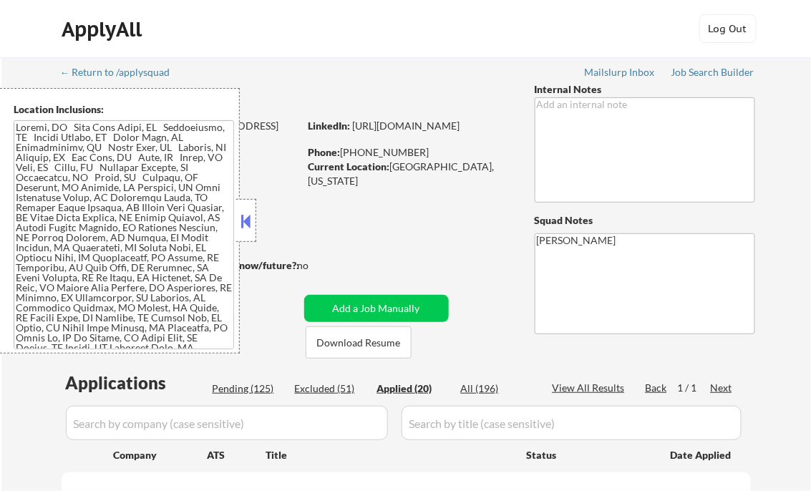
select select ""applied""
click at [249, 228] on button at bounding box center [246, 220] width 16 height 21
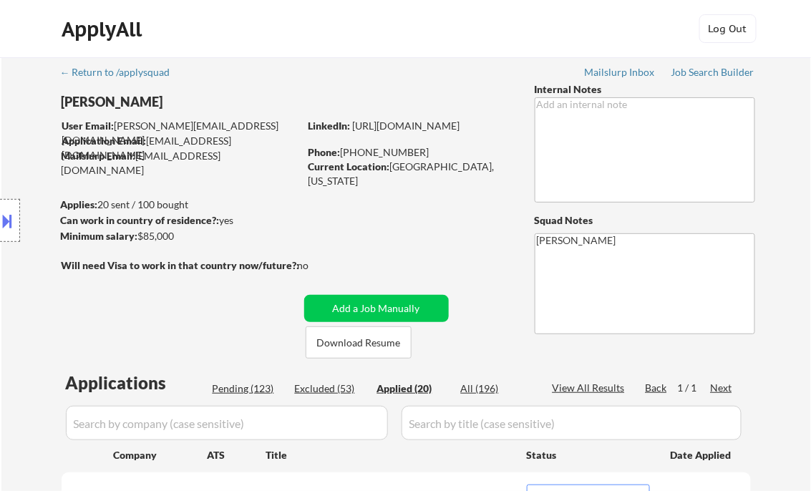
select select ""applied""
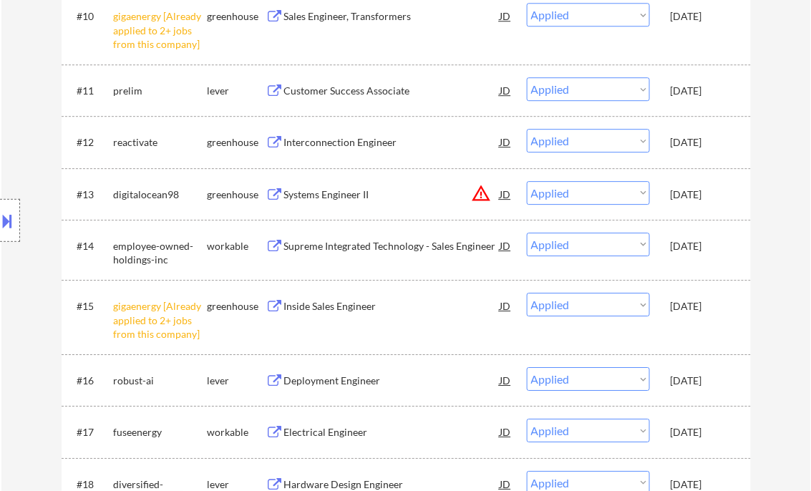
select select ""applied""
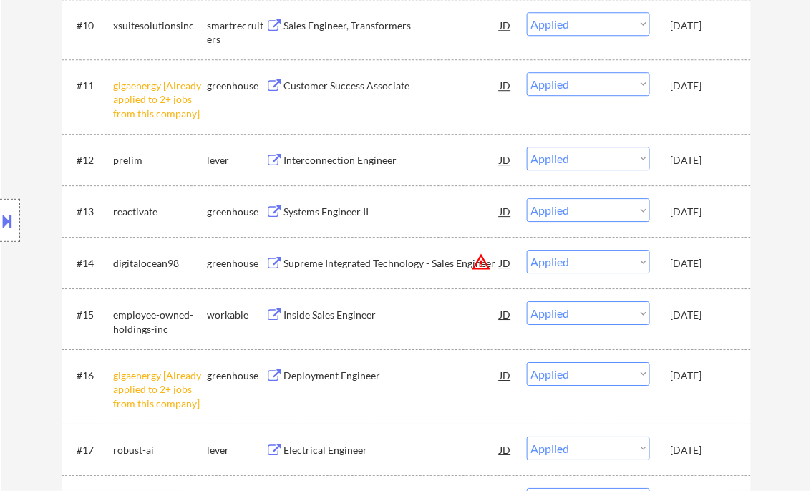
select select ""applied""
